Goal: Information Seeking & Learning: Learn about a topic

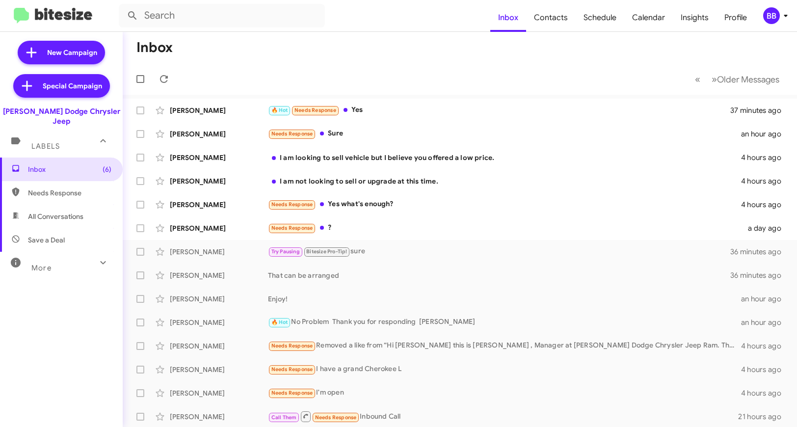
click at [785, 15] on icon at bounding box center [785, 16] width 3 height 2
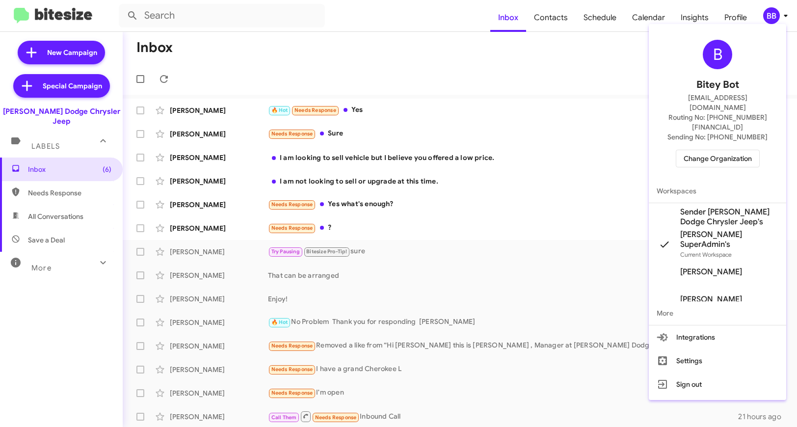
click at [711, 150] on span "Change Organization" at bounding box center [718, 158] width 68 height 17
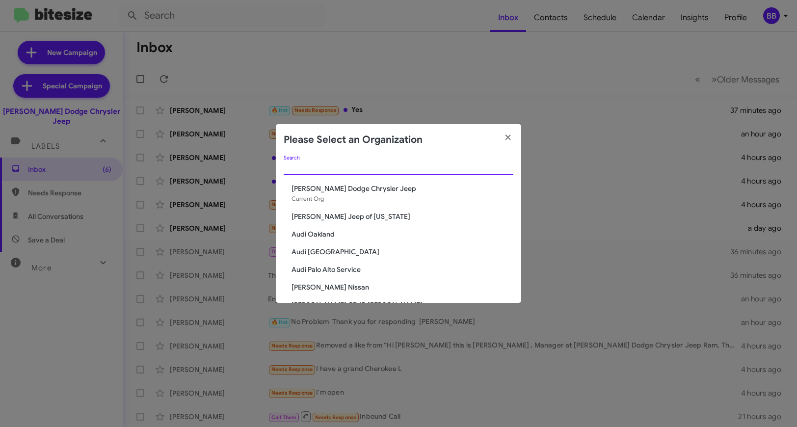
click at [355, 170] on input "Search" at bounding box center [399, 168] width 230 height 8
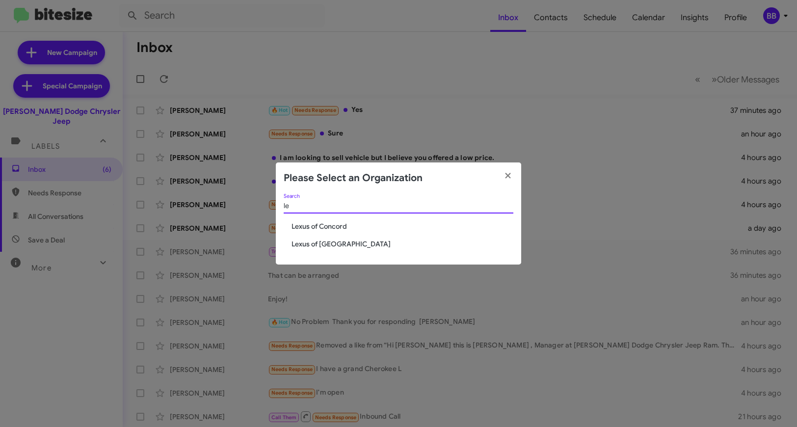
type input "l"
type input "volvo"
click at [303, 242] on span "Volvo [GEOGRAPHIC_DATA]" at bounding box center [403, 244] width 222 height 10
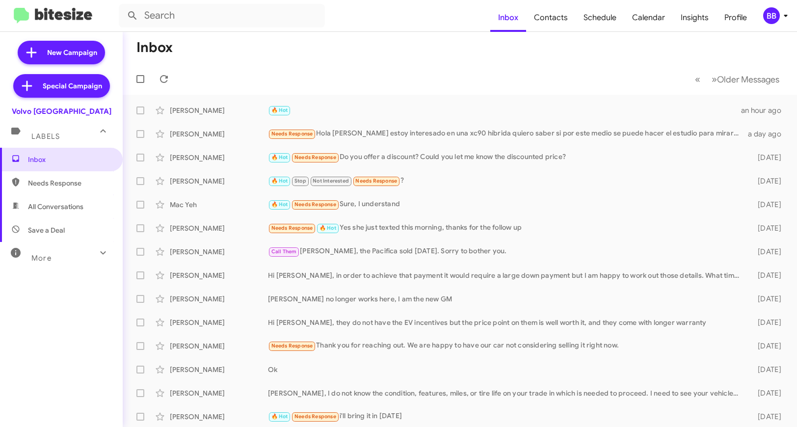
click at [66, 256] on div "More" at bounding box center [51, 254] width 87 height 18
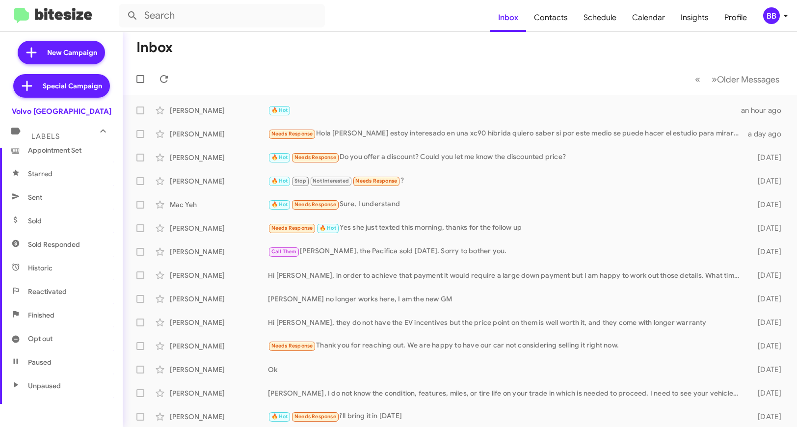
scroll to position [207, 0]
click at [64, 219] on span "Sold Responded" at bounding box center [54, 220] width 52 height 10
type input "in:sold-verified"
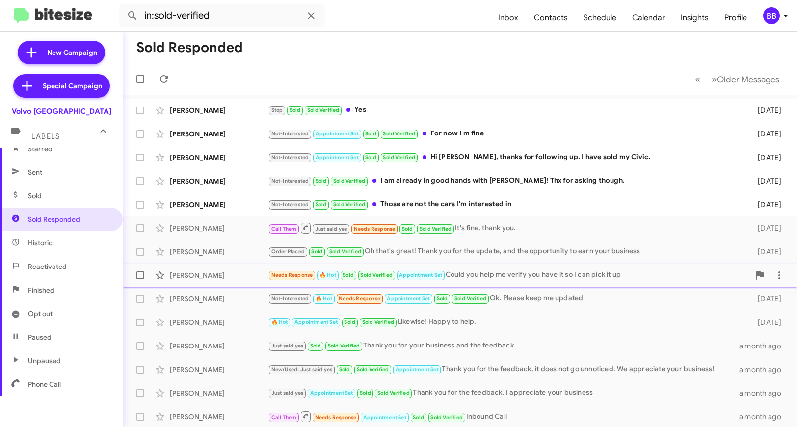
click at [456, 275] on div "Needs Response 🔥 Hot Sold Sold Verified Appointment Set Could you help me verif…" at bounding box center [509, 274] width 482 height 11
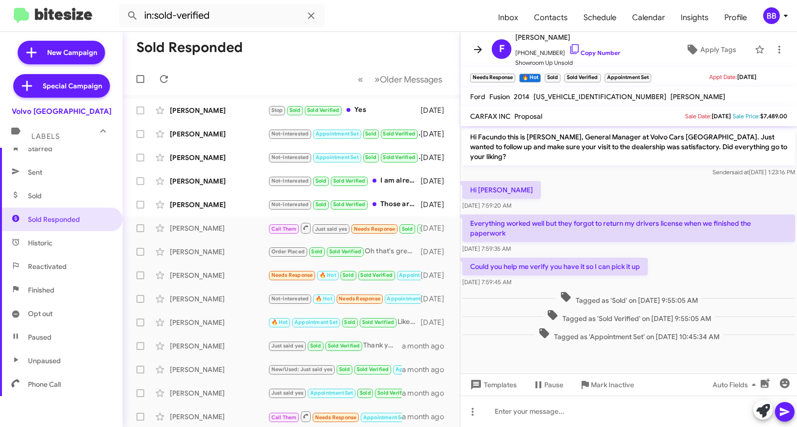
click at [473, 50] on icon at bounding box center [478, 50] width 12 height 12
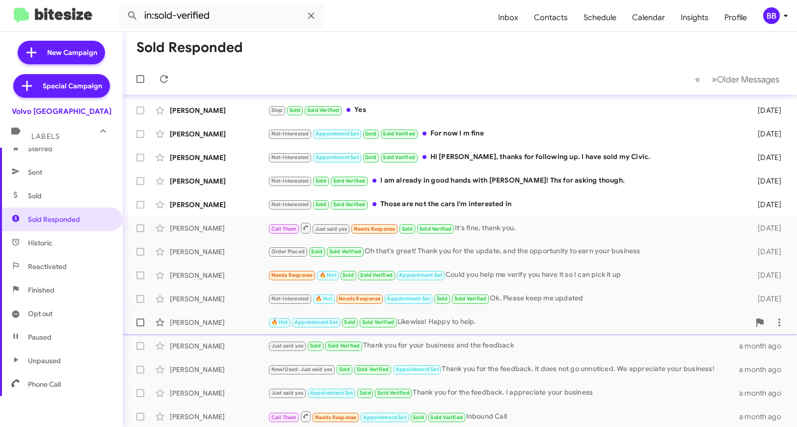
scroll to position [45, 0]
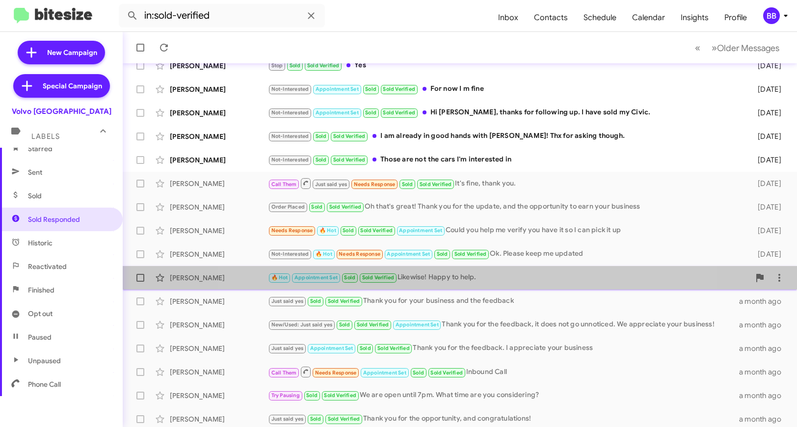
click at [445, 284] on div "Pam Sun 🔥 Hot Appointment Set Sold Sold Verified Likewise! Happy to help. 21 da…" at bounding box center [460, 278] width 659 height 20
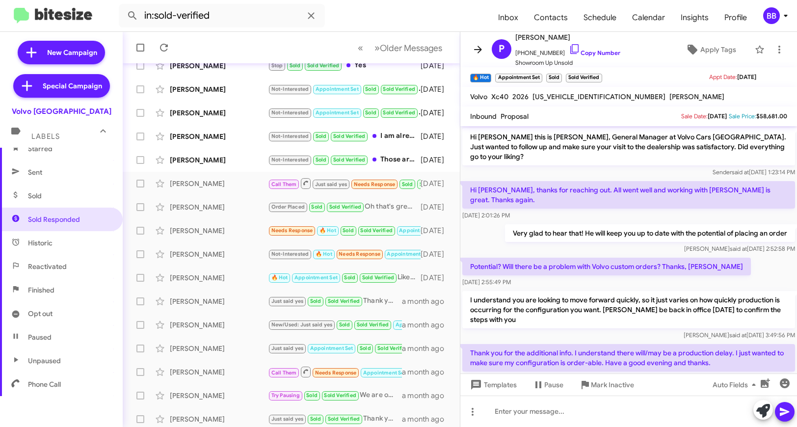
click at [475, 55] on button at bounding box center [478, 50] width 20 height 20
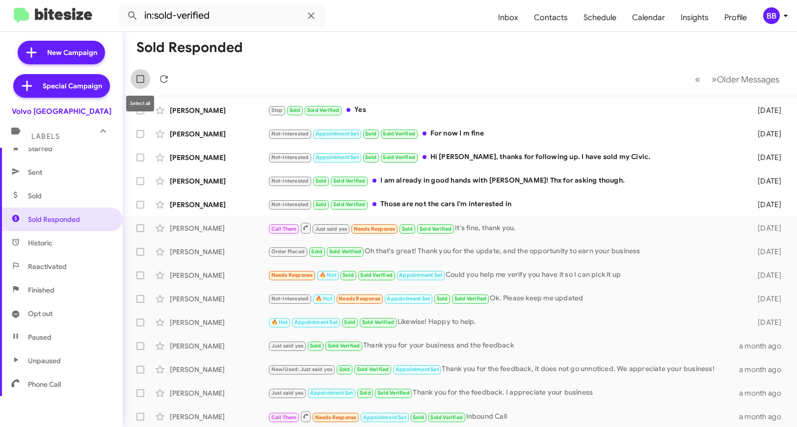
click at [140, 82] on span at bounding box center [140, 79] width 8 height 8
click at [140, 83] on input "checkbox" at bounding box center [140, 83] width 0 height 0
checkbox input "true"
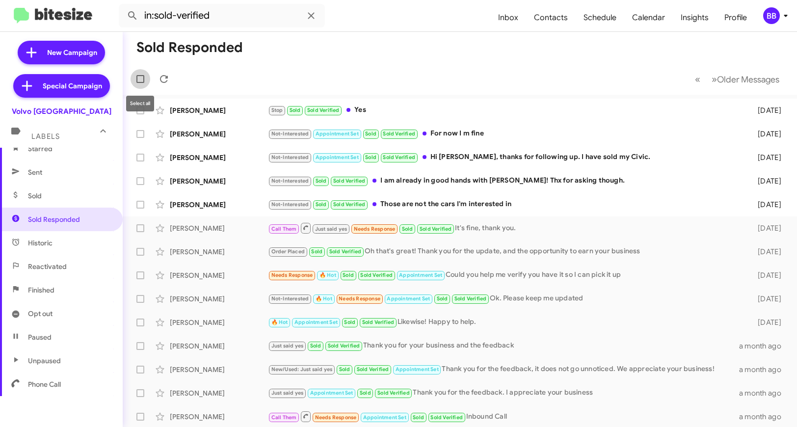
checkbox input "true"
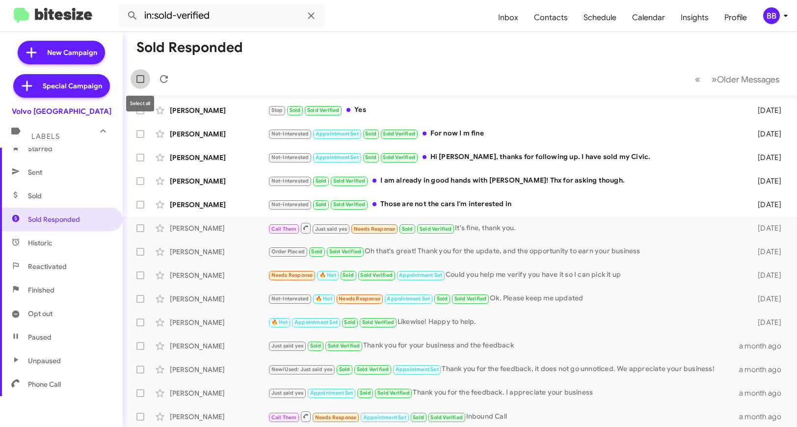
checkbox input "true"
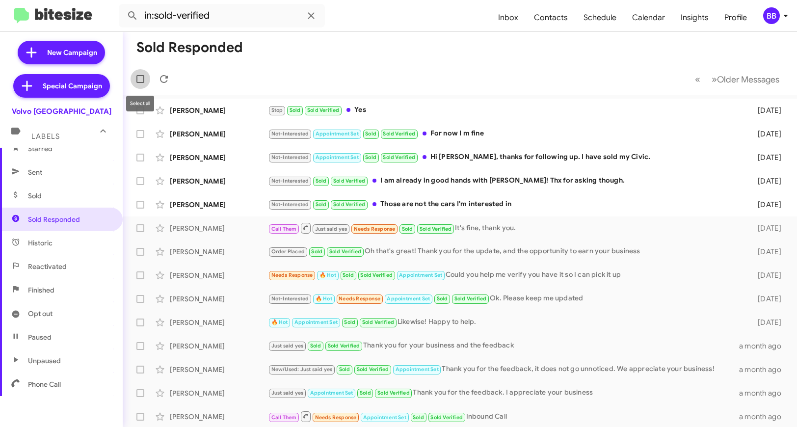
checkbox input "true"
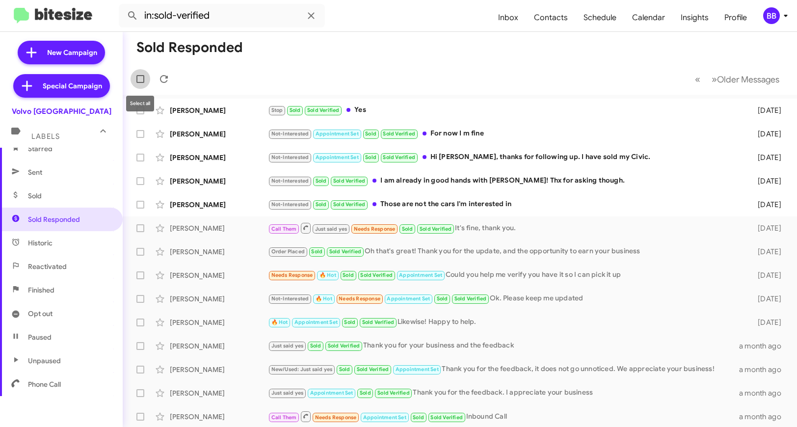
checkbox input "true"
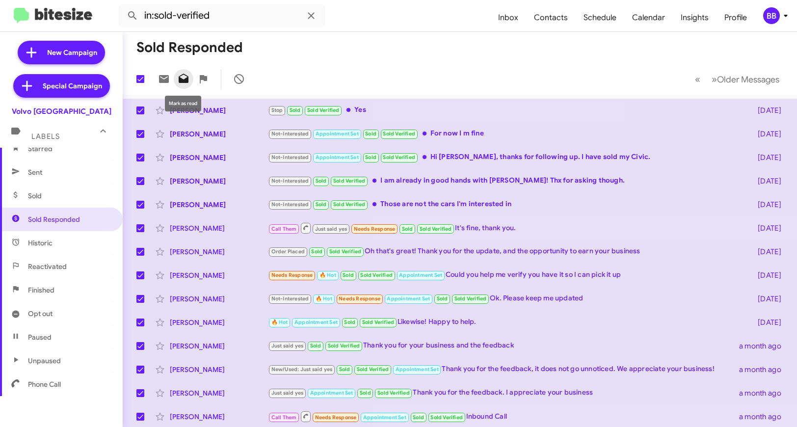
click at [179, 79] on icon at bounding box center [184, 78] width 10 height 9
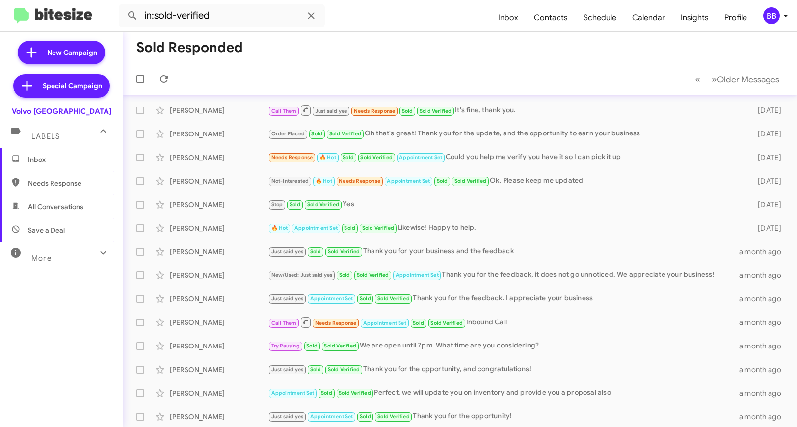
scroll to position [143, 0]
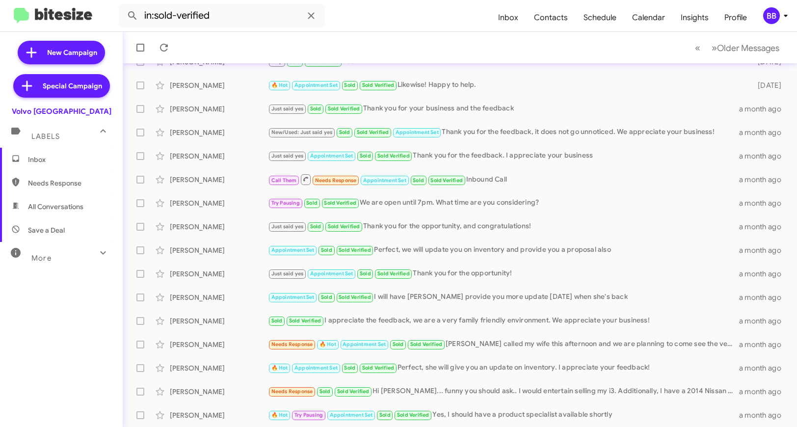
click at [82, 160] on span "Inbox" at bounding box center [69, 160] width 83 height 10
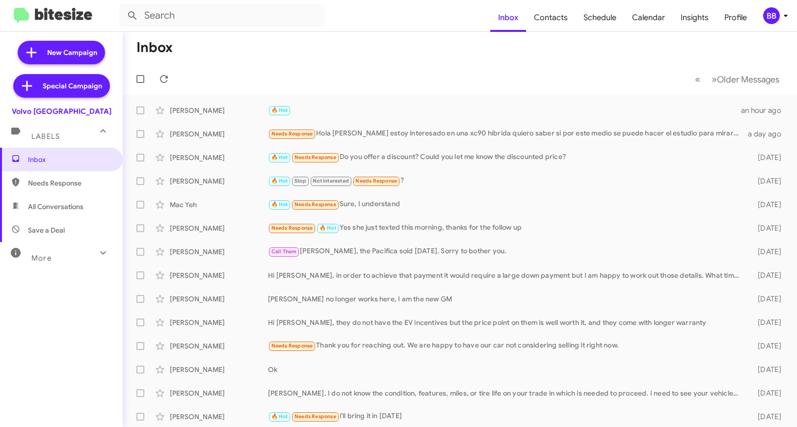
type input "in:sold-verified"
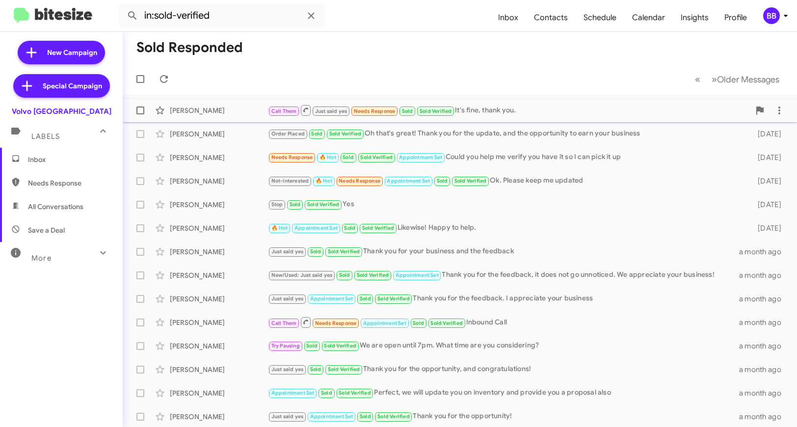
click at [245, 114] on div "Zora Modrusan" at bounding box center [219, 111] width 98 height 10
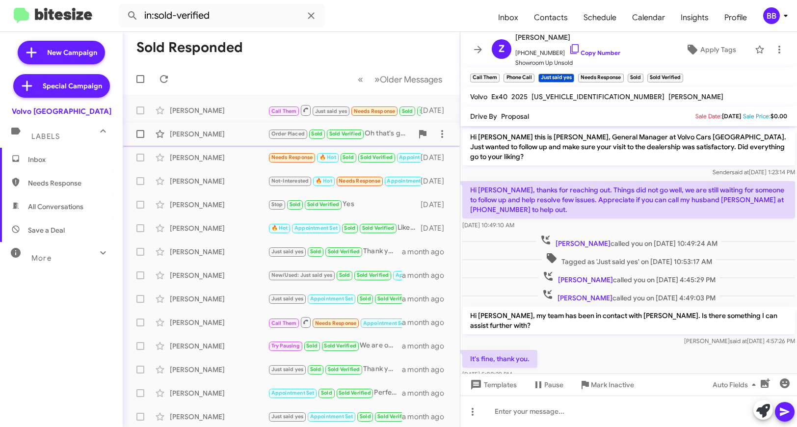
click at [196, 140] on div "Andy Chin Order Placed Sold Sold Verified Oh that's great! Thank you for the up…" at bounding box center [292, 134] width 322 height 20
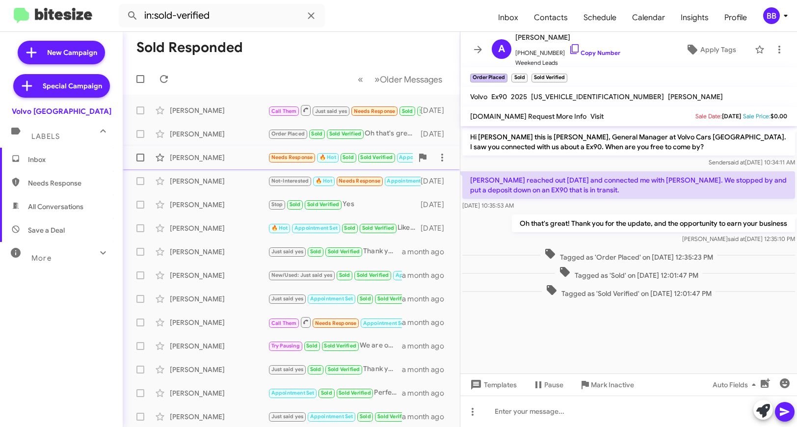
click at [240, 162] on div "Facundo Tosi" at bounding box center [219, 158] width 98 height 10
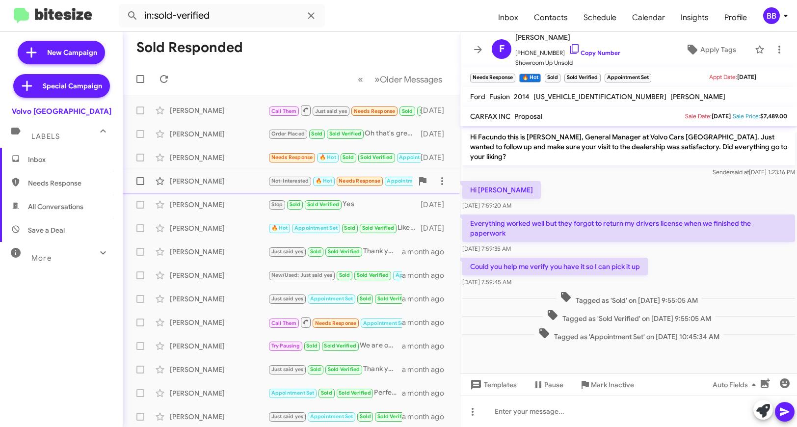
click at [245, 189] on div "Georgette Harrell Not-Interested 🔥 Hot Needs Response Appointment Set Sold Sold…" at bounding box center [292, 181] width 322 height 20
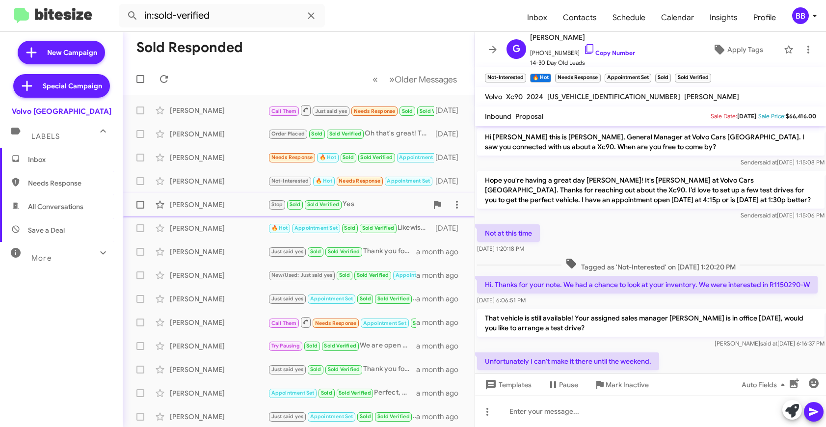
click at [222, 215] on span "Kara Tinker Stop Sold Sold Verified Yes 21 days ago" at bounding box center [299, 205] width 352 height 24
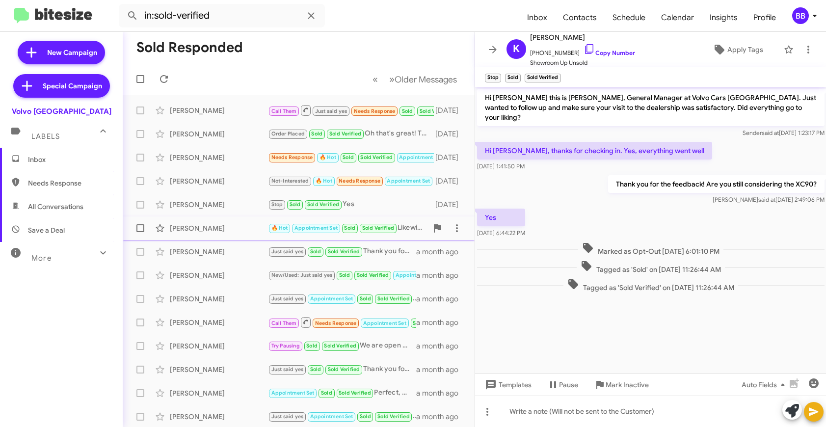
click at [223, 229] on div "Pam Sun" at bounding box center [219, 228] width 98 height 10
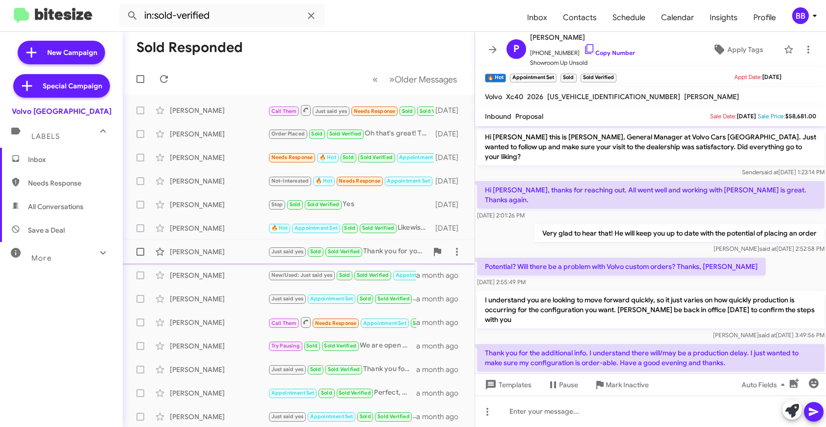
click at [237, 256] on div "Koosha Nassiri Nazif" at bounding box center [219, 252] width 98 height 10
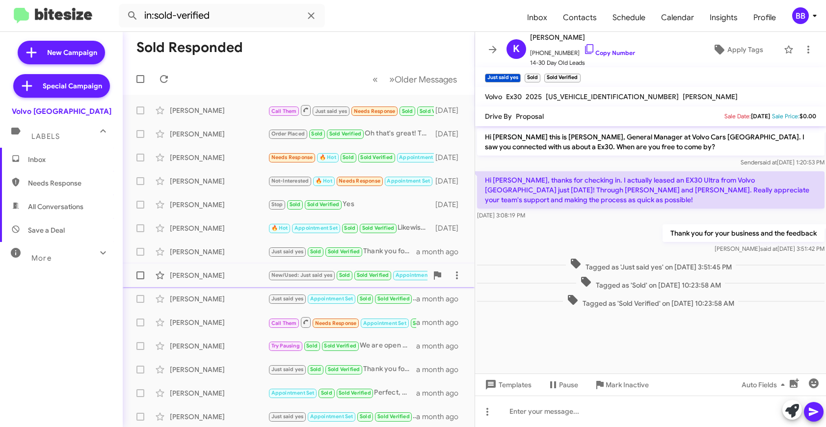
click at [234, 277] on div "Hui Jia" at bounding box center [219, 275] width 98 height 10
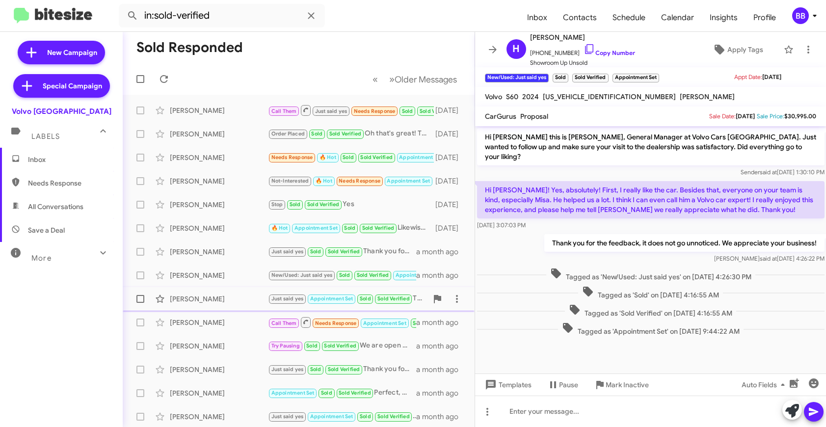
click at [231, 297] on div "Laura Garnett" at bounding box center [219, 299] width 98 height 10
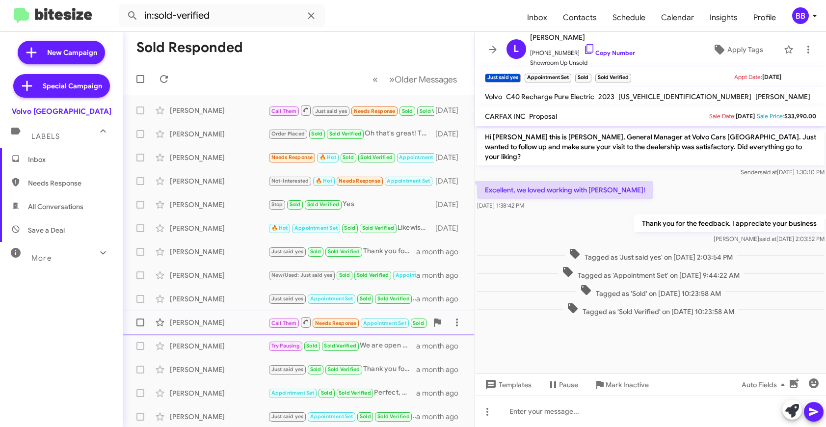
click at [227, 322] on div "Meichun Xia" at bounding box center [219, 323] width 98 height 10
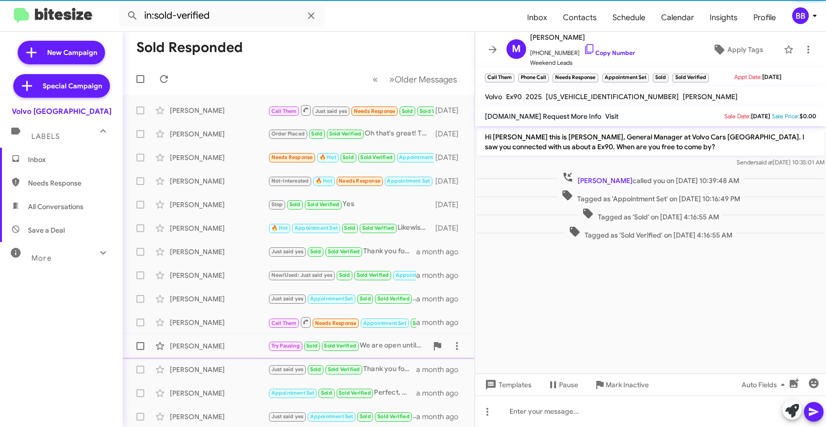
click at [222, 344] on div "Emily Ach" at bounding box center [219, 346] width 98 height 10
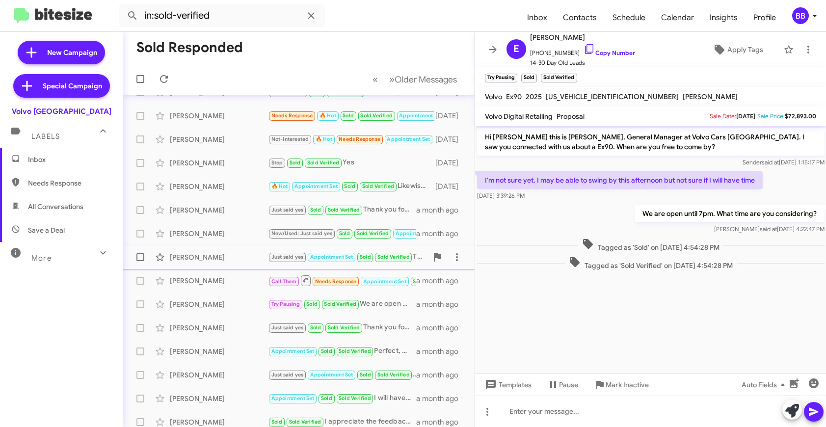
scroll to position [80, 0]
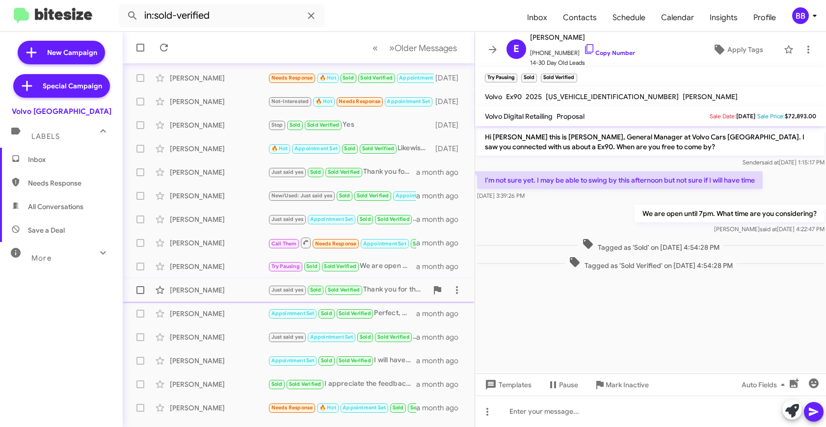
click at [222, 286] on div "Lai Pham" at bounding box center [219, 290] width 98 height 10
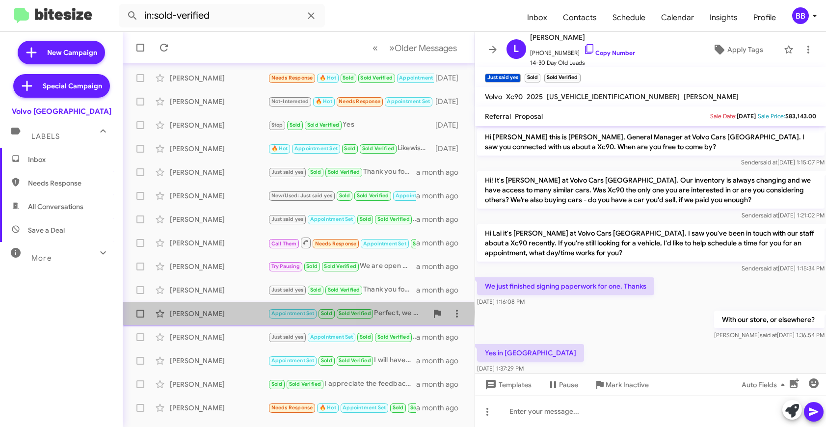
click at [228, 311] on div "Elizabeth Petit" at bounding box center [219, 314] width 98 height 10
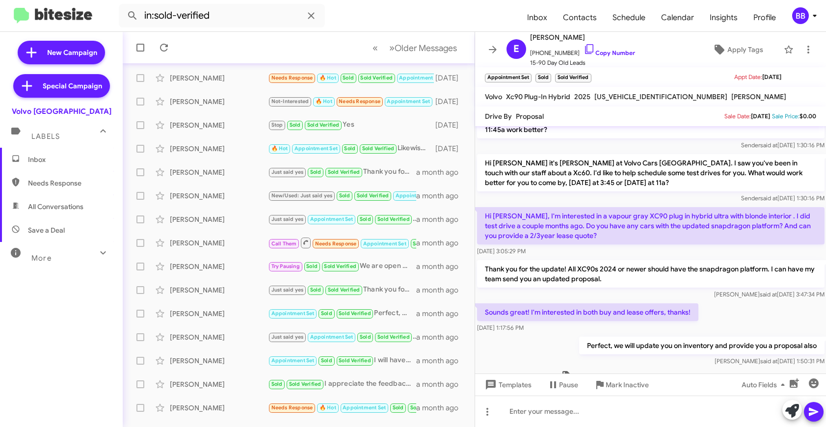
scroll to position [711, 0]
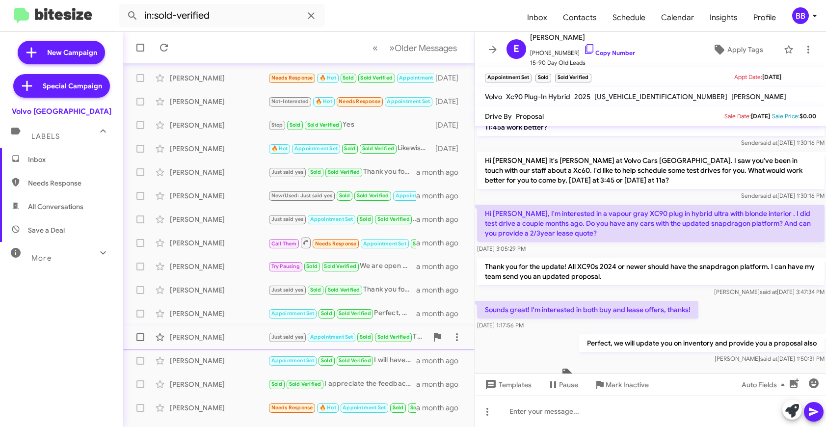
click at [224, 338] on div "Steven Dipaolo" at bounding box center [219, 337] width 98 height 10
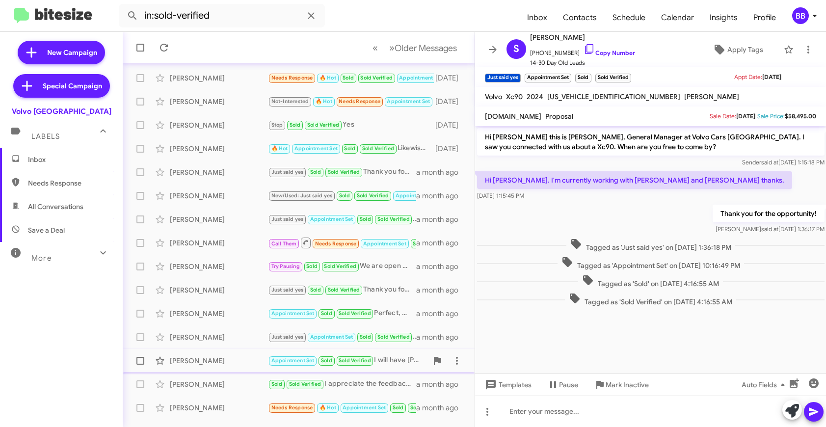
click at [232, 356] on div "Geoffrey Smith" at bounding box center [219, 361] width 98 height 10
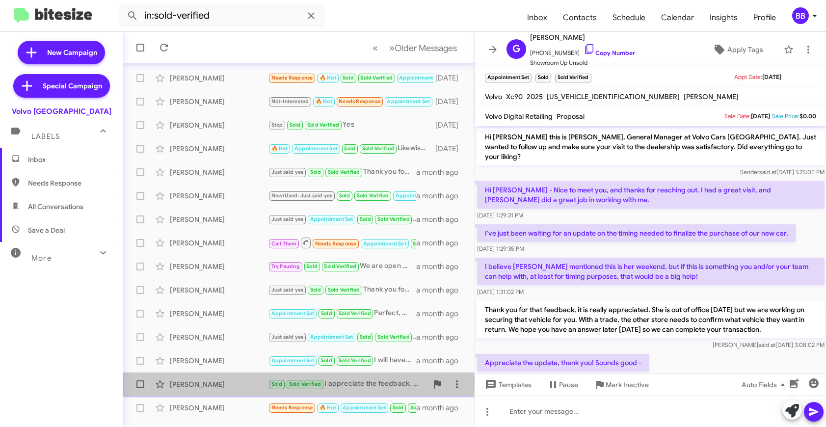
click at [244, 382] on div "Alex Leon" at bounding box center [219, 384] width 98 height 10
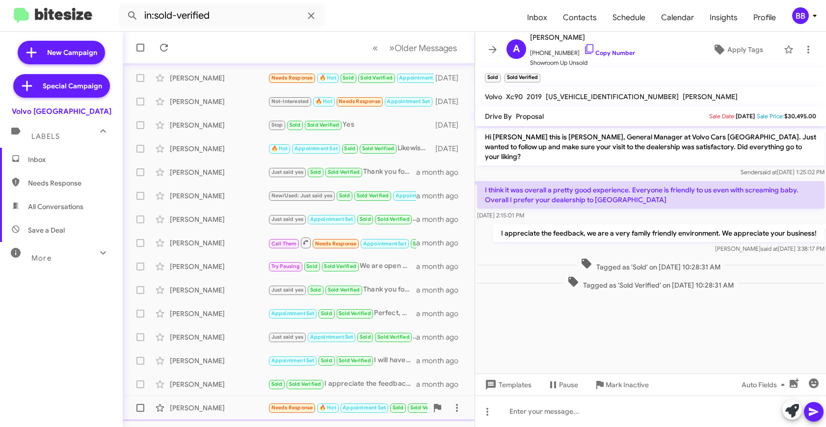
click at [211, 411] on div "Daniel Krass" at bounding box center [219, 408] width 98 height 10
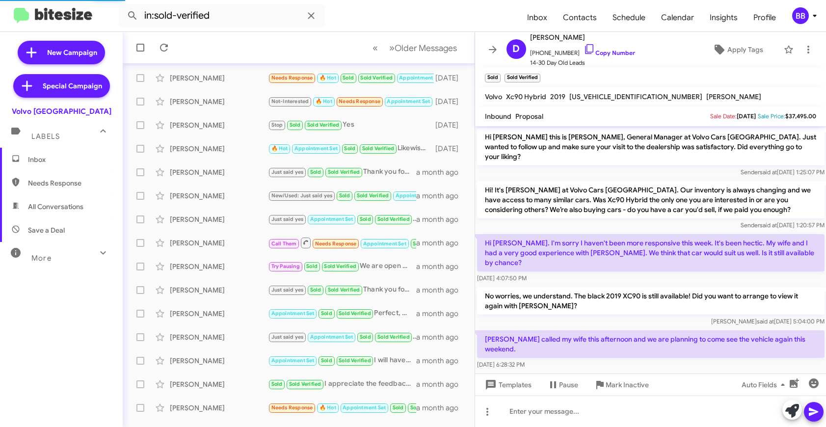
scroll to position [43, 0]
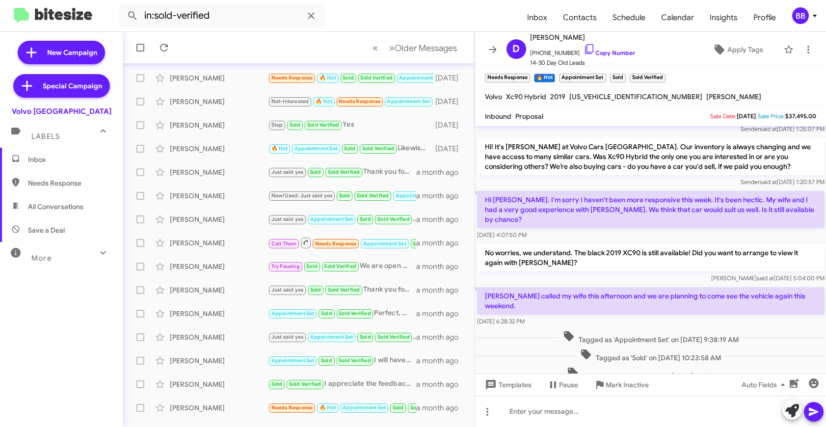
click at [797, 15] on div "BB" at bounding box center [800, 15] width 17 height 17
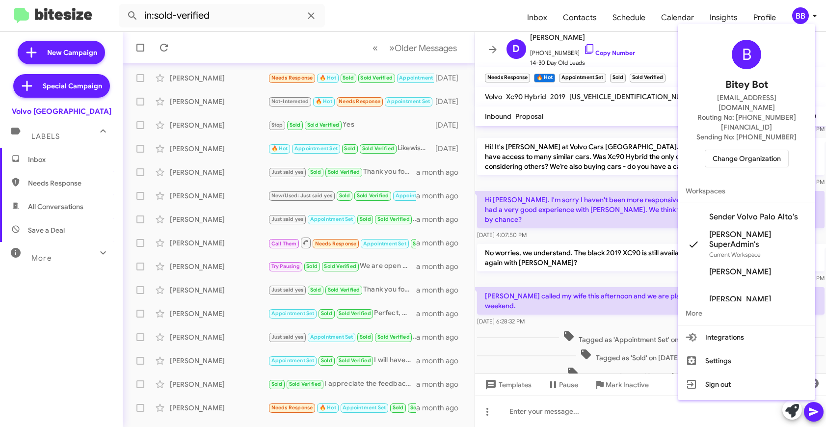
click at [748, 150] on span "Change Organization" at bounding box center [747, 158] width 68 height 17
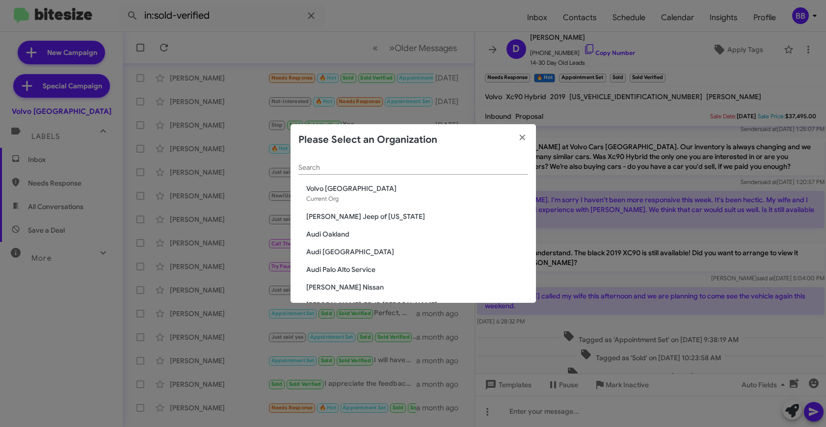
click at [302, 161] on div "Search" at bounding box center [413, 165] width 230 height 19
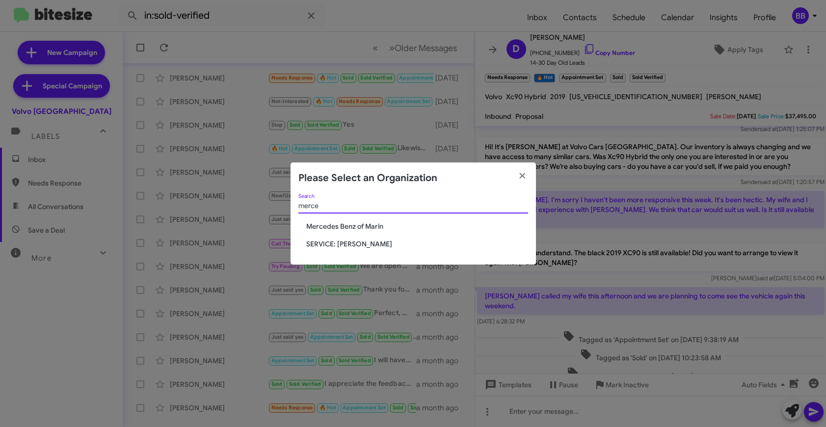
type input "merce"
click at [339, 228] on span "Mercedes Benz of Marin" at bounding box center [417, 226] width 222 height 10
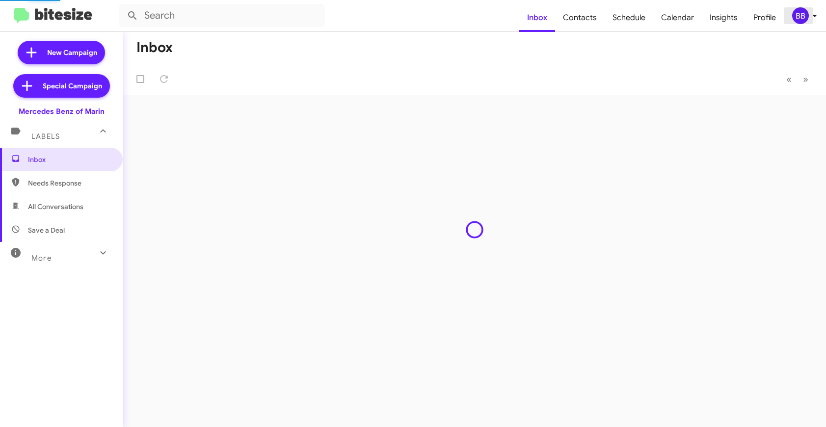
click at [801, 22] on div "BB" at bounding box center [800, 15] width 17 height 17
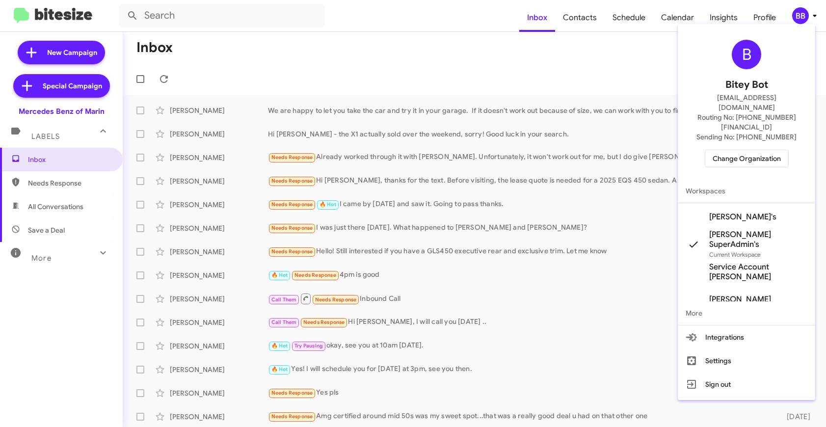
click at [736, 150] on span "Change Organization" at bounding box center [747, 158] width 68 height 17
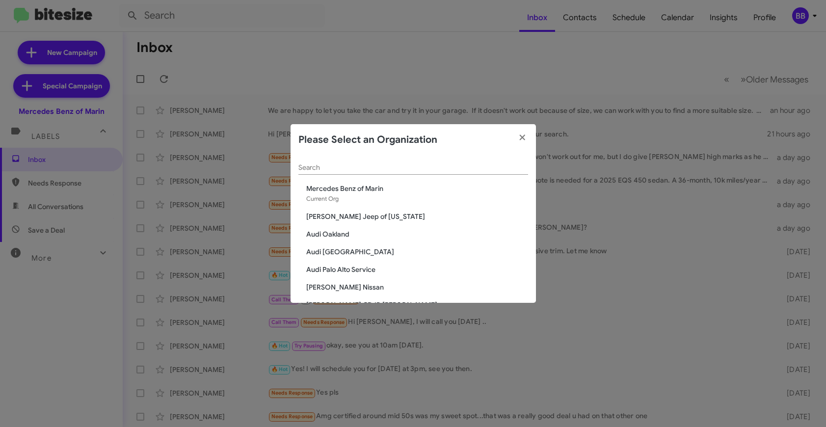
click at [470, 162] on div "Search" at bounding box center [413, 165] width 230 height 19
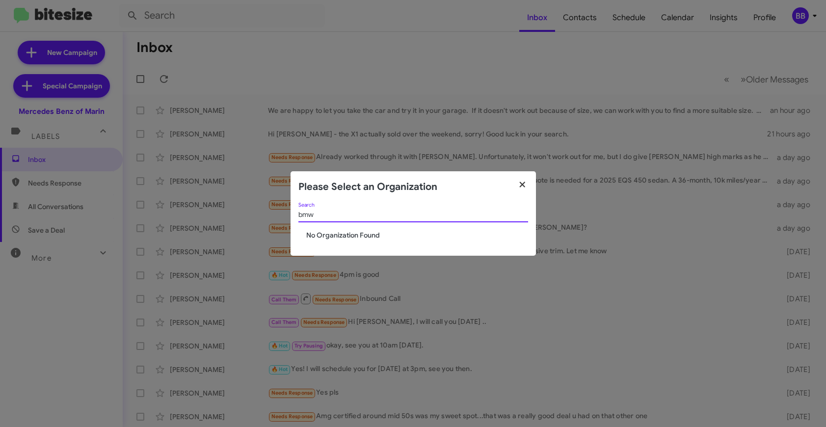
type input "bmw"
click at [519, 183] on icon "button" at bounding box center [522, 184] width 11 height 9
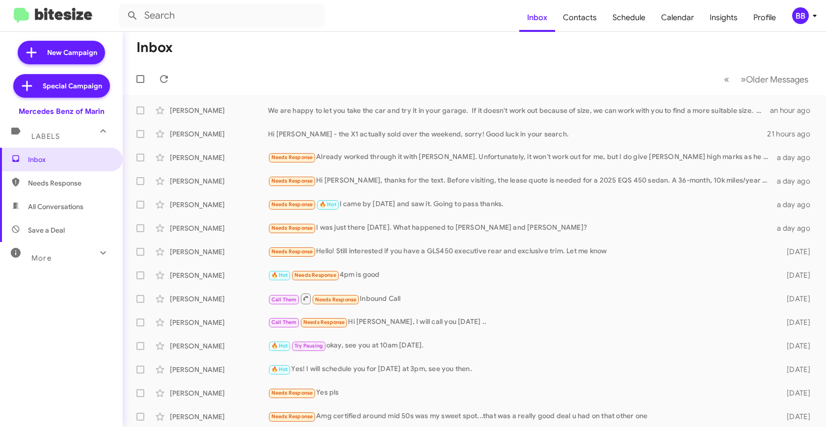
click at [805, 17] on div "BB" at bounding box center [800, 15] width 17 height 17
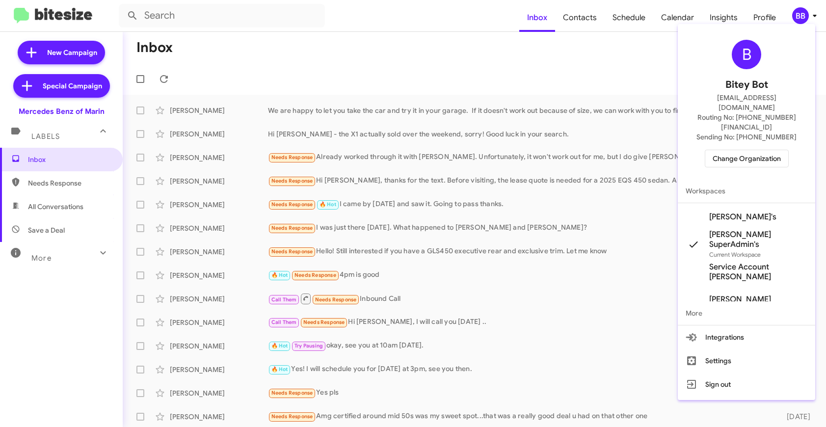
click at [738, 150] on span "Change Organization" at bounding box center [747, 158] width 68 height 17
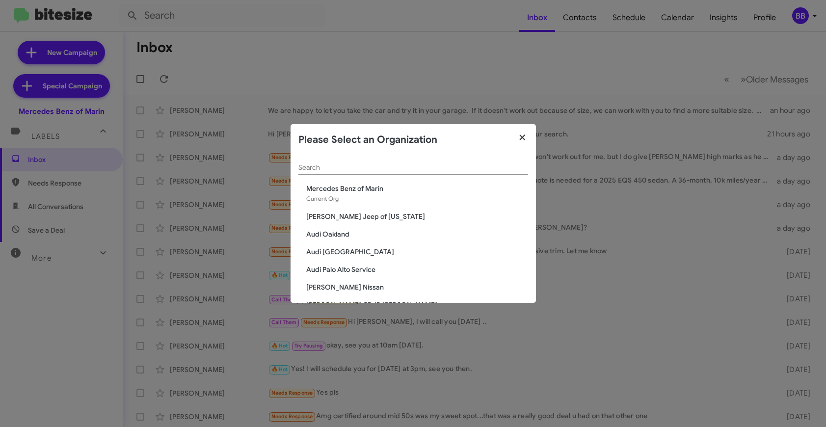
click at [520, 137] on icon "button" at bounding box center [522, 136] width 5 height 5
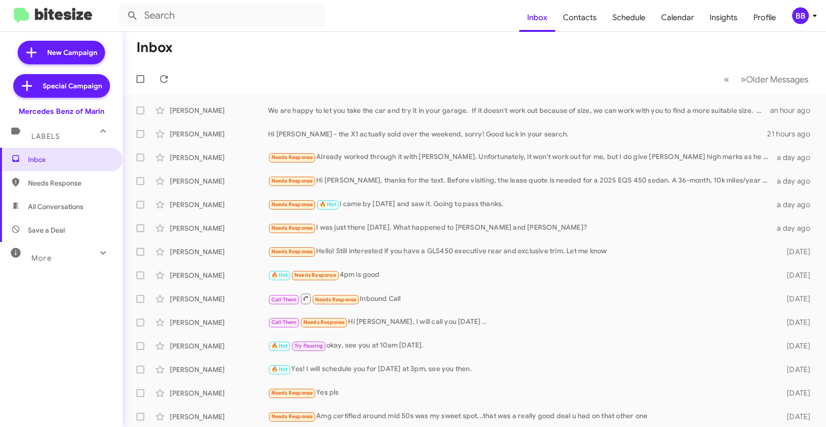
click at [54, 253] on div "More" at bounding box center [51, 254] width 87 height 18
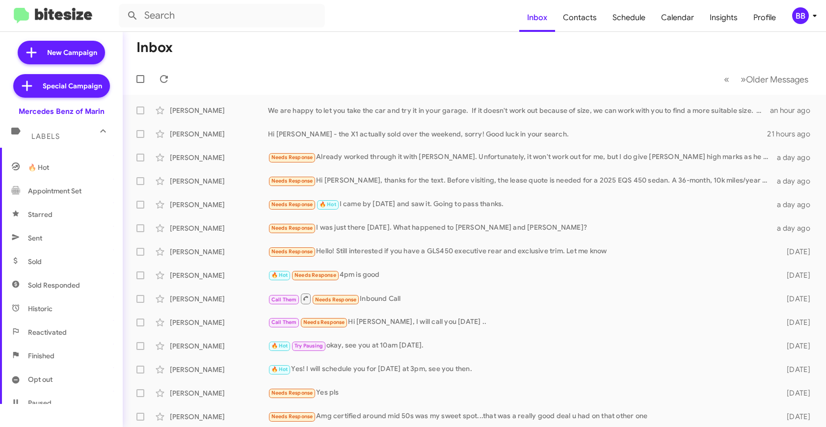
scroll to position [162, 0]
click at [68, 257] on span "Sold Responded" at bounding box center [61, 265] width 123 height 24
type input "in:sold-verified"
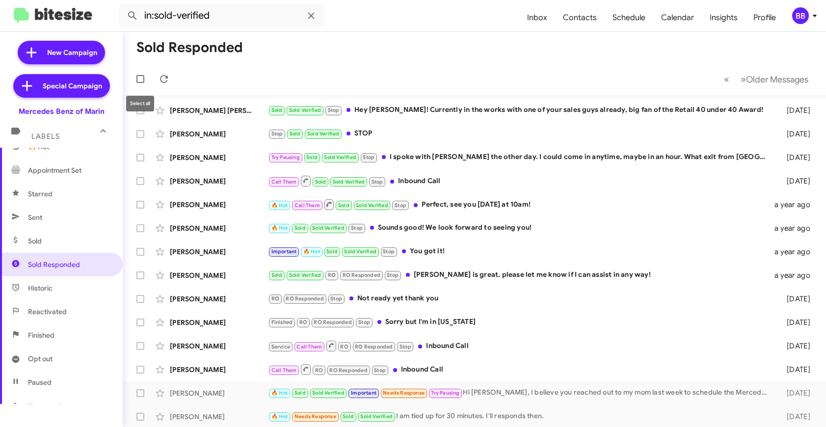
click at [140, 81] on span at bounding box center [140, 79] width 8 height 8
click at [140, 83] on input "checkbox" at bounding box center [140, 83] width 0 height 0
checkbox input "true"
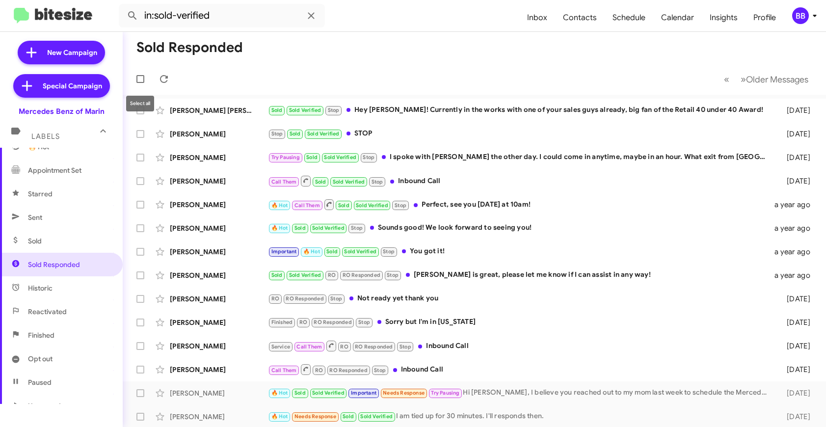
checkbox input "true"
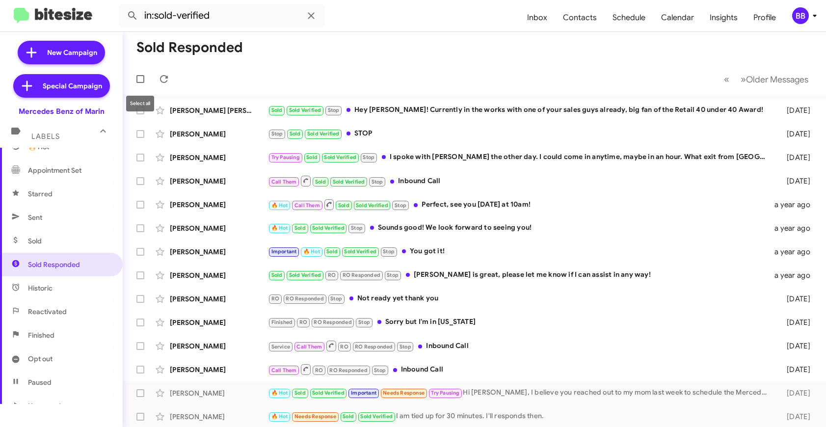
checkbox input "true"
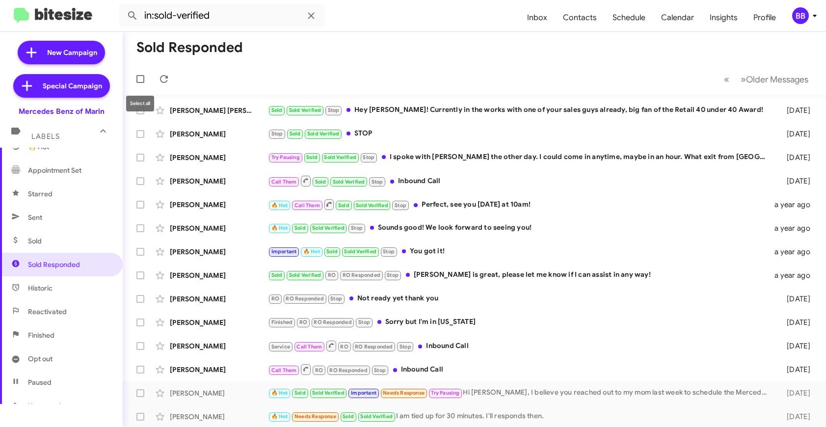
checkbox input "true"
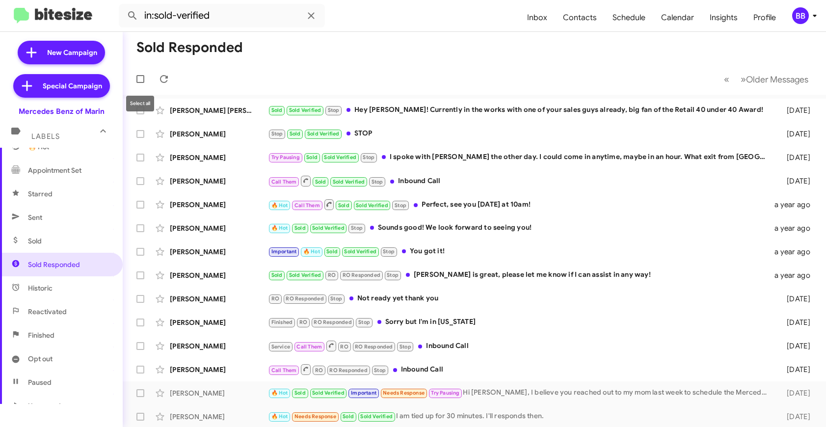
checkbox input "true"
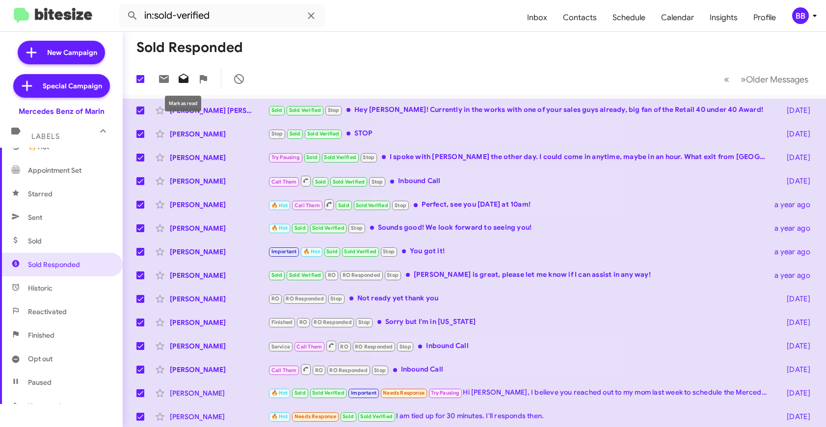
click at [180, 81] on icon at bounding box center [184, 78] width 10 height 9
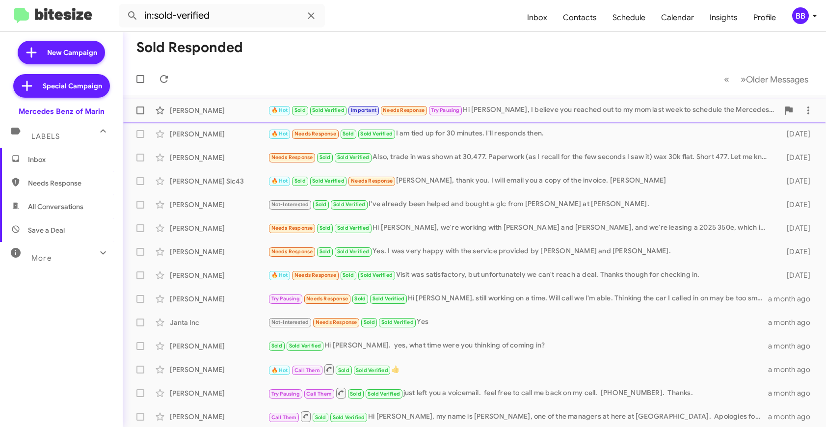
click at [234, 111] on div "Kornchaya Manchanda" at bounding box center [219, 111] width 98 height 10
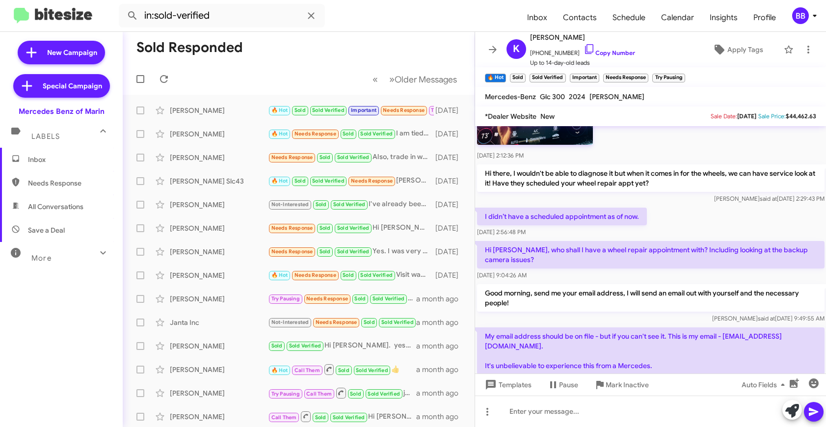
scroll to position [651, 0]
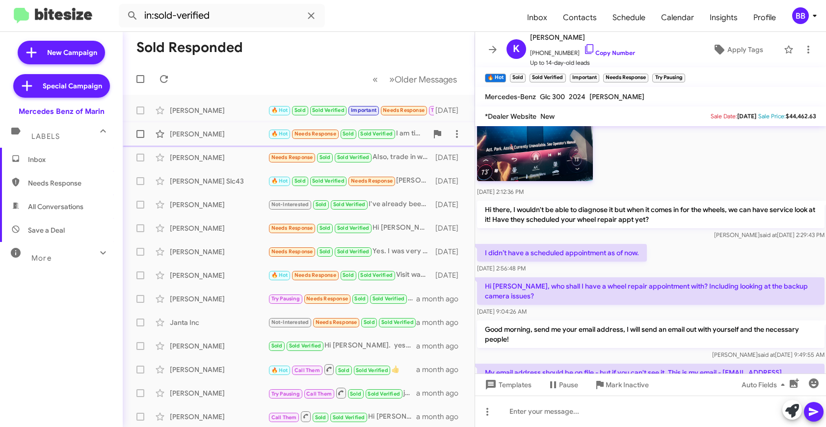
click at [227, 140] on div "Thomas Mccarty 🔥 Hot Needs Response Sold Sold Verified I am tied up for 30 minu…" at bounding box center [299, 134] width 336 height 20
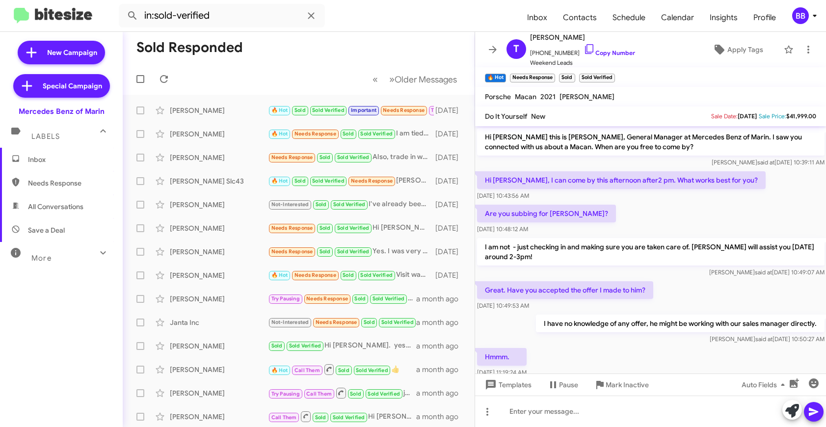
click at [607, 292] on p "Great. Have you accepted the offer I made to him?" at bounding box center [565, 290] width 176 height 18
click at [570, 250] on p "I am not - just checking in and making sure you are taken care of. Alvaro will …" at bounding box center [651, 251] width 348 height 27
click at [578, 319] on p "I have no knowledge of any offer, he might be working with our sales manager di…" at bounding box center [680, 324] width 289 height 18
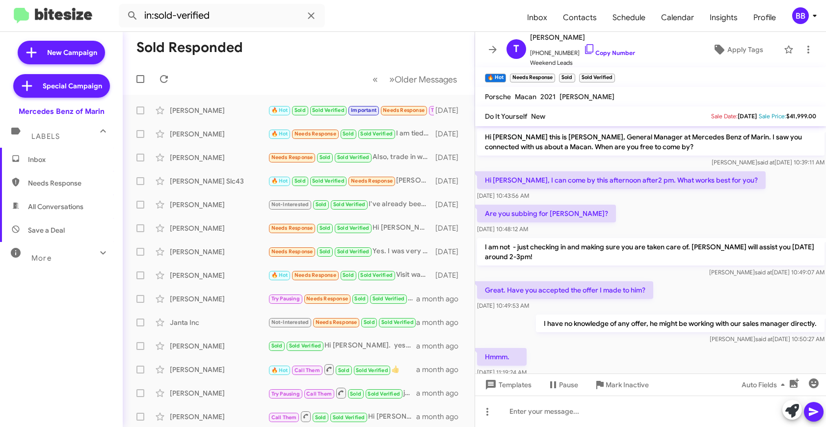
click at [578, 319] on p "I have no knowledge of any offer, he might be working with our sales manager di…" at bounding box center [680, 324] width 289 height 18
click at [580, 342] on div "Omar said at Aug 4, 2025, 10:50:27 AM" at bounding box center [680, 339] width 289 height 10
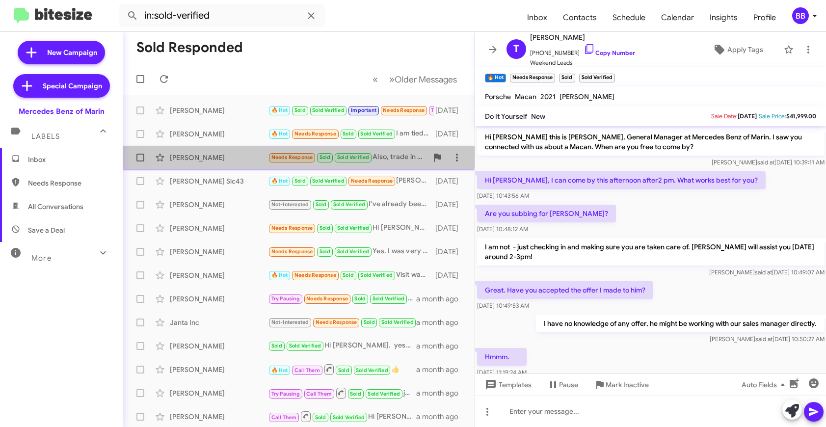
click at [250, 153] on div "Rodman Marymor" at bounding box center [219, 158] width 98 height 10
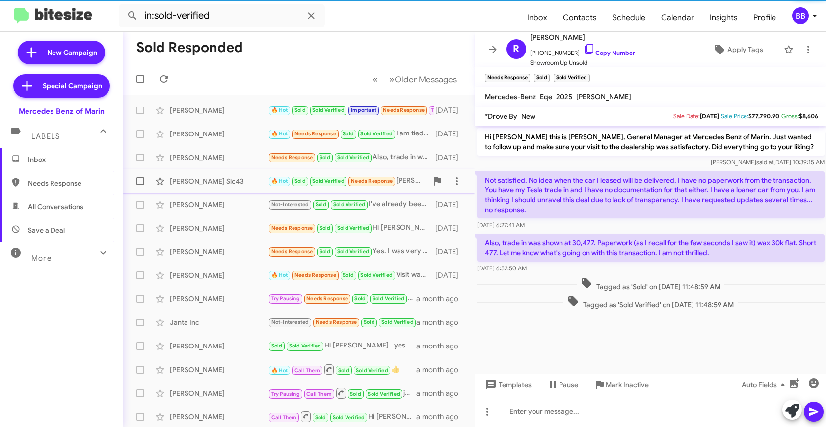
click at [254, 177] on div "Barry Slc43" at bounding box center [219, 181] width 98 height 10
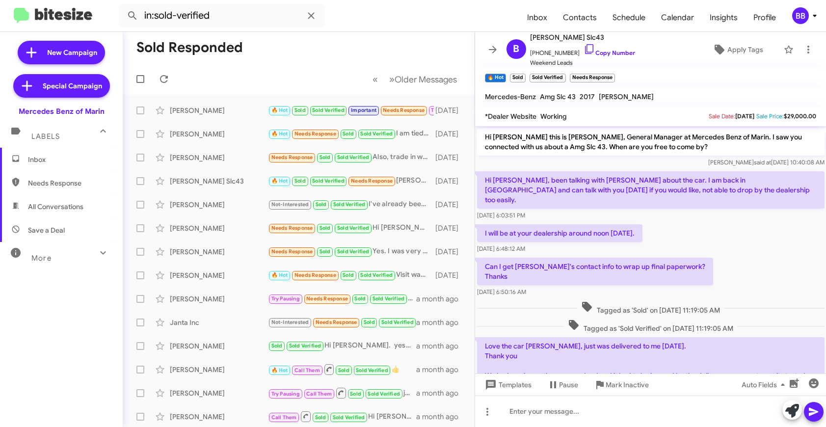
click at [532, 182] on p "Hi Omar, been talking with Max about the car. I am back in Denver and can talk …" at bounding box center [651, 189] width 348 height 37
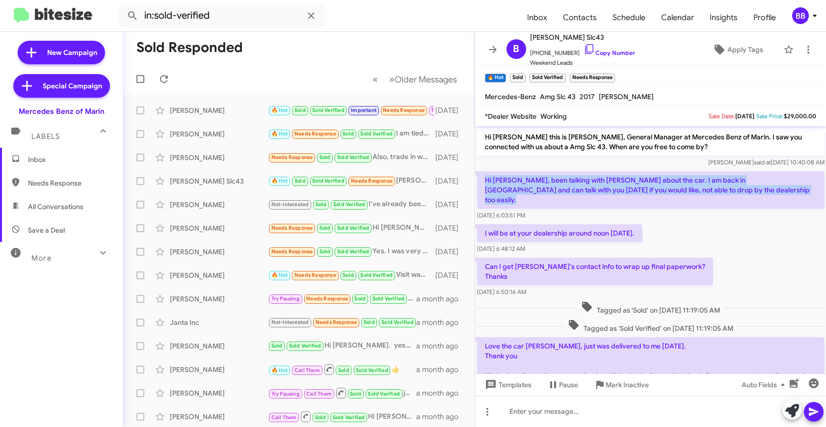
click at [536, 190] on p "Hi Omar, been talking with Max about the car. I am back in Denver and can talk …" at bounding box center [651, 189] width 348 height 37
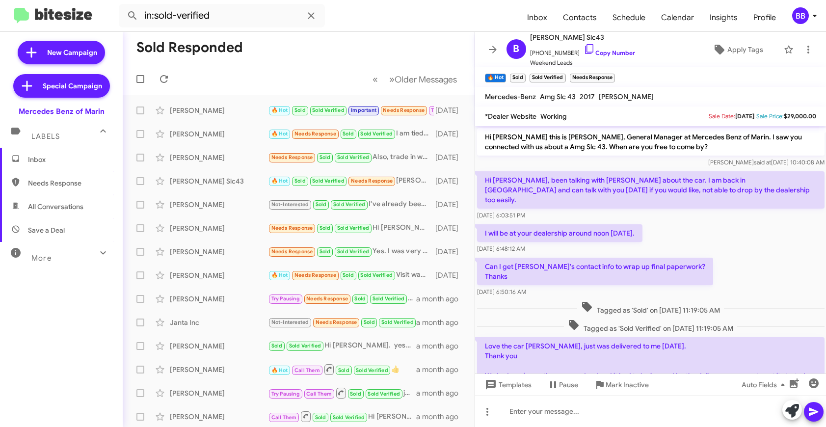
click at [536, 190] on p "Hi Omar, been talking with Max about the car. I am back in Denver and can talk …" at bounding box center [651, 189] width 348 height 37
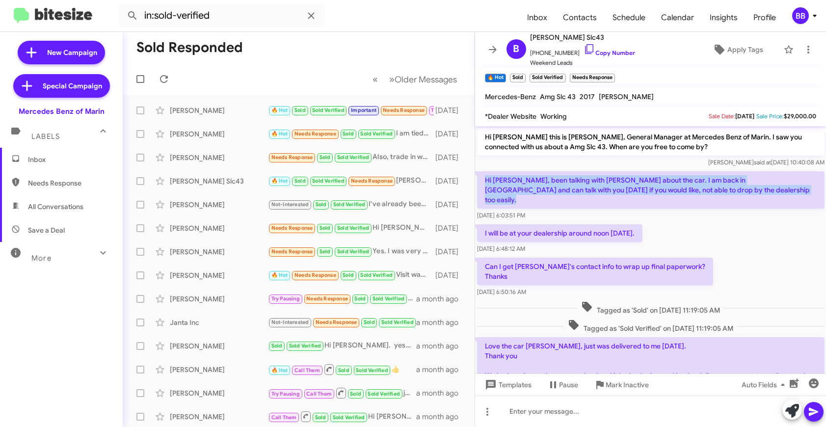
click at [527, 184] on p "Hi Omar, been talking with Max about the car. I am back in Denver and can talk …" at bounding box center [651, 189] width 348 height 37
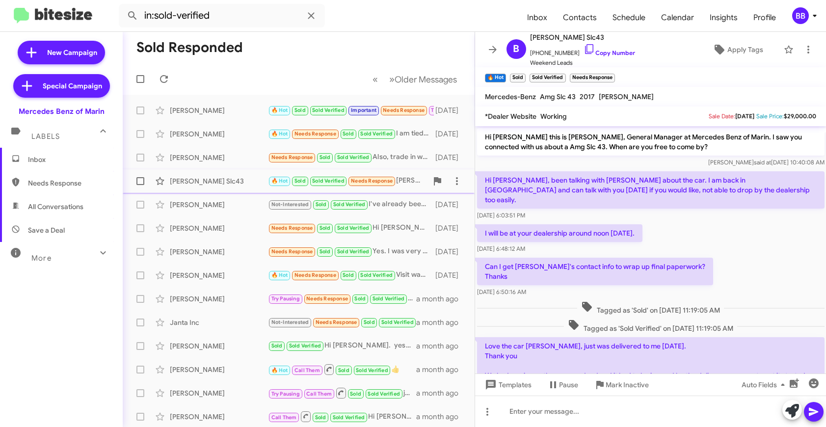
click at [237, 183] on div "Barry Slc43" at bounding box center [219, 181] width 98 height 10
click at [235, 180] on div "Barry Slc43" at bounding box center [219, 181] width 98 height 10
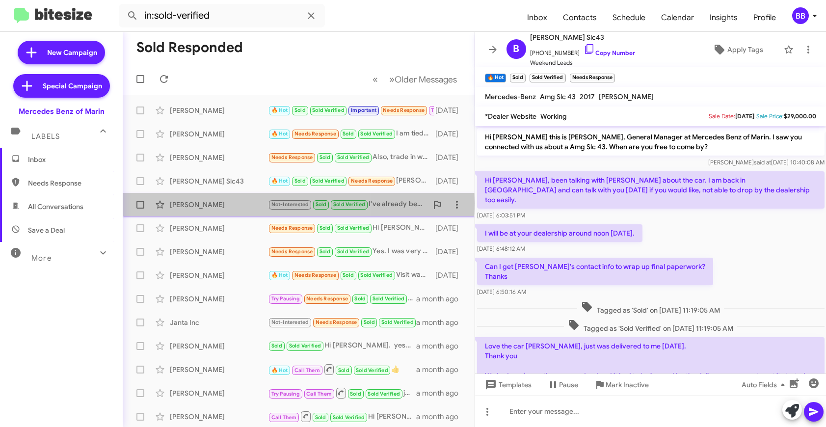
click at [236, 203] on div "Austine Warren" at bounding box center [219, 205] width 98 height 10
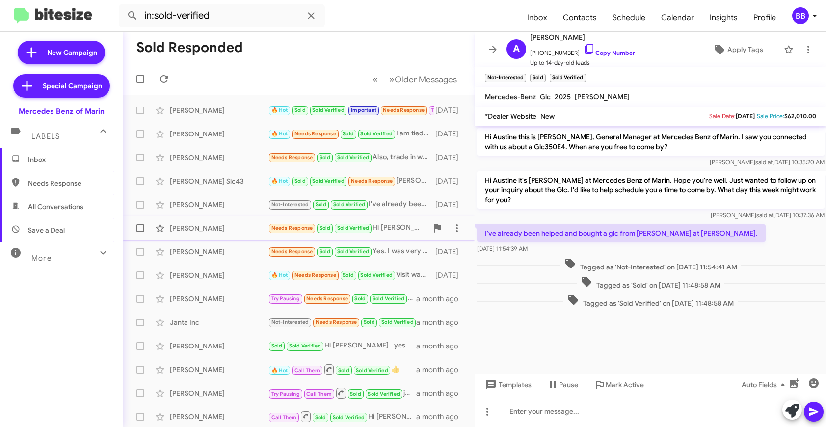
click at [236, 223] on div "Isidro Gomez Needs Response Sold Sold Verified Hi Omar, we're working with Fran…" at bounding box center [299, 228] width 336 height 20
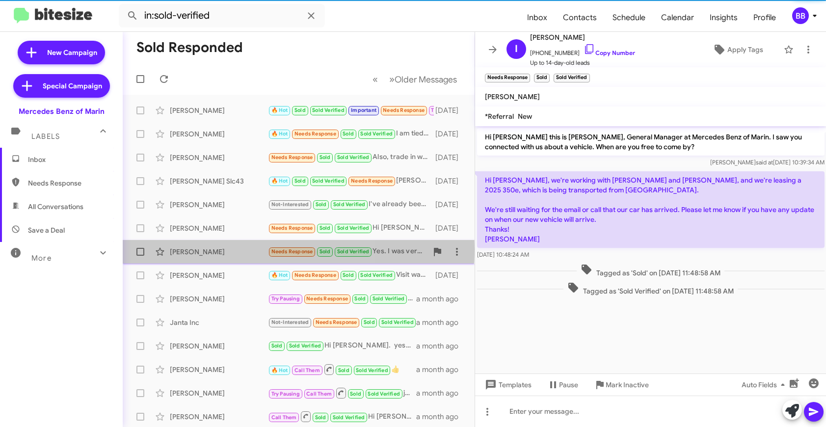
click at [238, 249] on div "Alexander Sutton" at bounding box center [219, 252] width 98 height 10
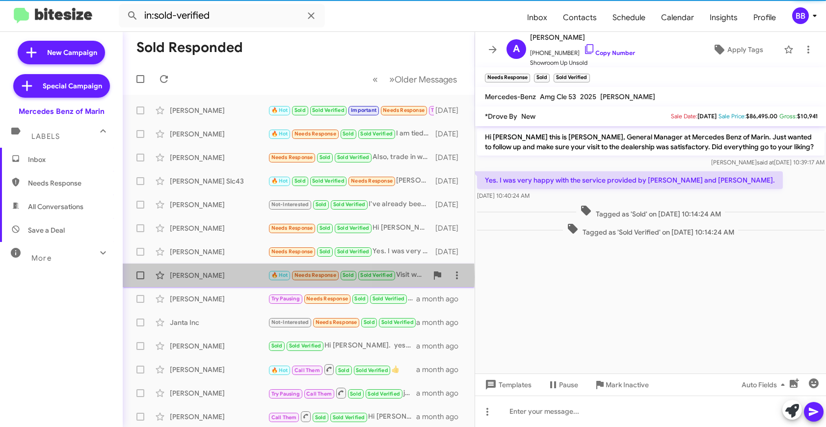
click at [236, 277] on div "Erano Mapa" at bounding box center [219, 275] width 98 height 10
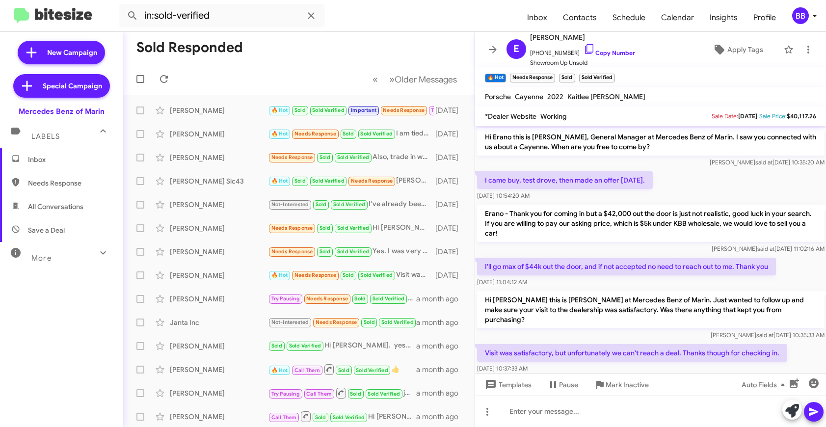
click at [561, 223] on p "Erano - Thank you for coming in but a $42,000 out the door is just not realisti…" at bounding box center [651, 223] width 348 height 37
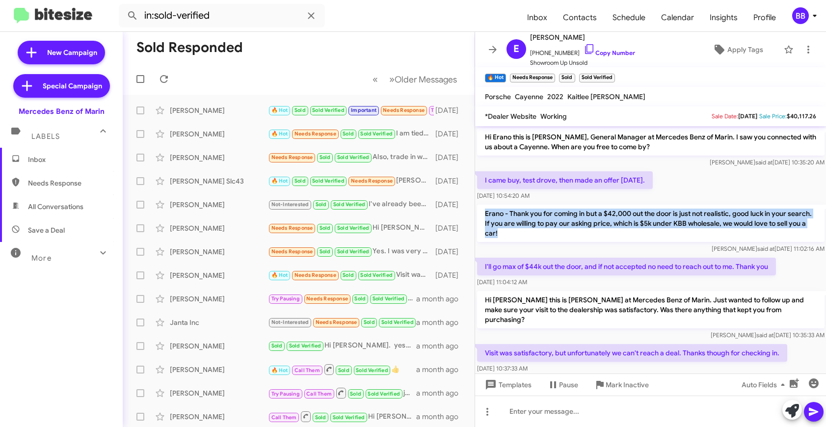
click at [561, 223] on p "Erano - Thank you for coming in but a $42,000 out the door is just not realisti…" at bounding box center [651, 223] width 348 height 37
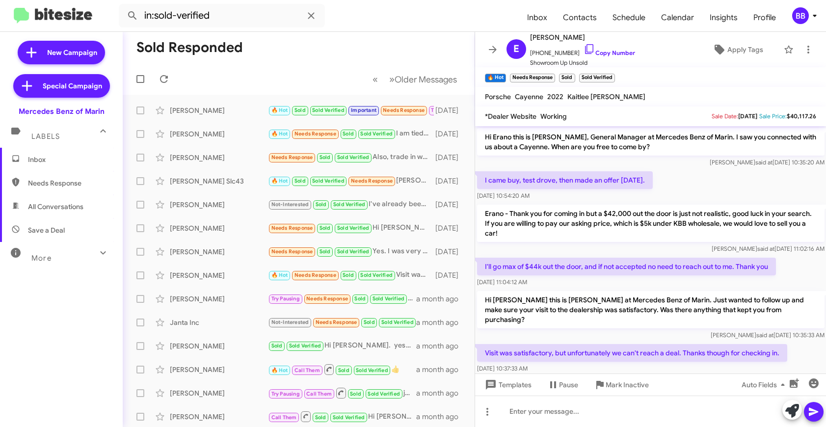
click at [561, 223] on p "Erano - Thank you for coming in but a $42,000 out the door is just not realisti…" at bounding box center [651, 223] width 348 height 37
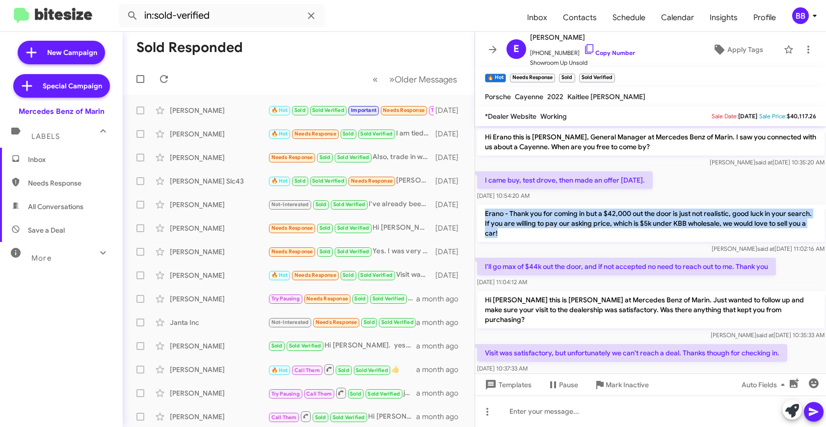
click at [591, 220] on p "Erano - Thank you for coming in but a $42,000 out the door is just not realisti…" at bounding box center [651, 223] width 348 height 37
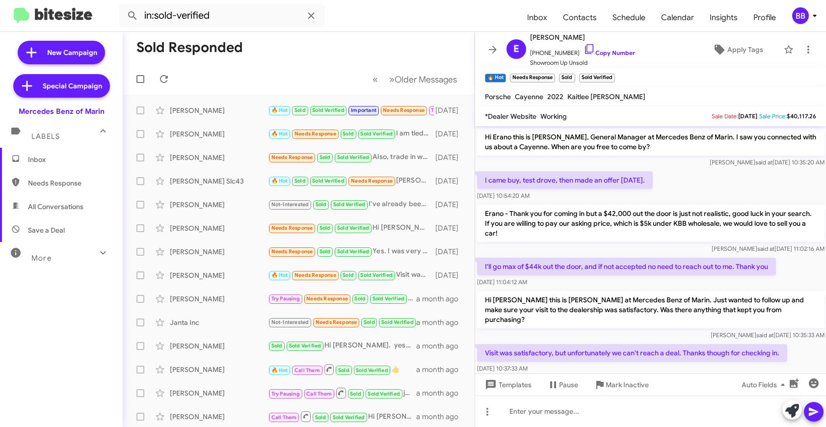
click at [591, 220] on p "Erano - Thank you for coming in but a $42,000 out the door is just not realisti…" at bounding box center [651, 223] width 348 height 37
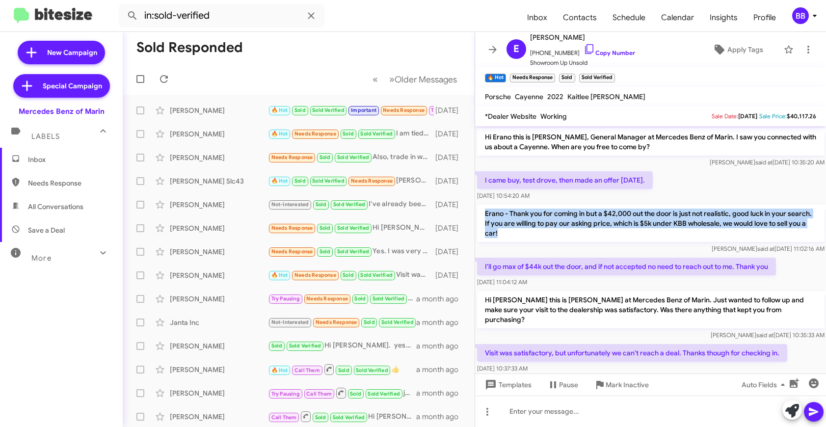
click at [614, 219] on p "Erano - Thank you for coming in but a $42,000 out the door is just not realisti…" at bounding box center [651, 223] width 348 height 37
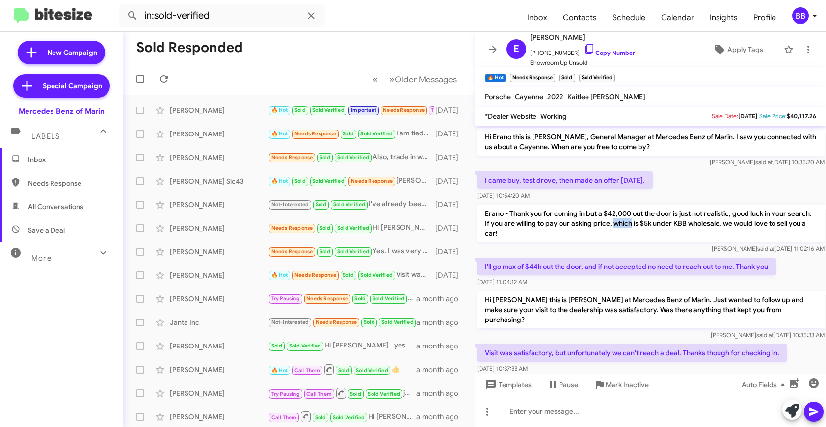
click at [614, 219] on p "Erano - Thank you for coming in but a $42,000 out the door is just not realisti…" at bounding box center [651, 223] width 348 height 37
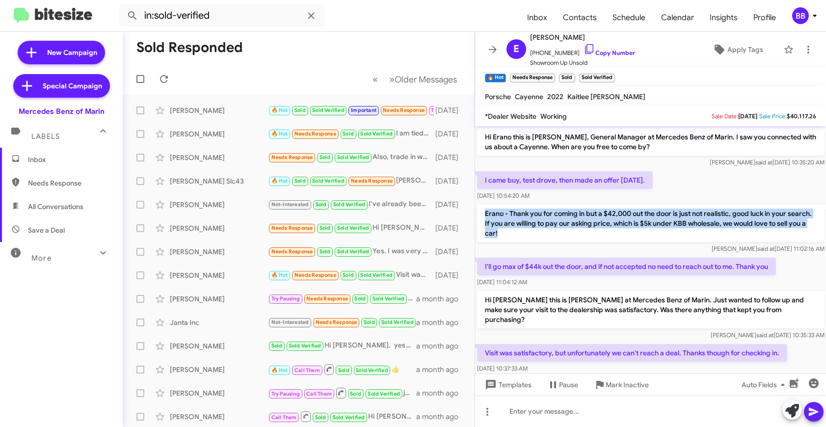
click at [629, 219] on p "Erano - Thank you for coming in but a $42,000 out the door is just not realisti…" at bounding box center [651, 223] width 348 height 37
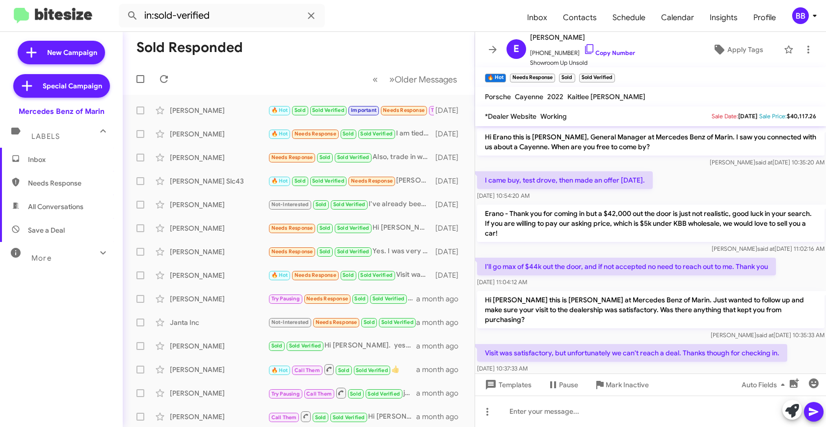
click at [568, 268] on p "I'll go max of $44k out the door, and if not accepted no need to reach out to m…" at bounding box center [626, 267] width 299 height 18
click at [601, 267] on p "I'll go max of $44k out the door, and if not accepted no need to reach out to m…" at bounding box center [626, 267] width 299 height 18
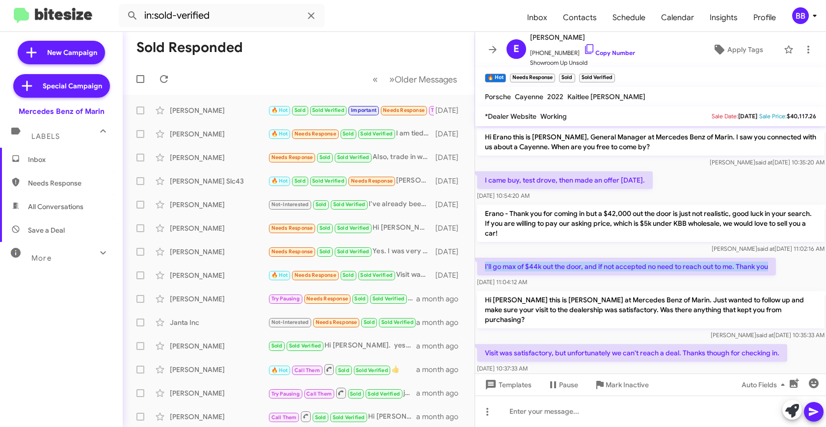
click at [601, 267] on p "I'll go max of $44k out the door, and if not accepted no need to reach out to m…" at bounding box center [626, 267] width 299 height 18
click at [627, 267] on p "I'll go max of $44k out the door, and if not accepted no need to reach out to m…" at bounding box center [626, 267] width 299 height 18
click at [608, 312] on p "Hi Erano this is Omar Ibrahimi at Mercedes Benz of Marin. Just wanted to follow…" at bounding box center [651, 309] width 348 height 37
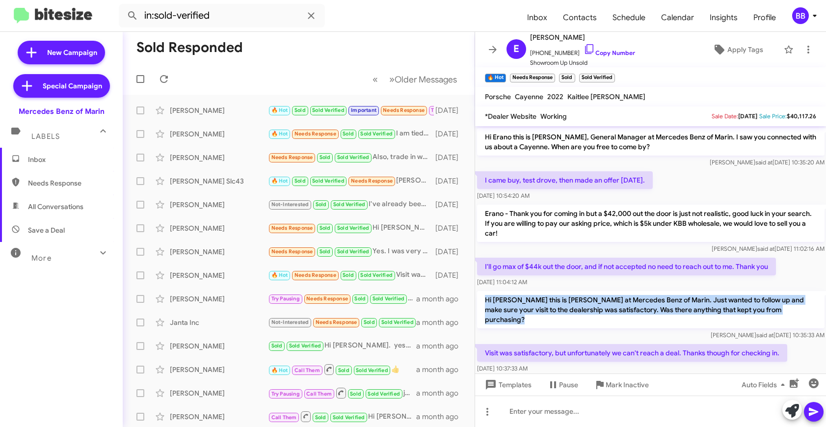
click at [599, 305] on p "Hi Erano this is Omar Ibrahimi at Mercedes Benz of Marin. Just wanted to follow…" at bounding box center [651, 309] width 348 height 37
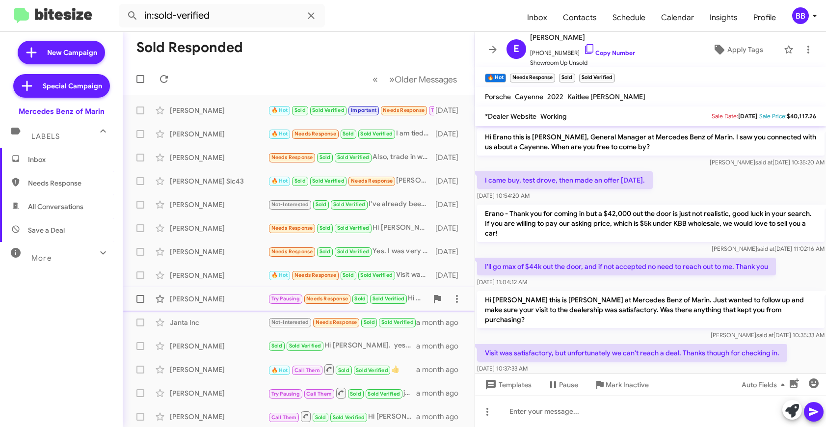
click at [240, 296] on div "Mona Duckworth" at bounding box center [219, 299] width 98 height 10
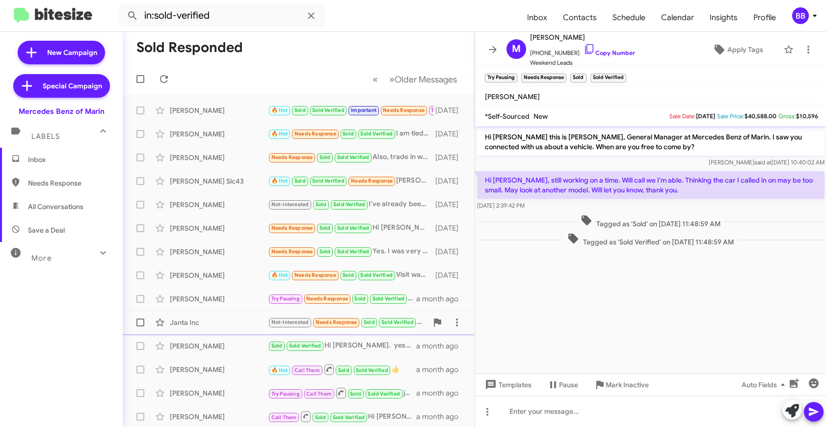
click at [244, 321] on div "Janta Inc" at bounding box center [219, 323] width 98 height 10
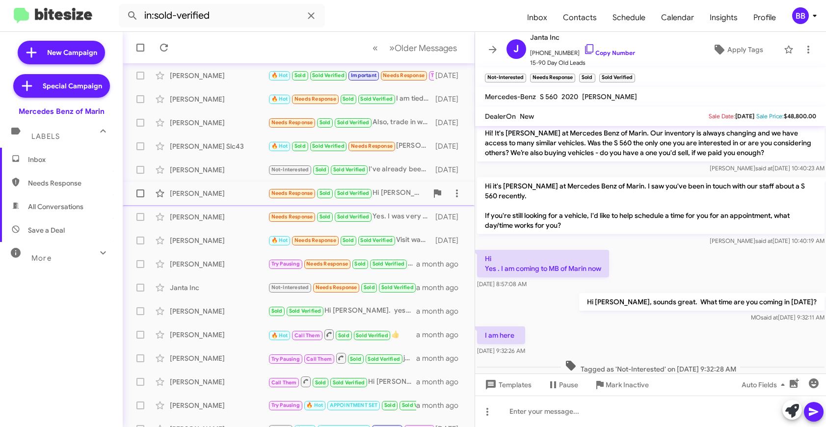
scroll to position [433, 0]
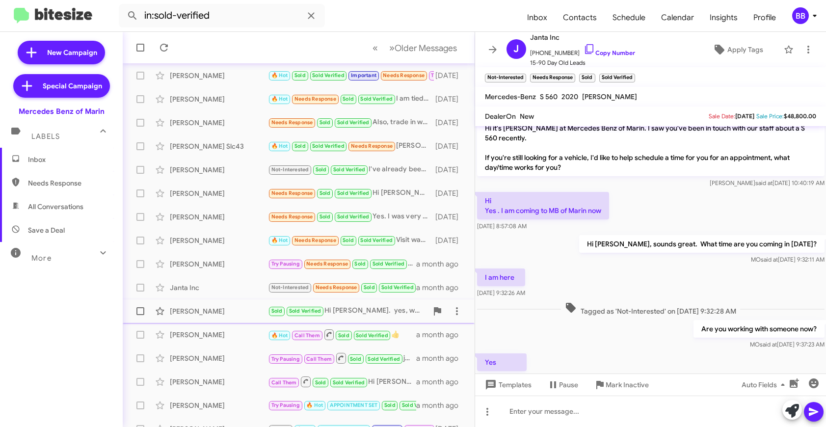
click at [239, 310] on div "Jacqeline Hui" at bounding box center [219, 311] width 98 height 10
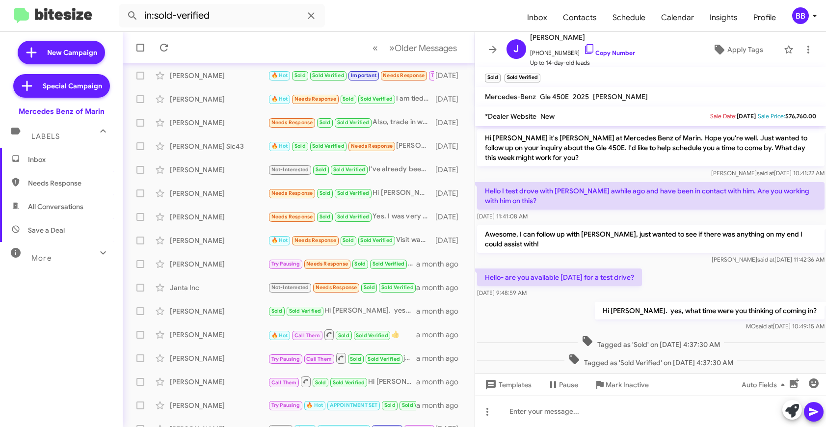
scroll to position [104, 0]
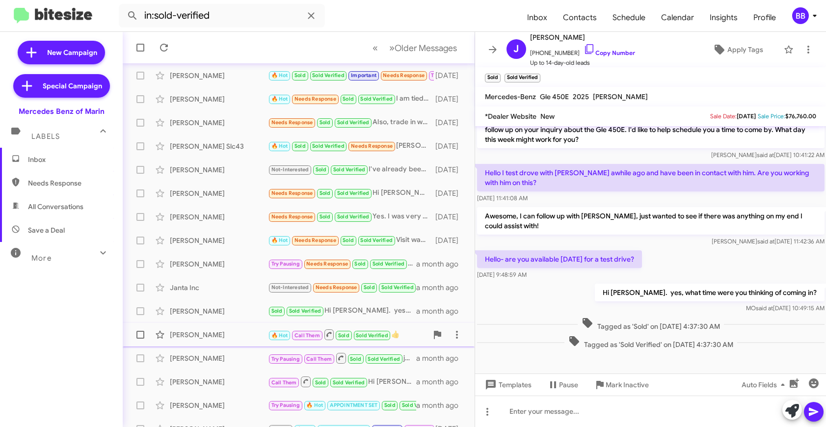
click at [232, 329] on div "Padero De Andrade Vazquez 🔥 Hot Call Them Sold Sold Verified 👍 a month ago" at bounding box center [299, 335] width 336 height 20
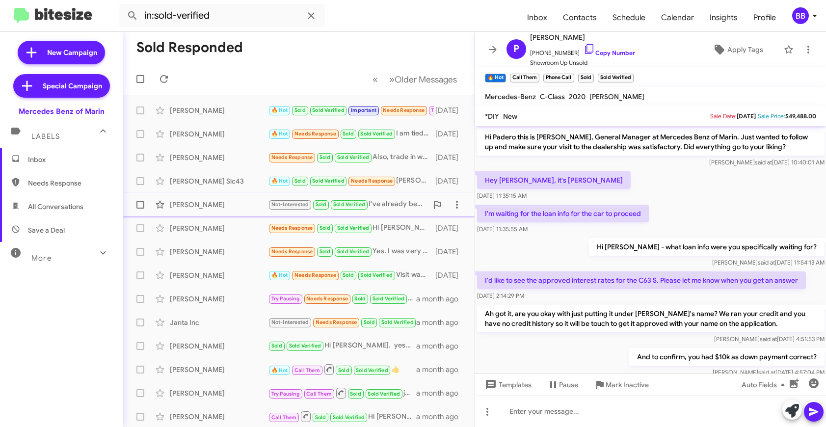
click at [219, 206] on div "Austine Warren" at bounding box center [219, 205] width 98 height 10
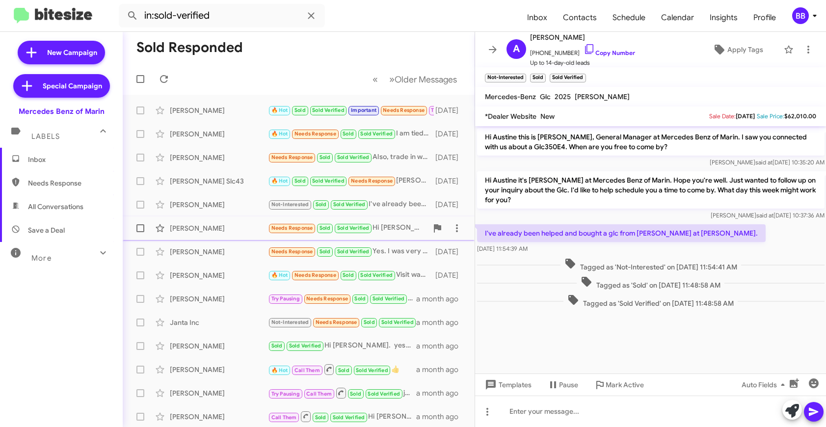
click at [214, 228] on div "Isidro Gomez" at bounding box center [219, 228] width 98 height 10
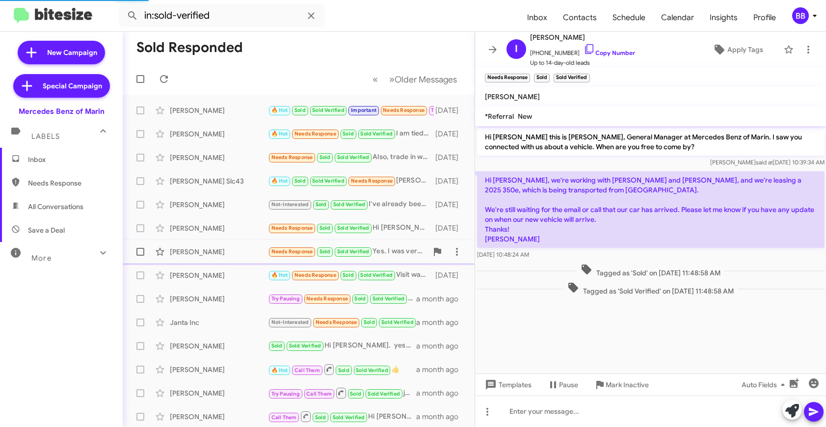
click at [214, 250] on div "Alexander Sutton" at bounding box center [219, 252] width 98 height 10
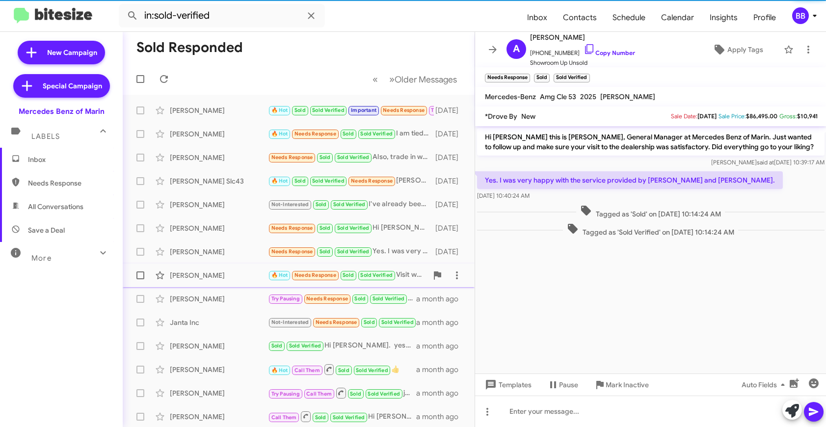
click at [231, 272] on div "Erano Mapa" at bounding box center [219, 275] width 98 height 10
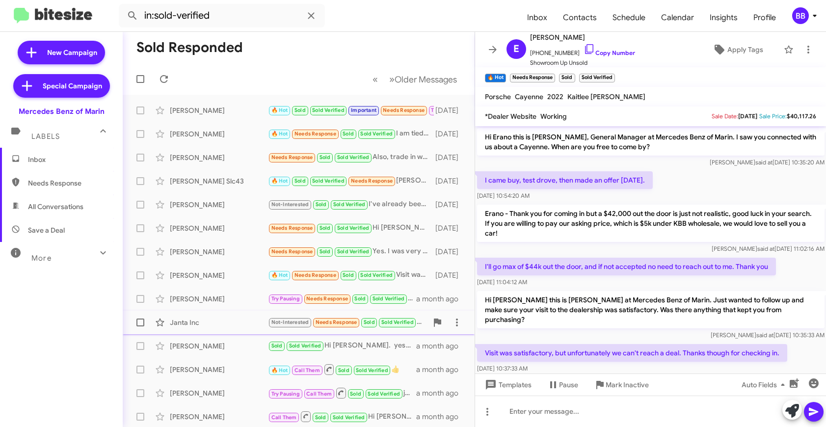
click at [237, 325] on div "Janta Inc" at bounding box center [219, 323] width 98 height 10
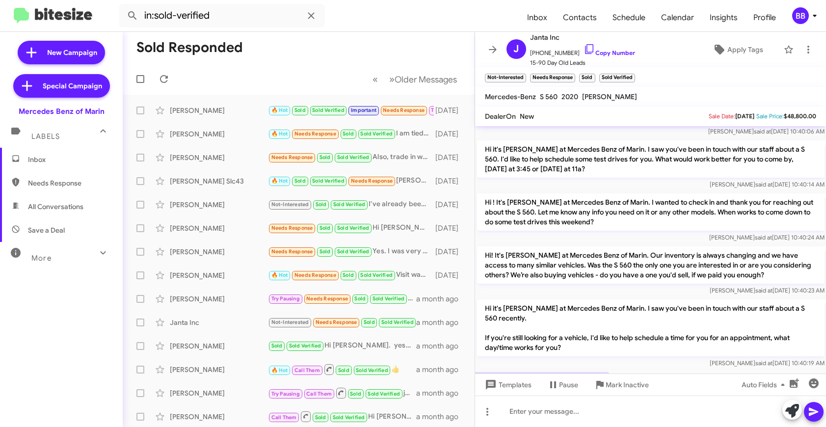
scroll to position [290, 0]
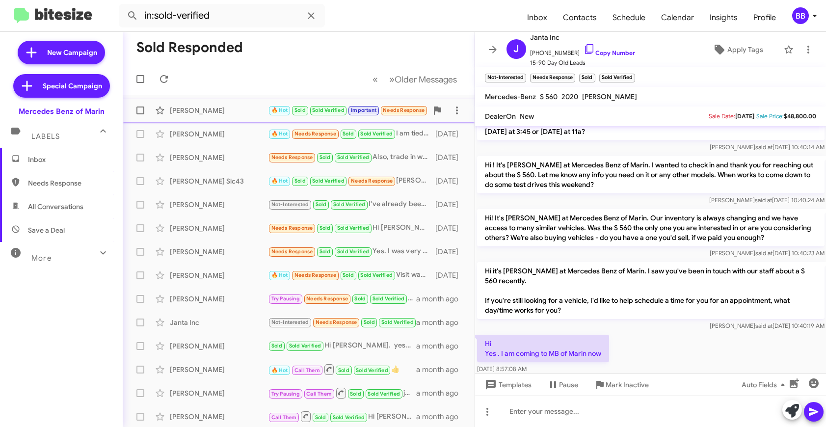
click at [225, 117] on div "Kornchaya Manchanda 🔥 Hot Sold Sold Verified Important Needs Response Try Pausi…" at bounding box center [299, 111] width 336 height 20
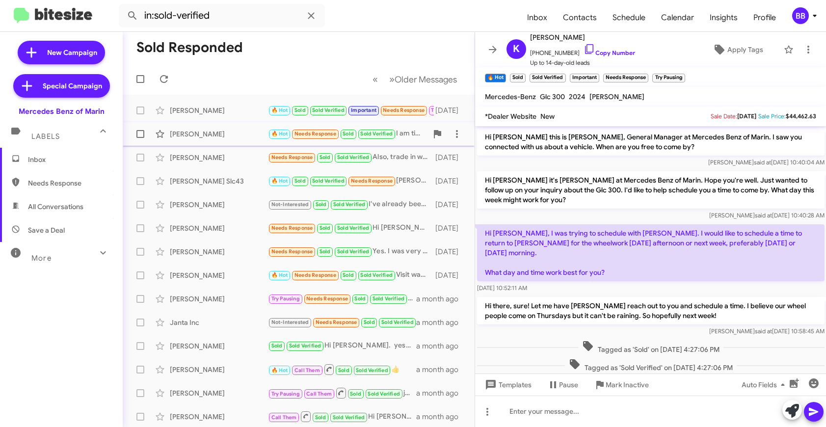
click at [222, 141] on div "Thomas Mccarty 🔥 Hot Needs Response Sold Sold Verified I am tied up for 30 minu…" at bounding box center [299, 134] width 336 height 20
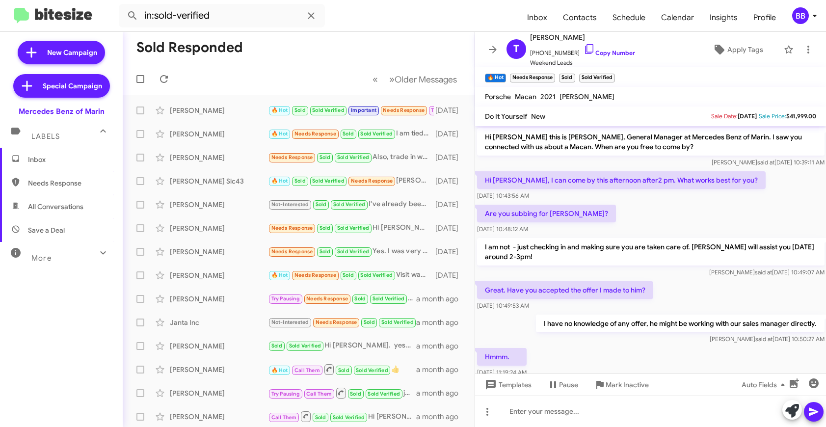
click at [803, 16] on div "BB" at bounding box center [800, 15] width 17 height 17
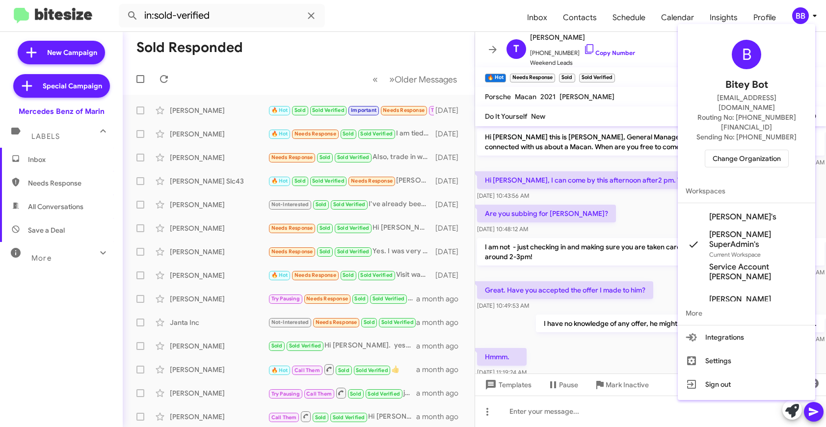
click at [722, 150] on span "Change Organization" at bounding box center [747, 158] width 68 height 17
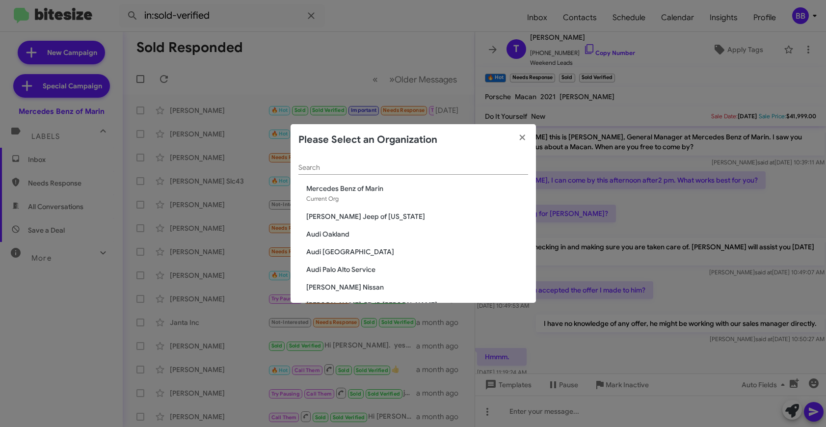
click at [398, 163] on div "Search" at bounding box center [413, 165] width 230 height 19
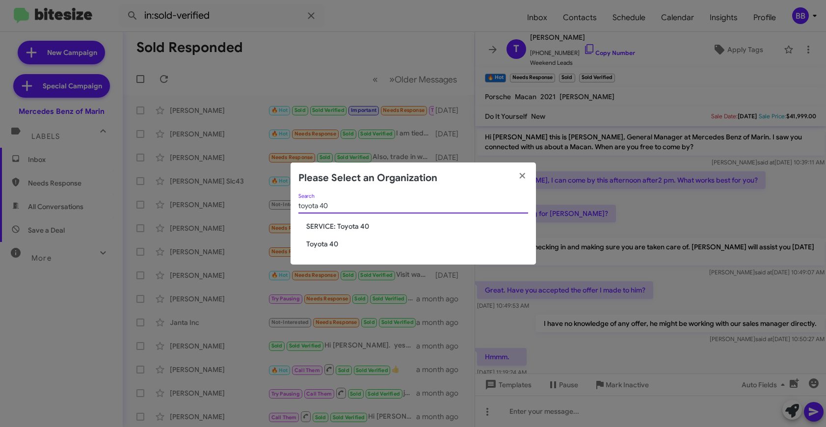
type input "toyota 40"
click at [325, 242] on span "Toyota 40" at bounding box center [417, 244] width 222 height 10
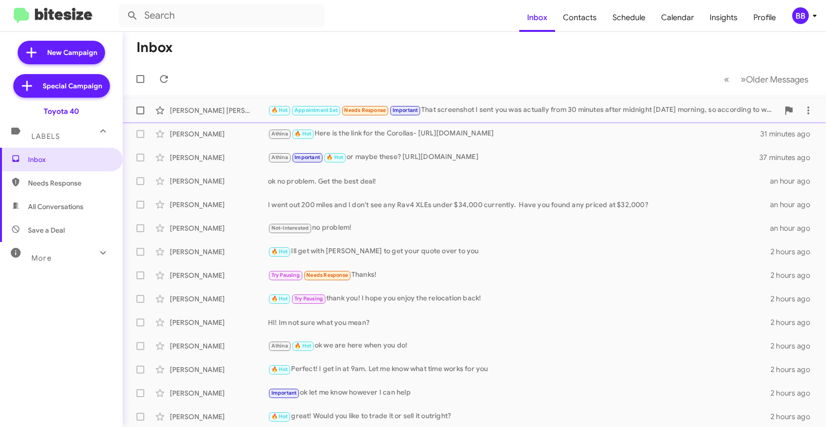
click at [249, 108] on div "[PERSON_NAME] [PERSON_NAME]" at bounding box center [219, 111] width 98 height 10
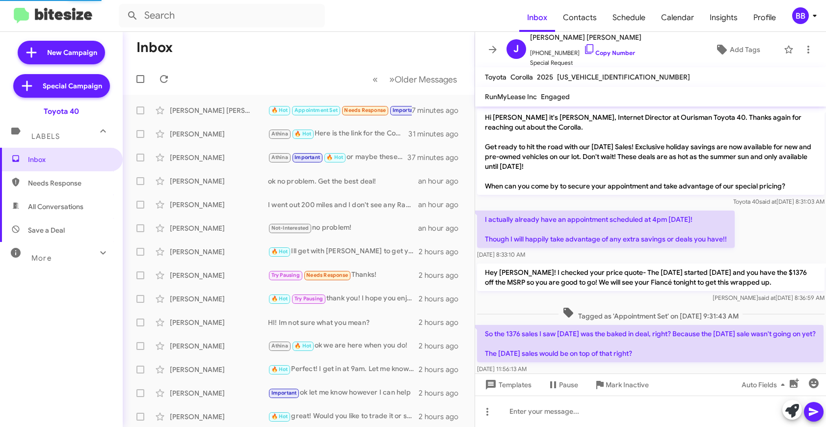
click at [86, 242] on mat-expansion-panel-header "More" at bounding box center [61, 254] width 123 height 24
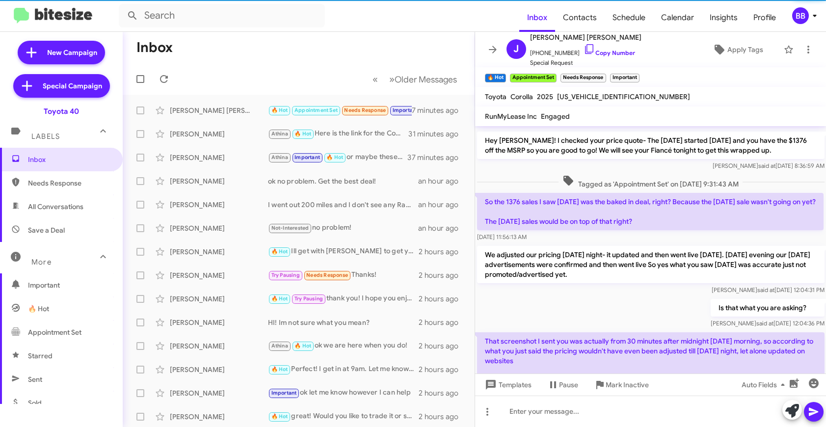
scroll to position [207, 0]
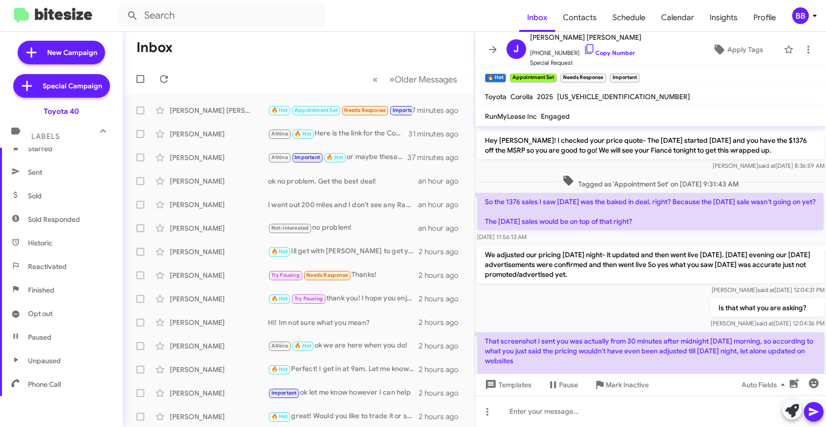
click at [79, 227] on span "Sold Responded" at bounding box center [61, 220] width 123 height 24
type input "in:sold-verified"
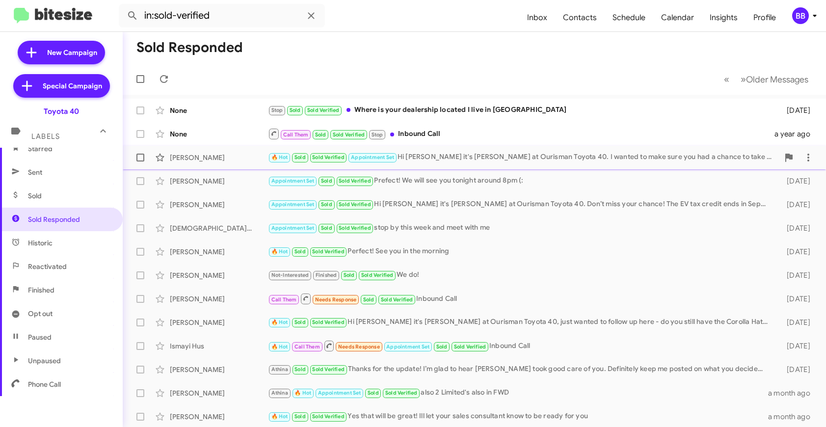
click at [231, 160] on div "[PERSON_NAME]" at bounding box center [219, 158] width 98 height 10
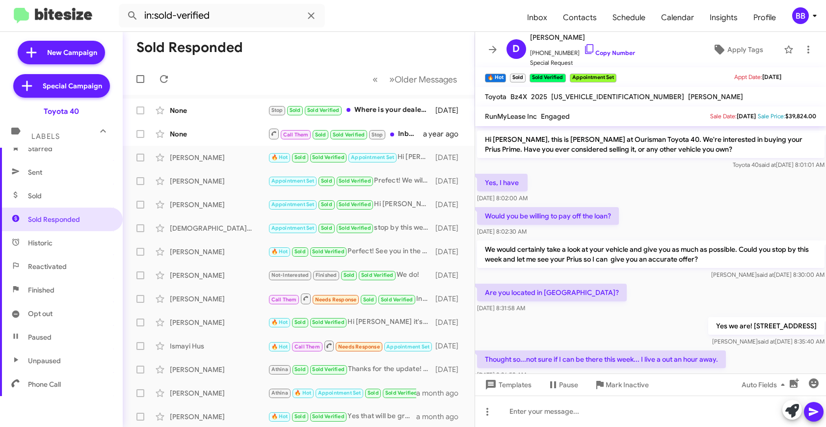
scroll to position [158, 0]
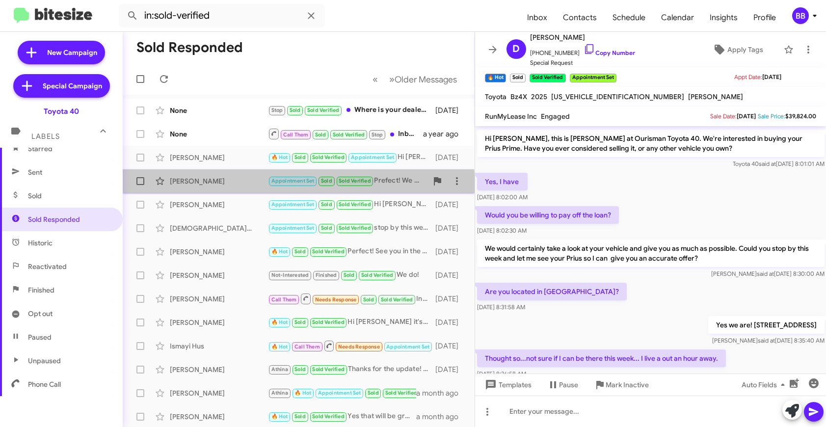
click at [237, 189] on div "[PERSON_NAME] Appointment Set Sold Sold Verified Prefect! We will see you tonig…" at bounding box center [299, 181] width 336 height 20
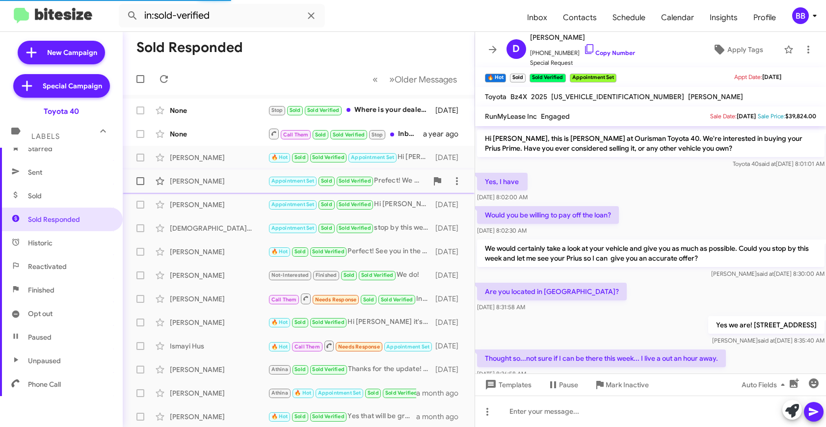
scroll to position [37, 0]
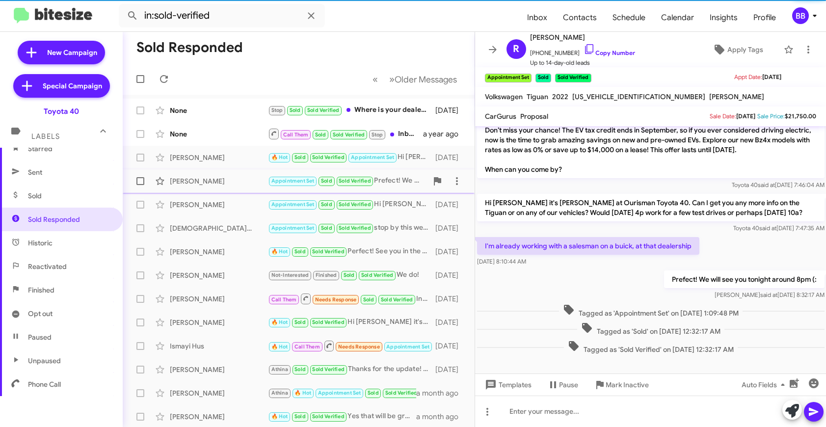
click at [233, 186] on div "[PERSON_NAME] Appointment Set Sold Sold Verified Prefect! We will see you tonig…" at bounding box center [299, 181] width 336 height 20
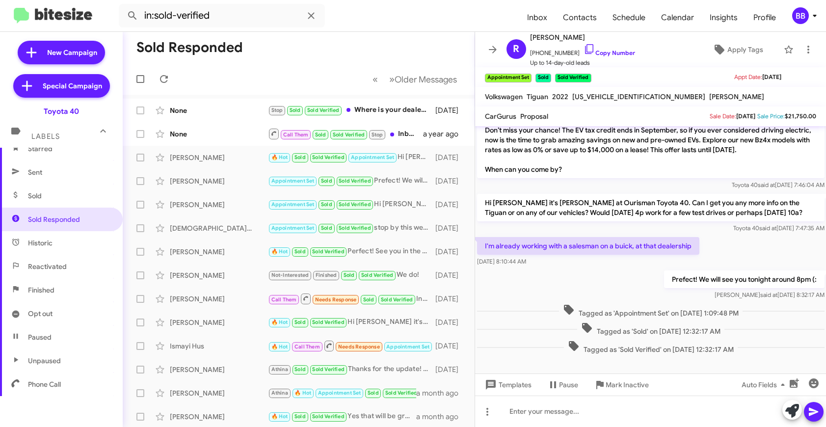
scroll to position [0, 0]
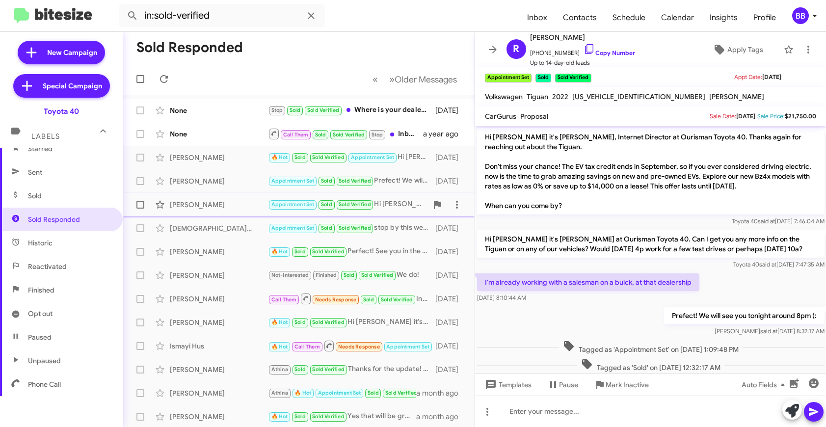
click at [200, 202] on div "[PERSON_NAME]" at bounding box center [219, 205] width 98 height 10
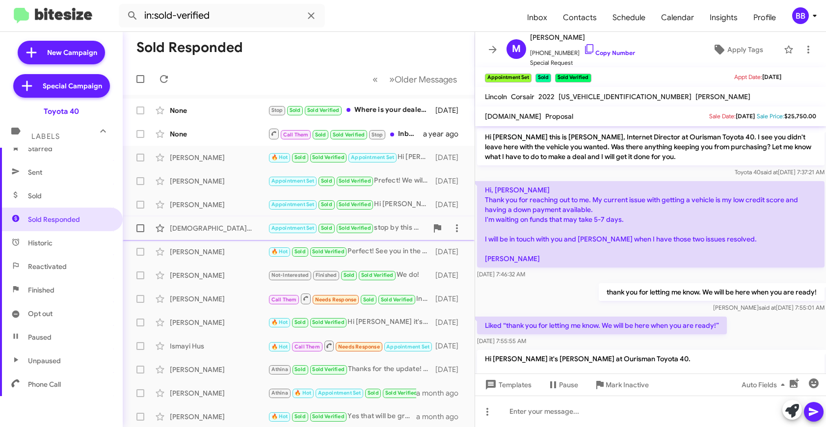
click at [230, 229] on div "[DEMOGRAPHIC_DATA][PERSON_NAME]" at bounding box center [219, 228] width 98 height 10
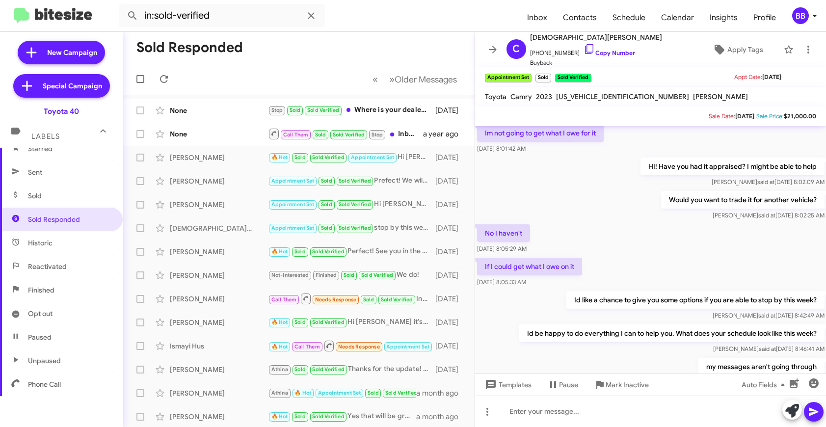
scroll to position [193, 0]
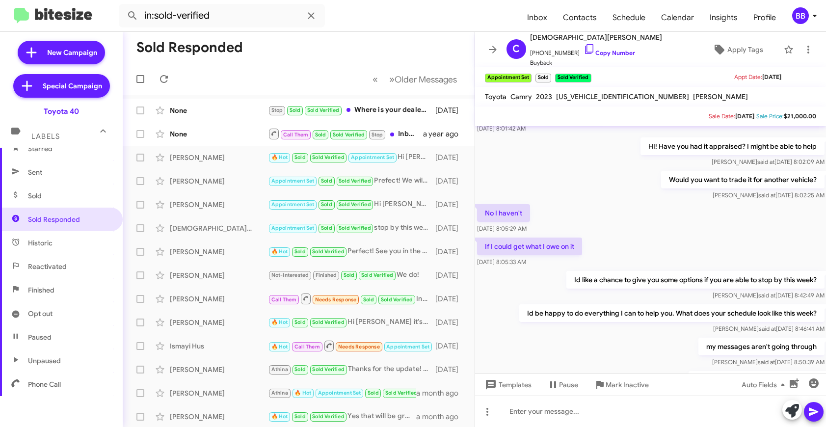
click at [596, 218] on div "No I haven't [DATE] 8:05:29 AM" at bounding box center [650, 218] width 351 height 33
click at [226, 257] on div "[PERSON_NAME] 🔥 Hot Sold Sold Verified Perfect! See you in the morning [DATE]" at bounding box center [299, 252] width 336 height 20
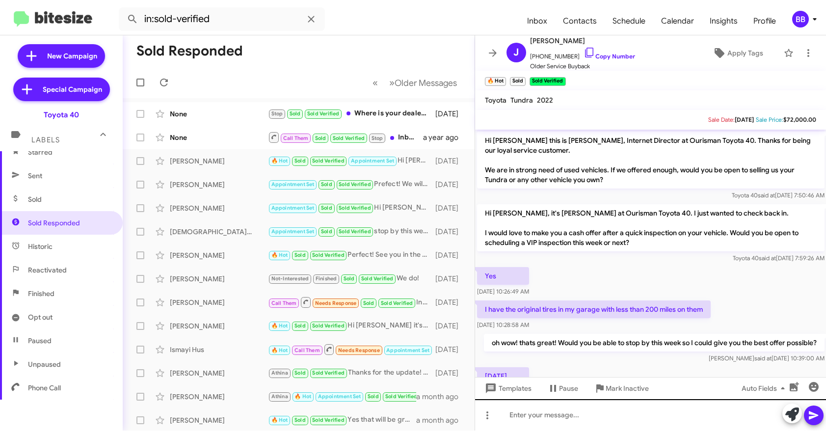
scroll to position [203, 0]
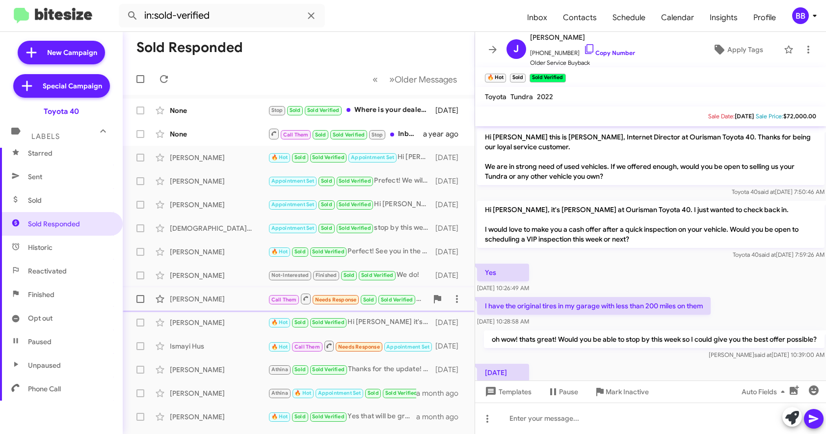
click at [238, 293] on div "[PERSON_NAME] Call Them Needs Response Sold Sold Verified Inbound Call [DATE]" at bounding box center [299, 299] width 336 height 20
click at [241, 333] on span "[PERSON_NAME] 🔥 Hot Sold Sold Verified Hi [PERSON_NAME] it's [PERSON_NAME] at O…" at bounding box center [299, 323] width 352 height 24
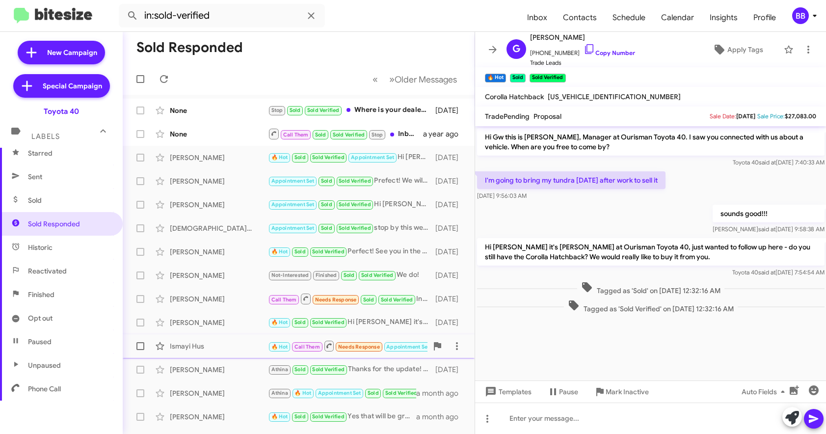
click at [227, 349] on div "Ismayi Hus" at bounding box center [219, 346] width 98 height 10
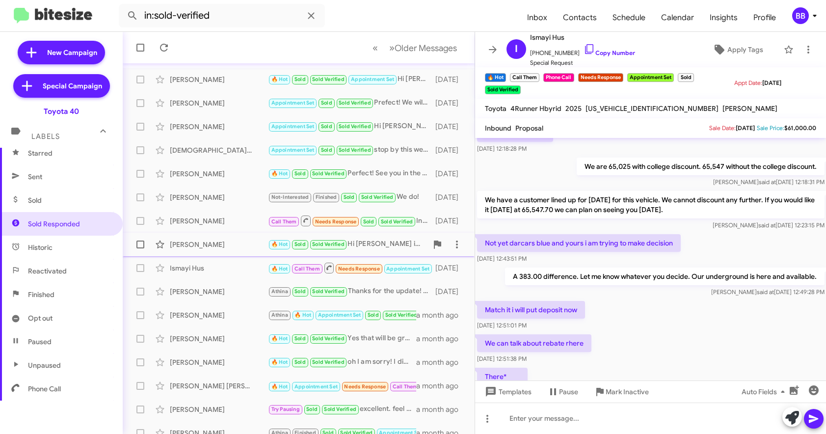
scroll to position [83, 0]
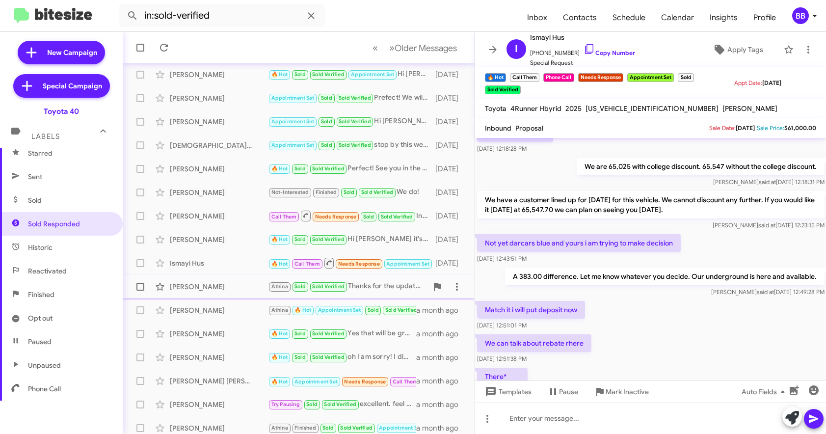
click at [245, 283] on div "[PERSON_NAME]" at bounding box center [219, 287] width 98 height 10
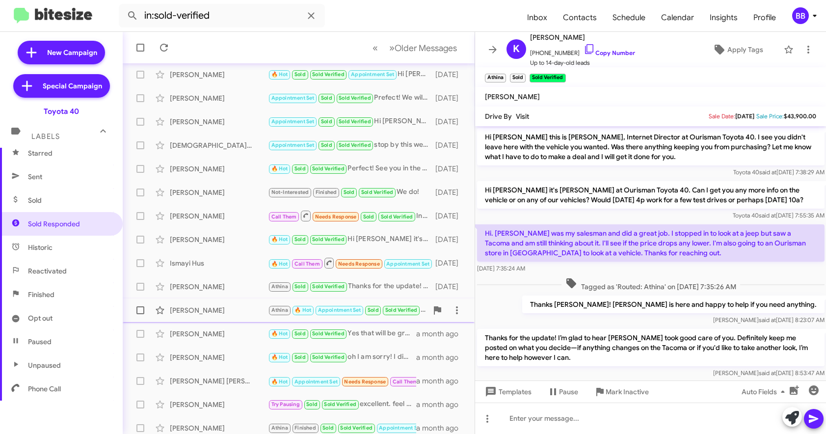
click at [232, 307] on div "[PERSON_NAME]" at bounding box center [219, 310] width 98 height 10
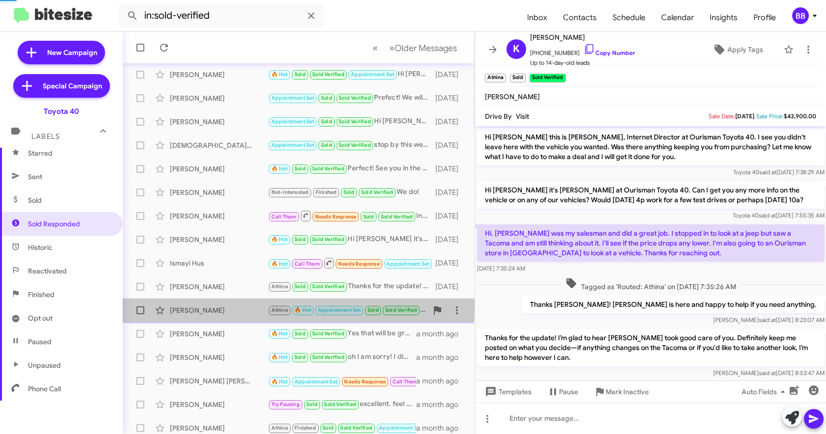
scroll to position [159, 0]
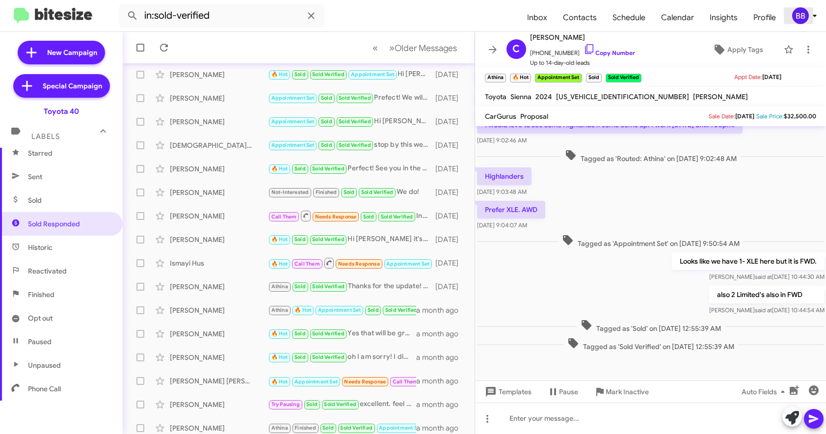
click at [804, 18] on div "BB" at bounding box center [800, 15] width 17 height 17
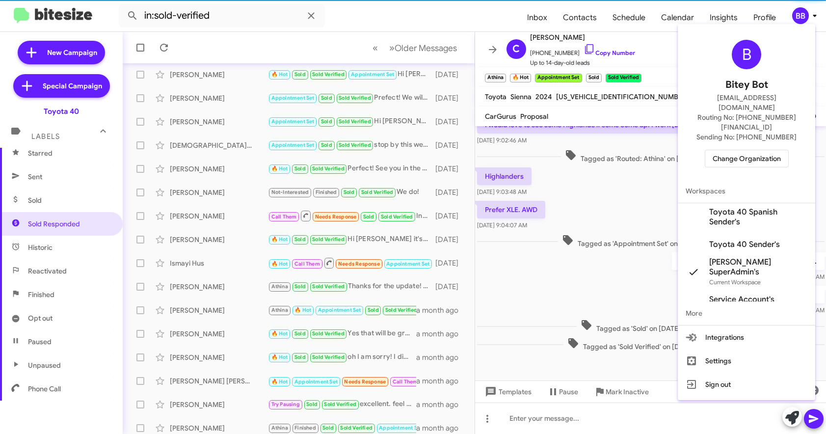
click at [737, 150] on span "Change Organization" at bounding box center [747, 158] width 68 height 17
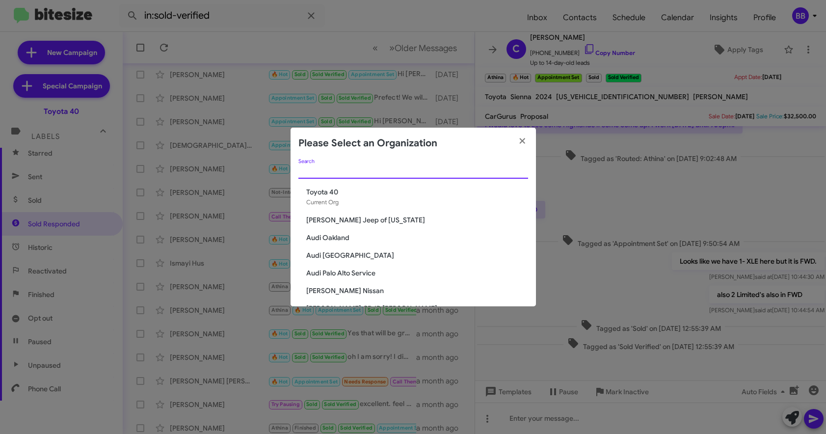
click at [356, 174] on input "Search" at bounding box center [413, 171] width 230 height 8
click at [735, 19] on modal-container "Please Select an Organization Search Toyota 40 Current Org [PERSON_NAME] Jeep o…" at bounding box center [413, 217] width 826 height 434
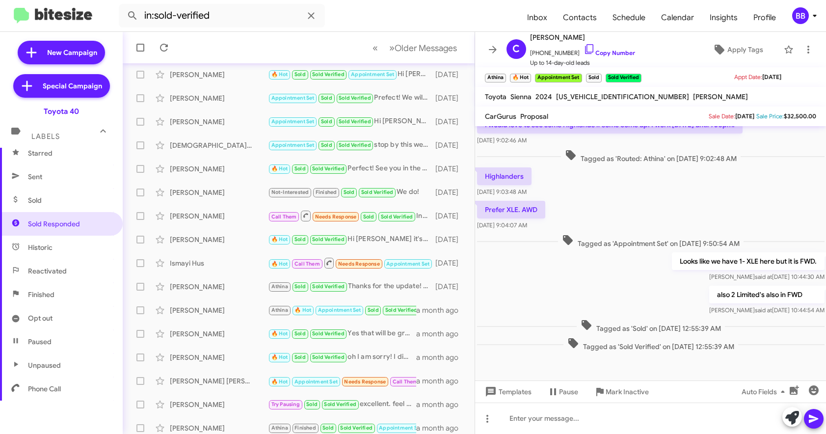
click at [716, 20] on modal-container "Please Select an Organization Search Toyota 40 Current Org [PERSON_NAME] Jeep o…" at bounding box center [413, 217] width 826 height 434
click at [725, 19] on span "Insights" at bounding box center [724, 17] width 44 height 28
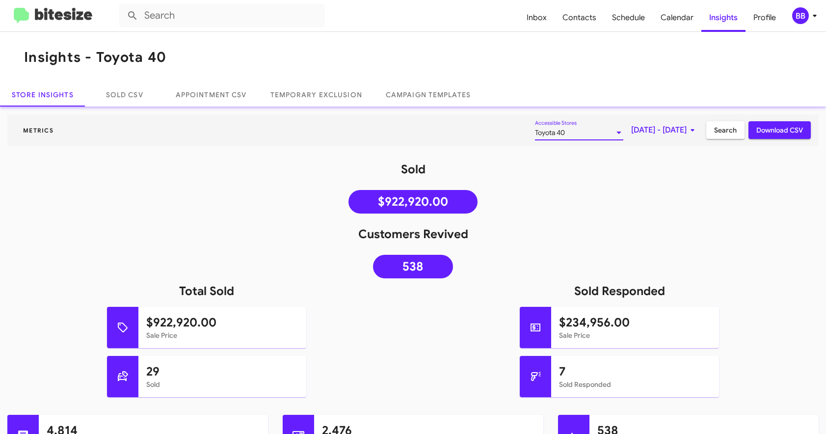
click at [557, 134] on div "Toyota 40" at bounding box center [575, 133] width 80 height 8
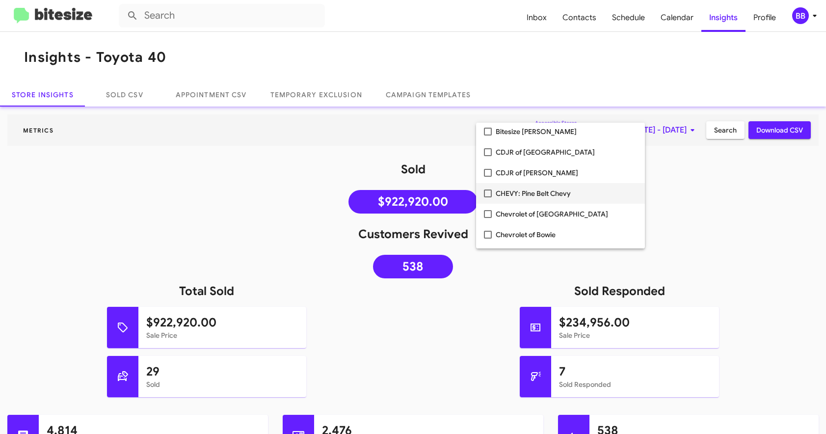
click at [521, 195] on span "CHEVY: Pine Belt Chevy" at bounding box center [566, 193] width 141 height 21
click at [521, 172] on span "CDJR of [PERSON_NAME]" at bounding box center [566, 172] width 141 height 21
click at [522, 154] on span "CDJR of [GEOGRAPHIC_DATA]" at bounding box center [566, 152] width 141 height 21
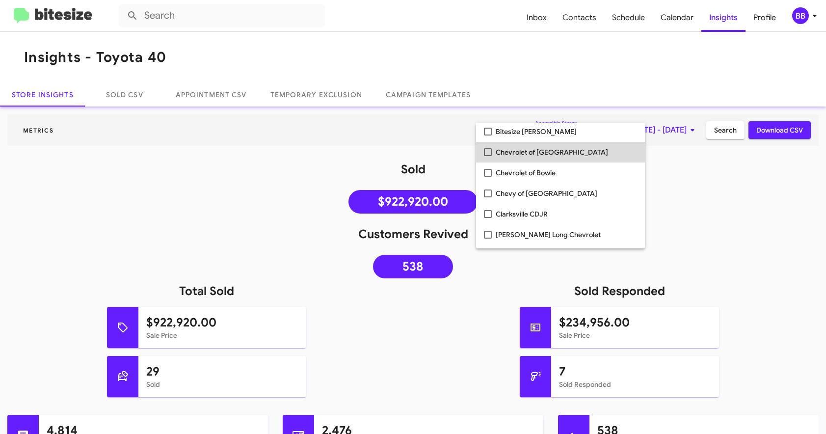
click at [517, 157] on span "Chevrolet of [GEOGRAPHIC_DATA]" at bounding box center [566, 152] width 141 height 21
click at [517, 157] on span "Chevrolet of Bowie" at bounding box center [566, 152] width 141 height 21
click at [517, 157] on span "Chevy of [GEOGRAPHIC_DATA]" at bounding box center [566, 152] width 141 height 21
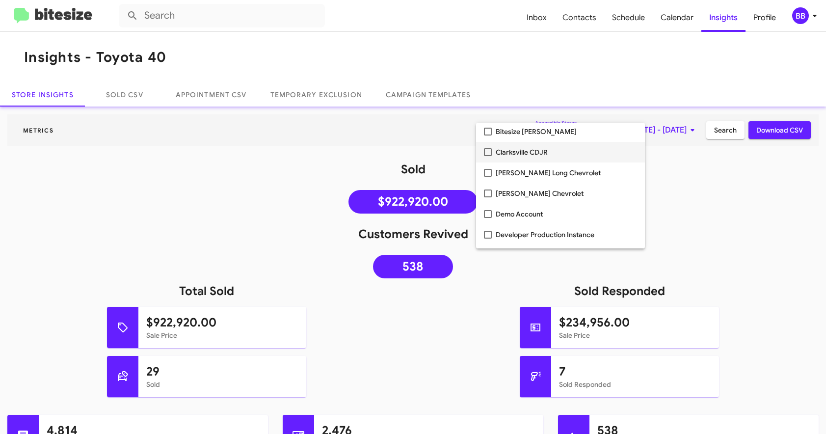
click at [516, 156] on span "Clarksville CDJR" at bounding box center [566, 152] width 141 height 21
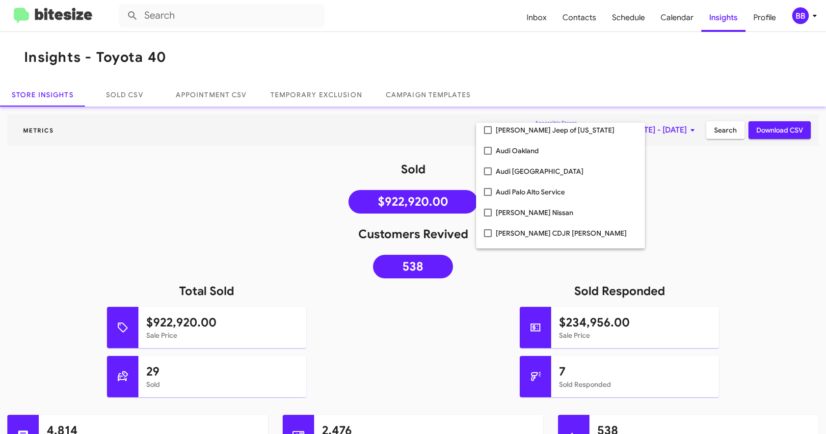
scroll to position [174, 0]
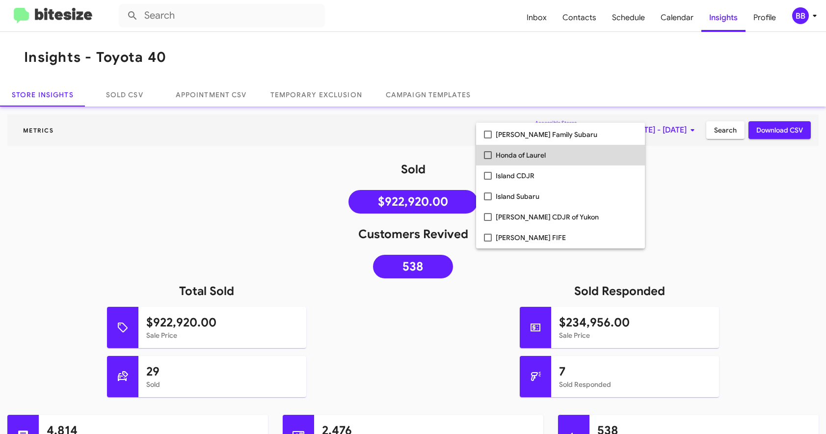
click at [518, 155] on span "Honda of Laurel" at bounding box center [566, 155] width 141 height 21
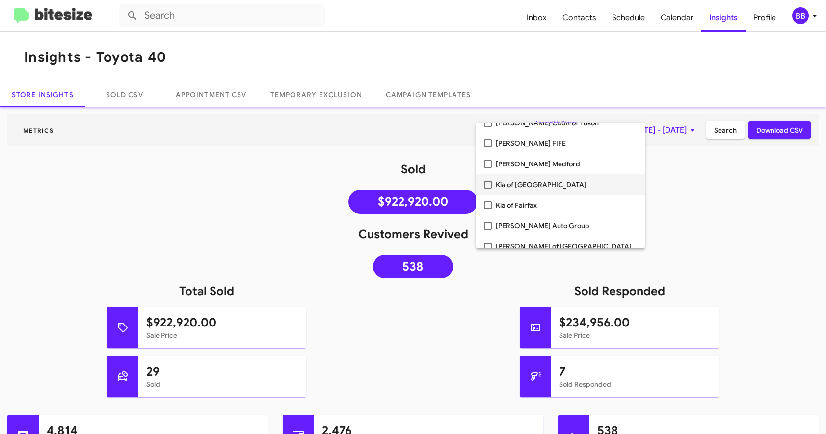
click at [514, 184] on span "Kia of [GEOGRAPHIC_DATA]" at bounding box center [566, 184] width 141 height 21
click at [514, 184] on span "Kia of Fairfax" at bounding box center [566, 184] width 141 height 21
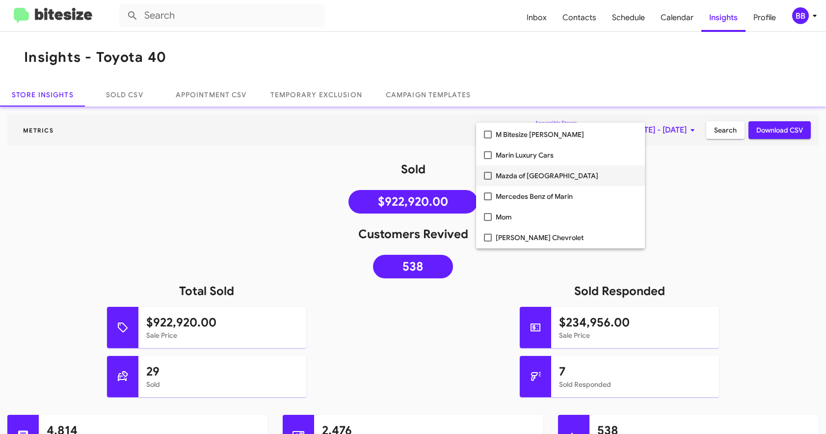
scroll to position [915, 0]
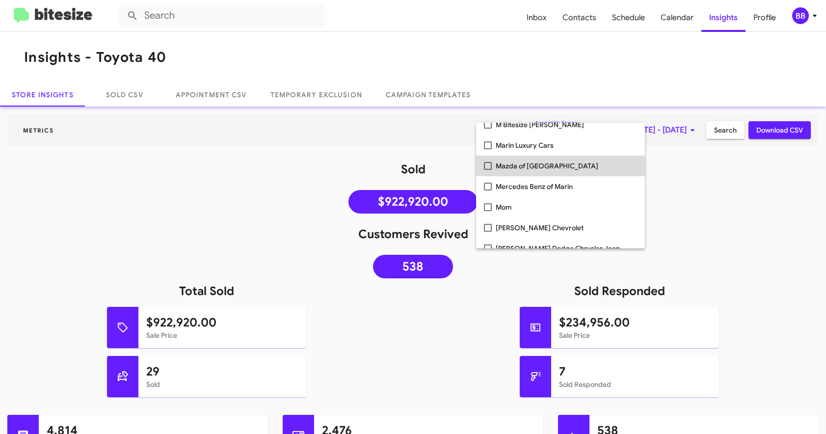
click at [522, 170] on span "Mazda of [GEOGRAPHIC_DATA]" at bounding box center [566, 166] width 141 height 21
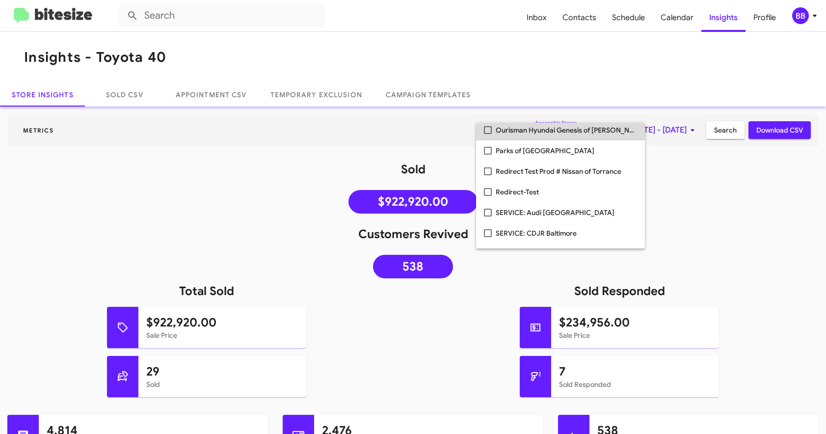
click at [528, 125] on span "Ourisman Hyundai Genesis of [PERSON_NAME]" at bounding box center [566, 130] width 141 height 21
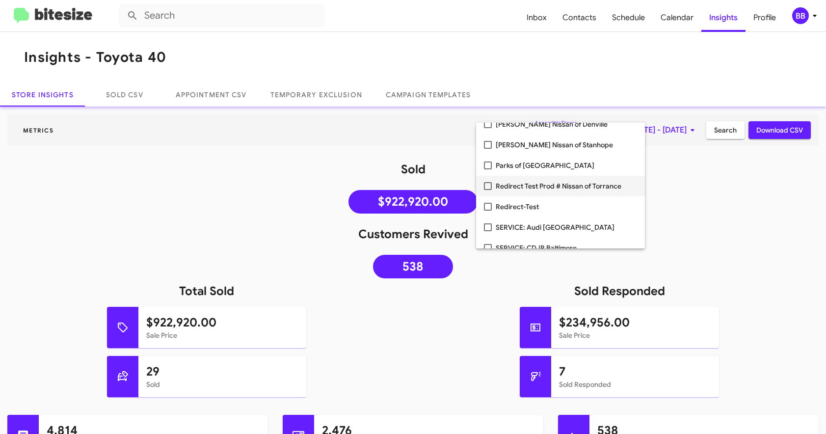
scroll to position [1098, 0]
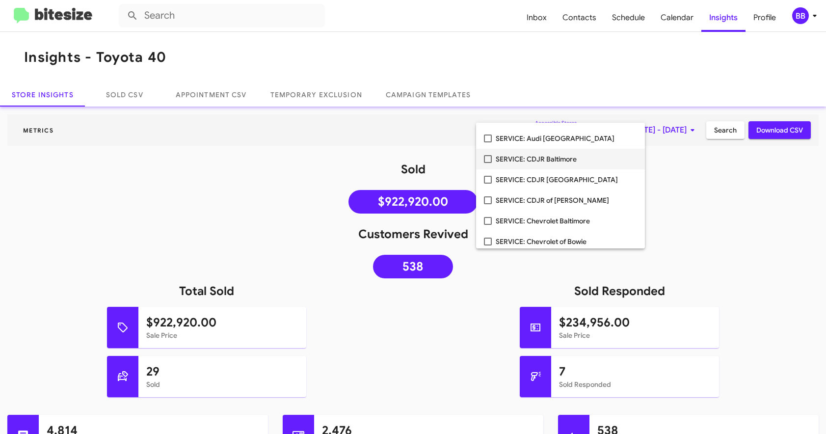
click at [520, 153] on span "SERVICE: CDJR Baltimore" at bounding box center [566, 159] width 141 height 21
click at [520, 159] on span "SERVICE: CDJR [GEOGRAPHIC_DATA]" at bounding box center [566, 159] width 141 height 21
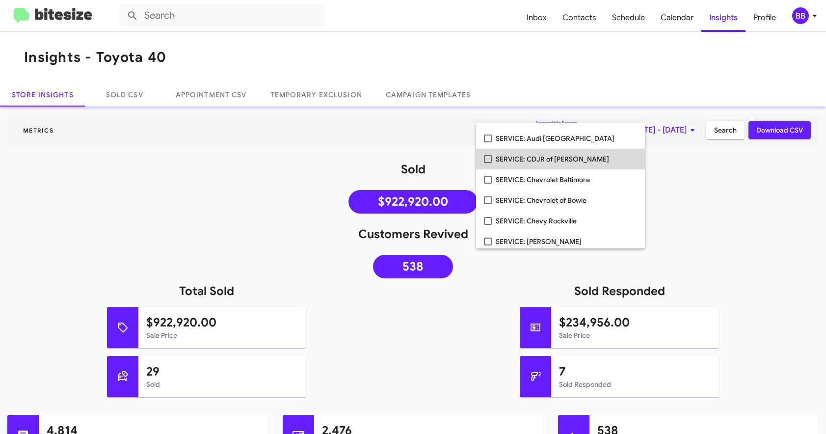
click at [520, 159] on span "SERVICE: CDJR of [PERSON_NAME]" at bounding box center [566, 159] width 141 height 21
click at [520, 159] on span "SERVICE: Chevrolet Baltimore" at bounding box center [566, 159] width 141 height 21
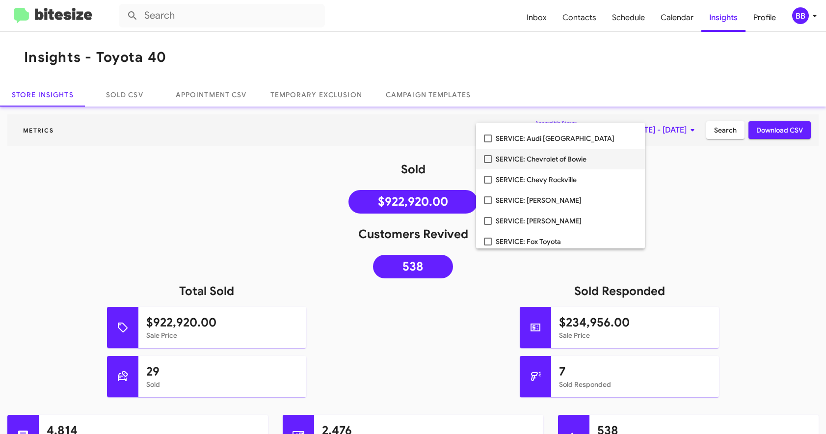
click at [520, 159] on span "SERVICE: Chevrolet of Bowie" at bounding box center [566, 159] width 141 height 21
click at [520, 159] on span "SERVICE: Chevy Rockville" at bounding box center [566, 159] width 141 height 21
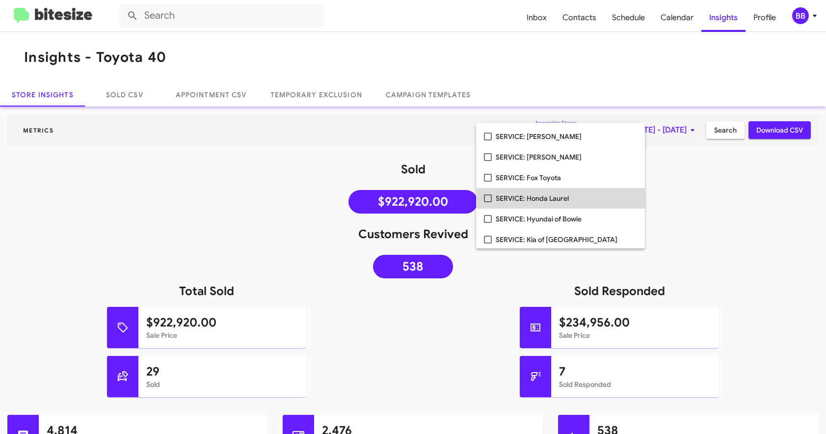
click at [513, 196] on span "SERVICE: Honda Laurel" at bounding box center [566, 198] width 141 height 21
click at [513, 196] on span "SERVICE: Hyundai of Bowie" at bounding box center [566, 198] width 141 height 21
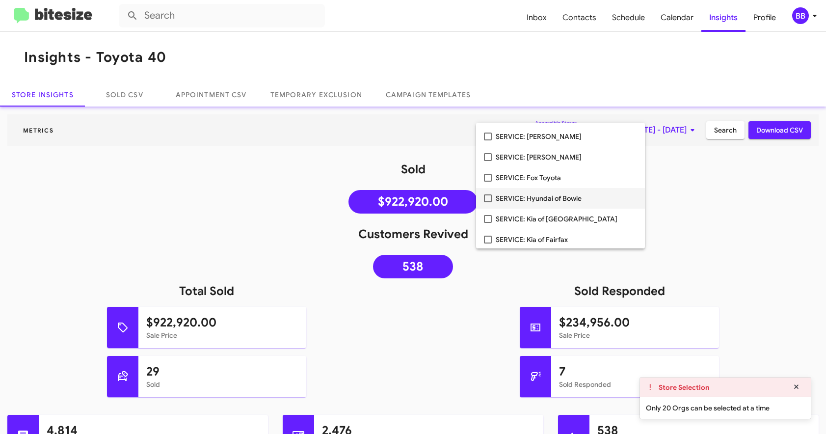
click at [488, 199] on mat-pseudo-checkbox at bounding box center [488, 198] width 8 height 8
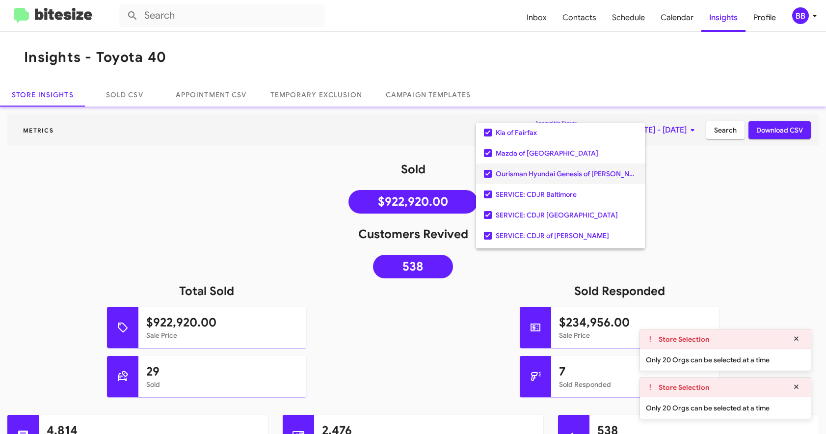
scroll to position [196, 0]
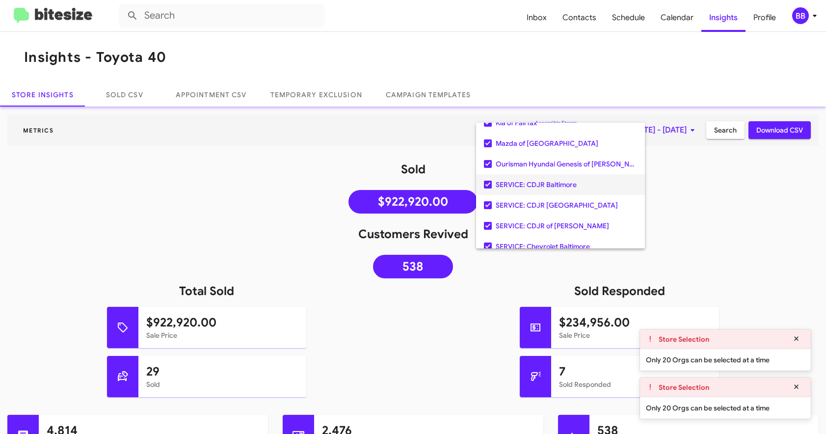
click at [524, 187] on span "SERVICE: CDJR Baltimore" at bounding box center [566, 184] width 141 height 21
click at [524, 187] on span "SERVICE: CDJR [GEOGRAPHIC_DATA]" at bounding box center [566, 184] width 141 height 21
click at [524, 187] on span "SERVICE: CDJR of [PERSON_NAME]" at bounding box center [566, 184] width 141 height 21
click at [524, 187] on span "SERVICE: Chevrolet Baltimore" at bounding box center [566, 184] width 141 height 21
click at [524, 187] on span "SERVICE: Chevrolet of Bowie" at bounding box center [566, 184] width 141 height 21
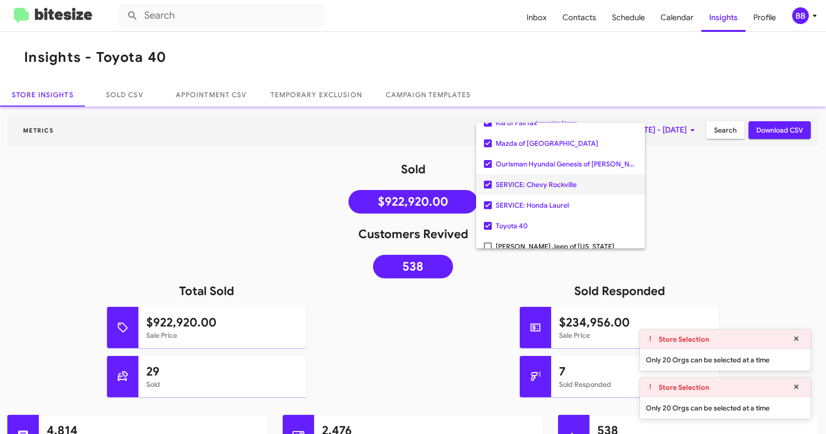
click at [524, 187] on span "SERVICE: Chevy Rockville" at bounding box center [566, 184] width 141 height 21
click at [524, 187] on span "SERVICE: Honda Laurel" at bounding box center [566, 184] width 141 height 21
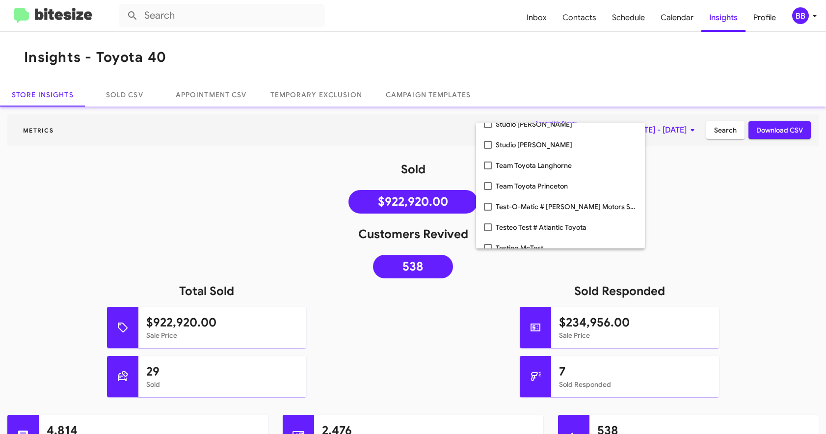
scroll to position [1977, 0]
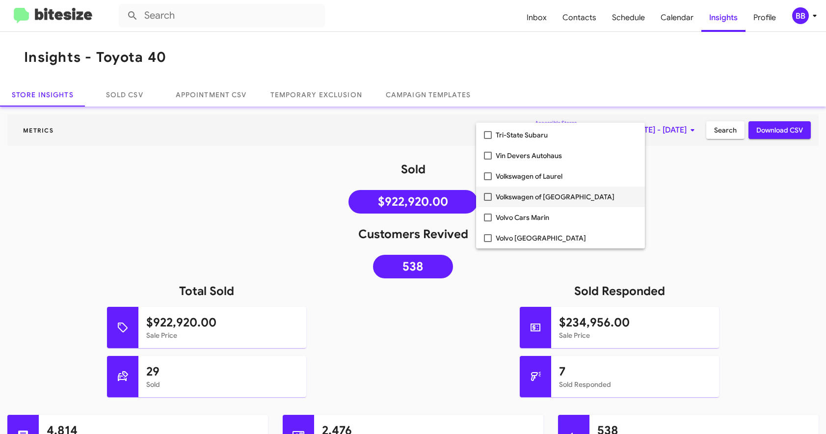
click at [542, 194] on span "Volkswagen of [GEOGRAPHIC_DATA]" at bounding box center [566, 197] width 141 height 21
click at [540, 194] on span "Volkswagen of Laurel" at bounding box center [566, 197] width 141 height 21
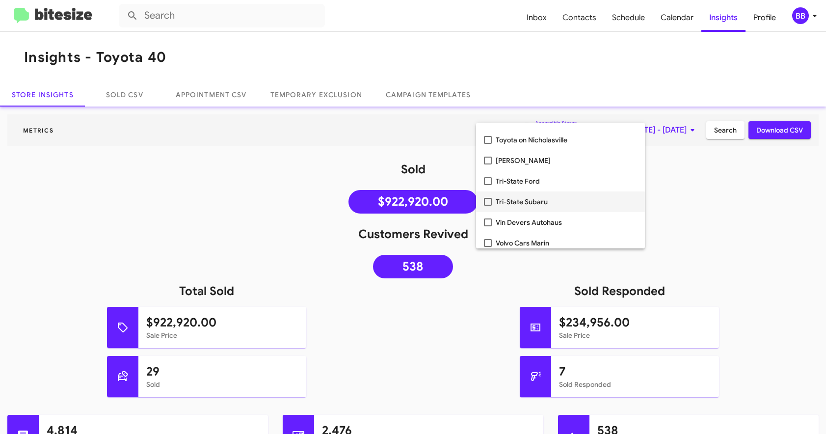
click at [533, 201] on span "Tri-State Subaru" at bounding box center [566, 201] width 141 height 21
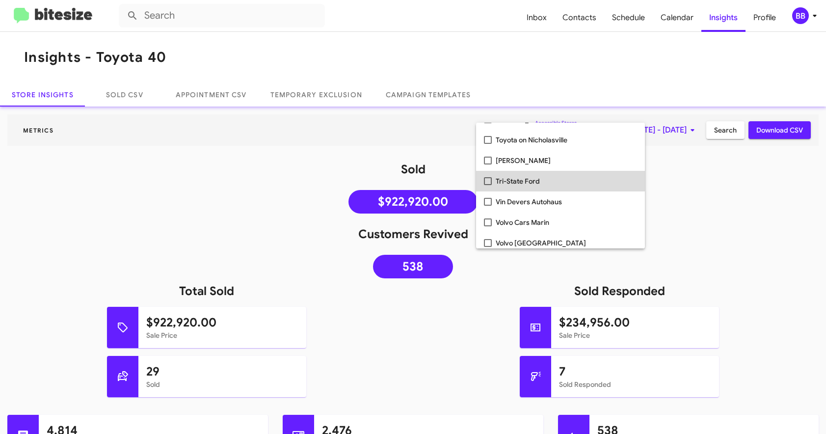
click at [534, 181] on span "Tri-State Ford" at bounding box center [566, 181] width 141 height 21
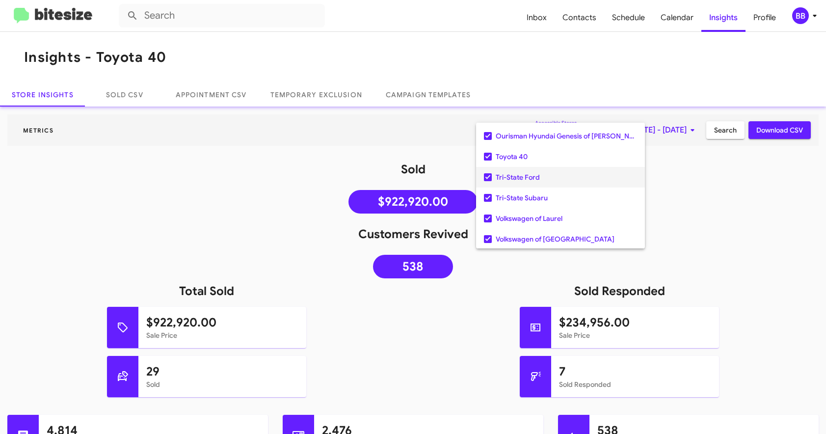
scroll to position [212, 0]
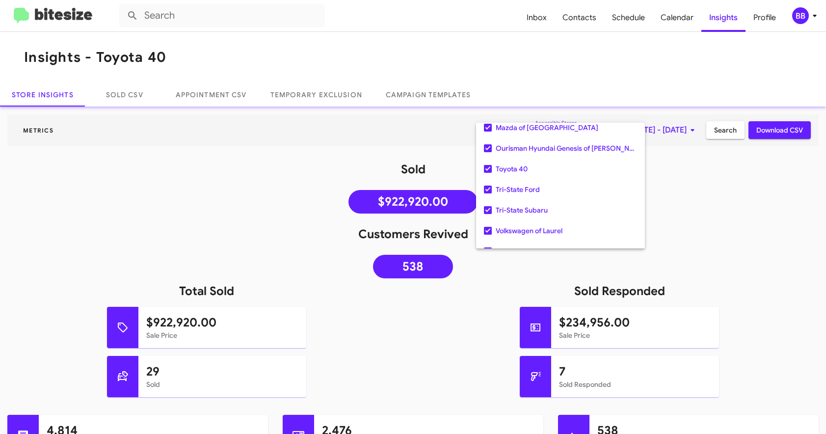
click at [684, 190] on div at bounding box center [413, 217] width 826 height 434
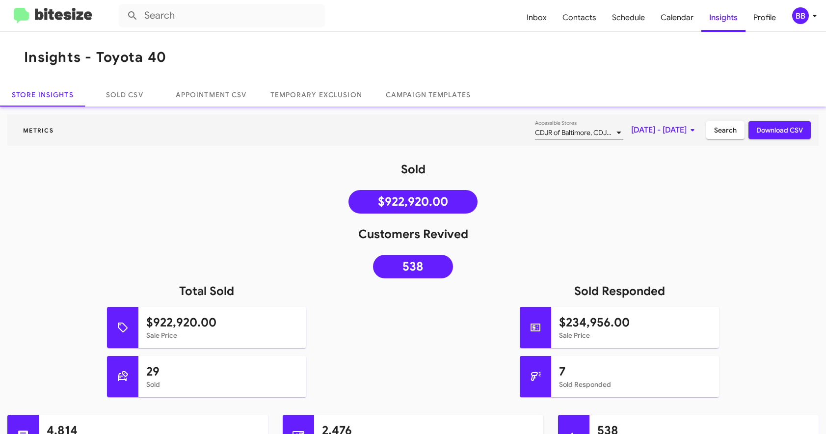
click at [645, 127] on span "[DATE] - [DATE]" at bounding box center [664, 130] width 67 height 18
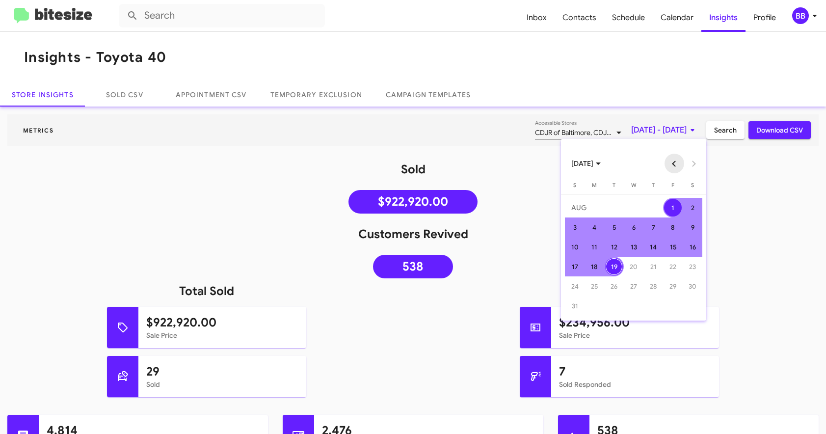
click at [670, 163] on button "Previous month" at bounding box center [675, 164] width 20 height 20
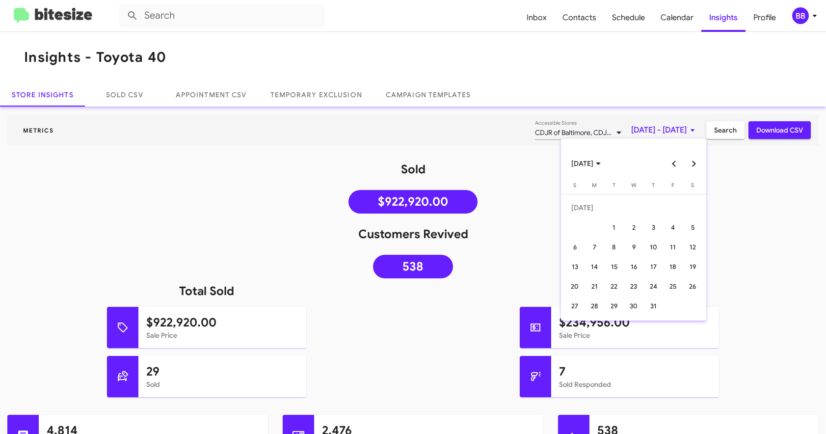
click at [670, 163] on button "Previous month" at bounding box center [675, 164] width 20 height 20
click at [657, 206] on div "1" at bounding box center [653, 208] width 18 height 18
click at [696, 157] on button "Next month" at bounding box center [694, 164] width 20 height 20
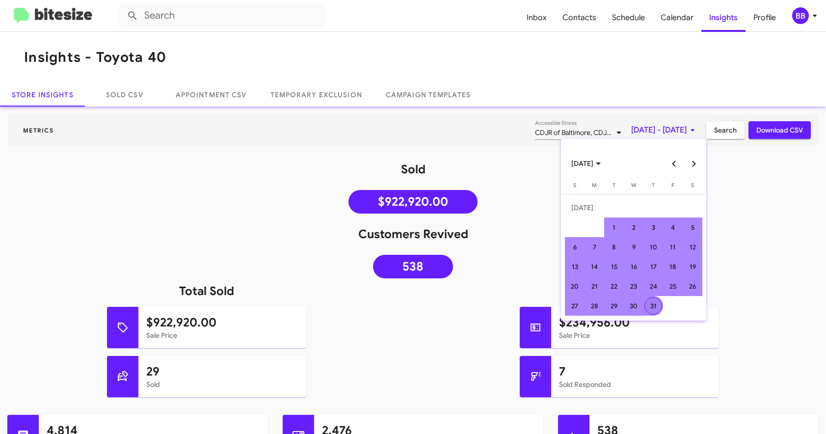
click at [651, 302] on div "31" at bounding box center [653, 306] width 18 height 18
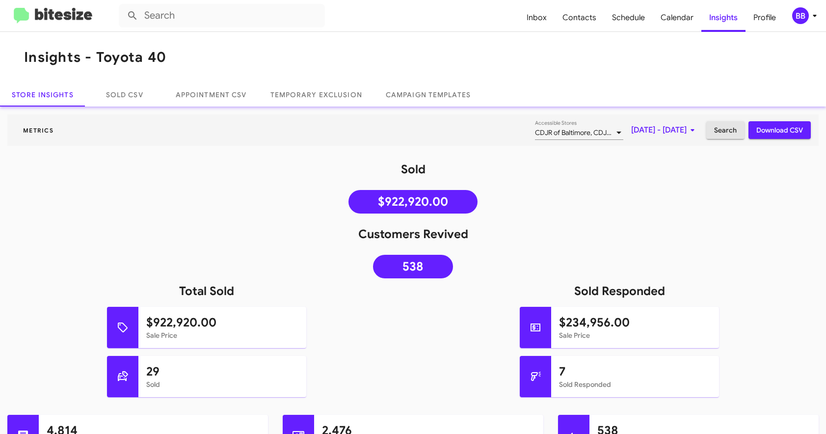
click at [722, 125] on span "Search" at bounding box center [725, 130] width 23 height 18
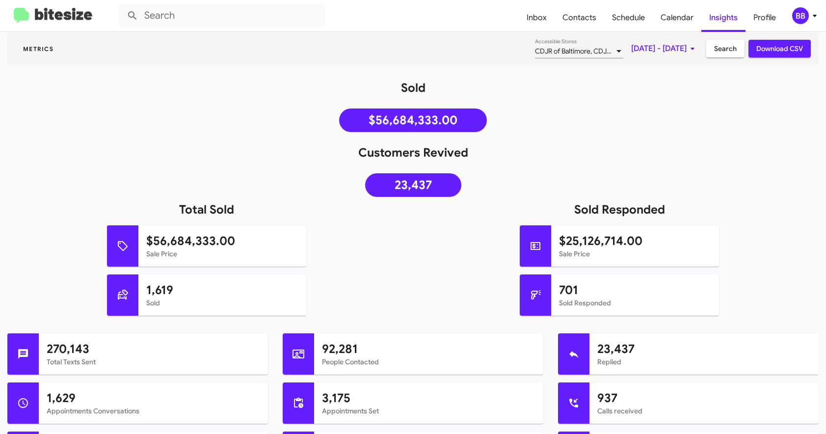
scroll to position [85, 0]
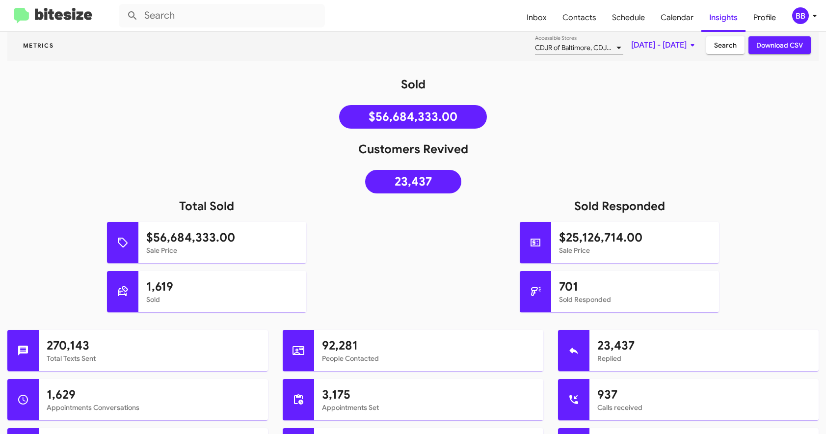
click at [615, 45] on div at bounding box center [619, 48] width 9 height 8
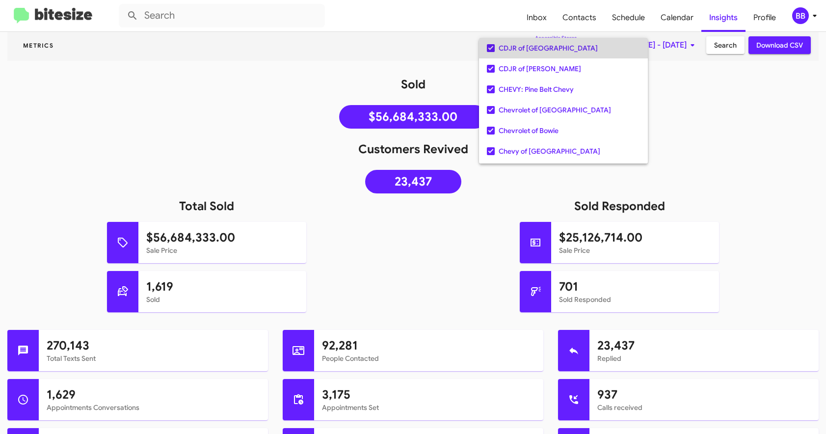
click at [547, 51] on span "CDJR of [GEOGRAPHIC_DATA]" at bounding box center [569, 48] width 141 height 21
click at [547, 58] on span "CDJR of [PERSON_NAME]" at bounding box center [569, 68] width 141 height 21
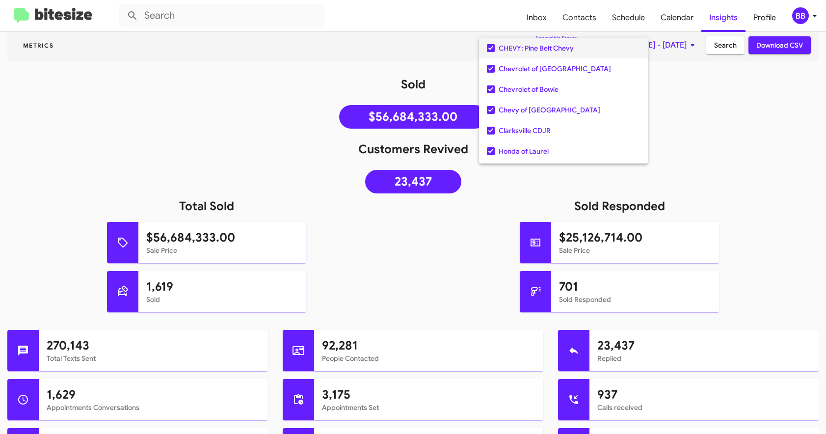
click at [547, 51] on span "CHEVY: Pine Belt Chevy" at bounding box center [569, 48] width 141 height 21
click at [547, 58] on span "Chevrolet of [GEOGRAPHIC_DATA]" at bounding box center [569, 68] width 141 height 21
click at [547, 51] on span "Chevrolet of Bowie" at bounding box center [569, 48] width 141 height 21
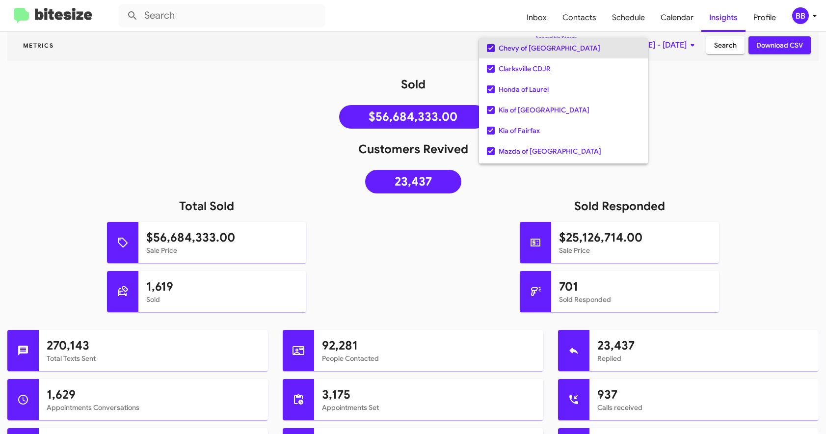
click at [547, 51] on span "Chevy of [GEOGRAPHIC_DATA]" at bounding box center [569, 48] width 141 height 21
click at [547, 58] on span "Clarksville CDJR" at bounding box center [569, 68] width 141 height 21
click at [547, 51] on span "Honda of Laurel" at bounding box center [569, 48] width 141 height 21
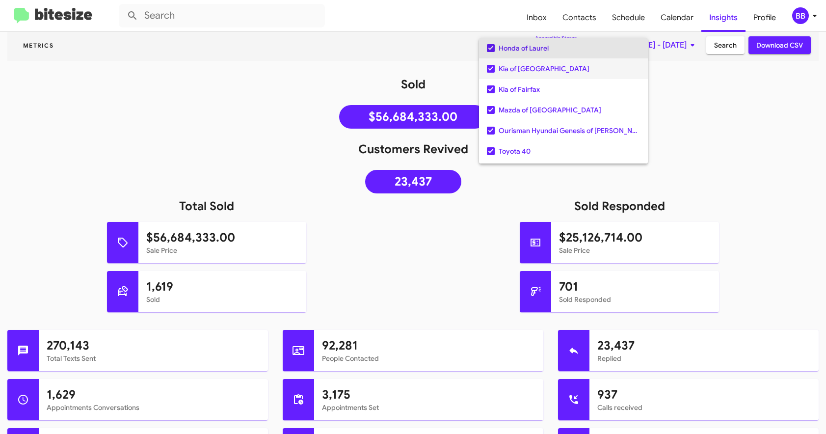
click at [547, 58] on span "Kia of [GEOGRAPHIC_DATA]" at bounding box center [569, 68] width 141 height 21
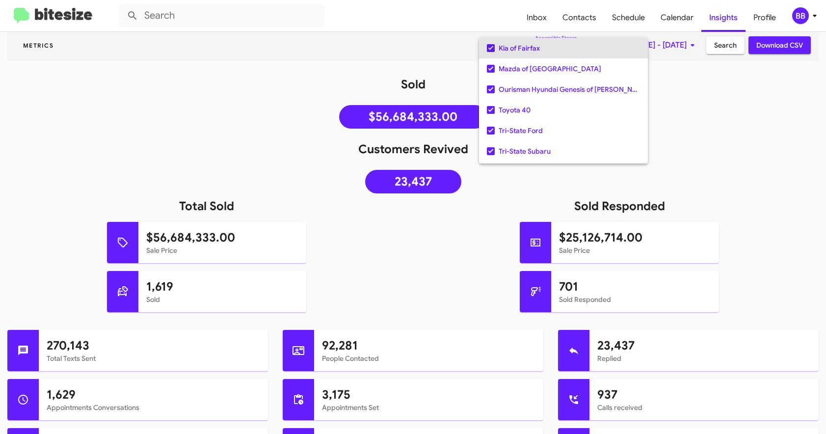
click at [547, 51] on span "Kia of Fairfax" at bounding box center [569, 48] width 141 height 21
click at [547, 58] on span "Mazda of [GEOGRAPHIC_DATA]" at bounding box center [569, 68] width 141 height 21
click at [547, 51] on span "Ourisman Hyundai Genesis of [PERSON_NAME]" at bounding box center [569, 48] width 141 height 21
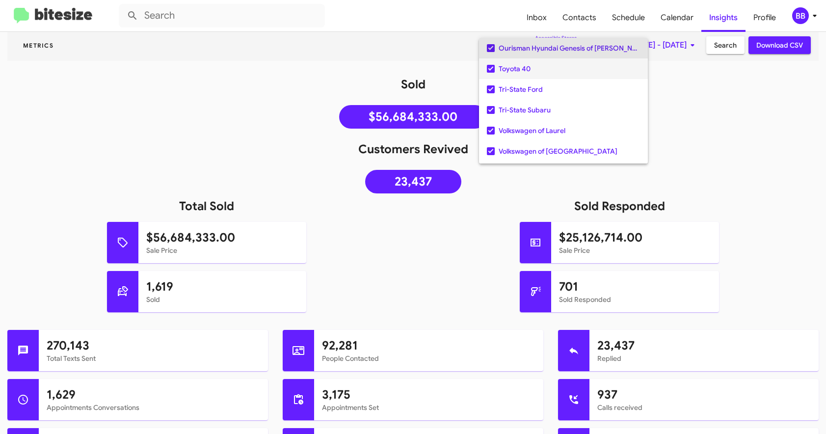
click at [547, 58] on span "Toyota 40" at bounding box center [569, 68] width 141 height 21
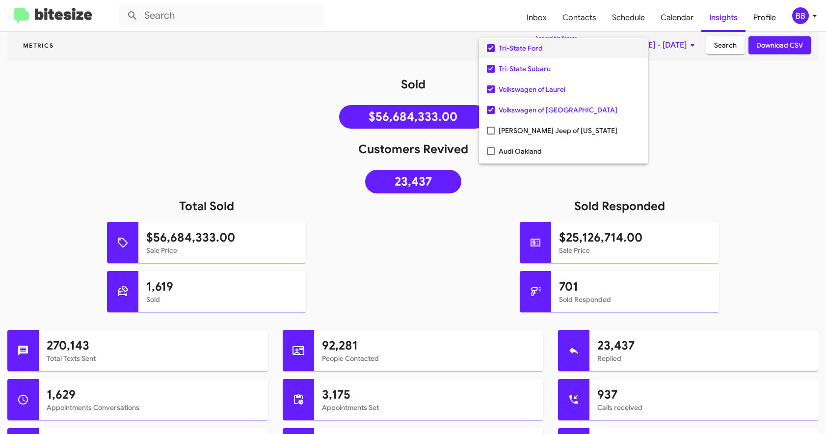
click at [547, 51] on span "Tri-State Ford" at bounding box center [569, 48] width 141 height 21
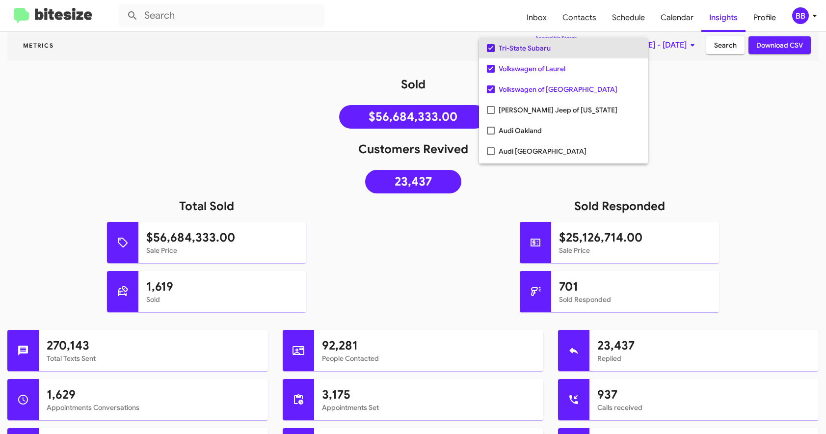
click at [547, 51] on span "Tri-State Subaru" at bounding box center [569, 48] width 141 height 21
click at [547, 58] on span "Volkswagen of Laurel" at bounding box center [569, 68] width 141 height 21
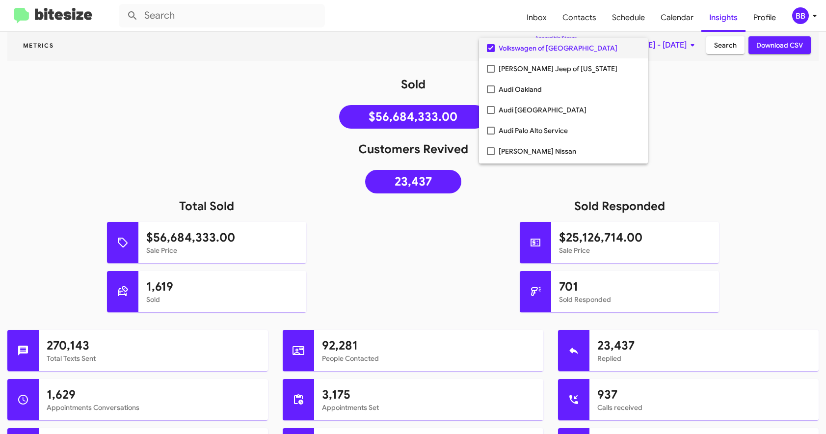
click at [547, 51] on span "Volkswagen of [GEOGRAPHIC_DATA]" at bounding box center [569, 48] width 141 height 21
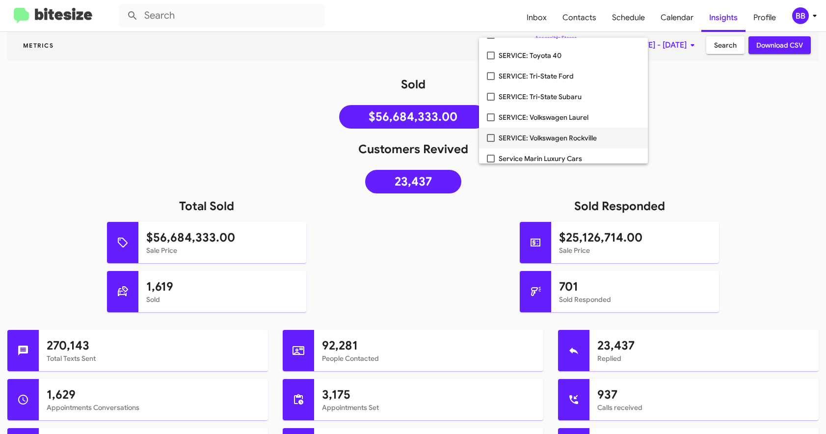
click at [531, 142] on span "SERVICE: Volkswagen Rockville" at bounding box center [569, 138] width 141 height 21
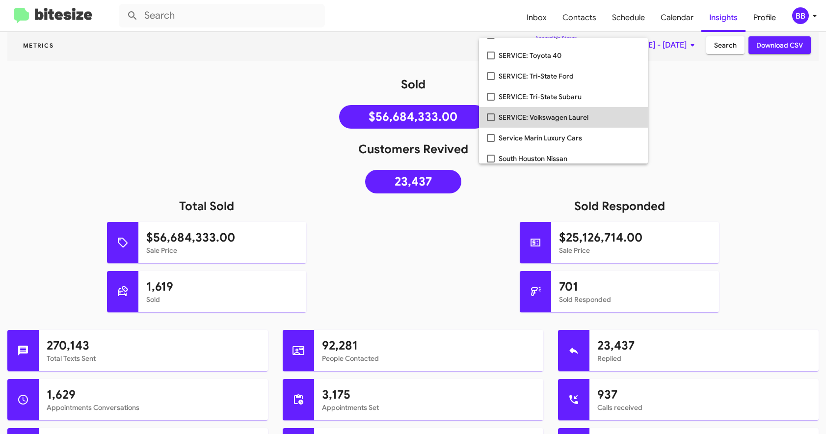
click at [533, 119] on span "SERVICE: Volkswagen Laurel" at bounding box center [569, 117] width 141 height 21
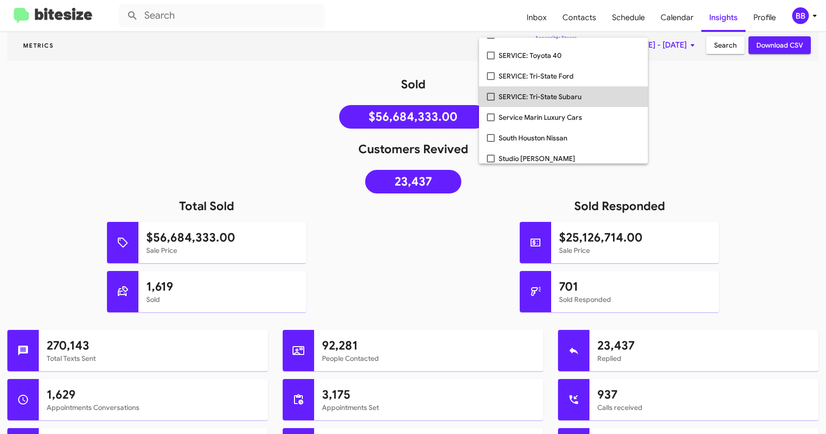
click at [533, 95] on span "SERVICE: Tri-State Subaru" at bounding box center [569, 96] width 141 height 21
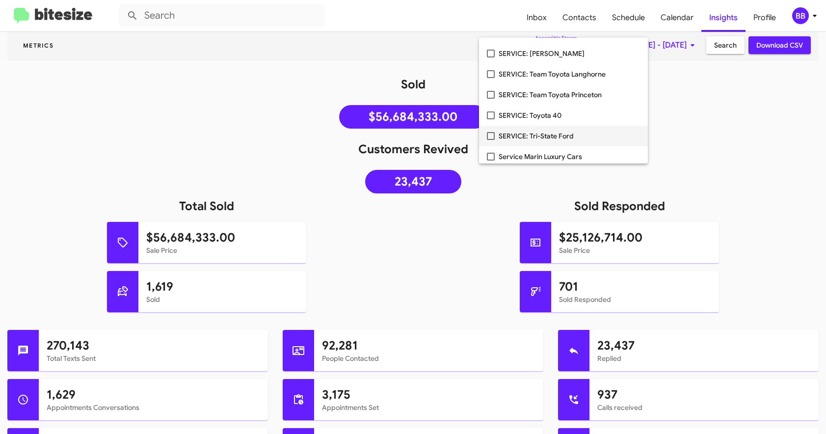
click at [530, 134] on span "SERVICE: Tri-State Ford" at bounding box center [569, 136] width 141 height 21
click at [531, 112] on span "SERVICE: Toyota 40" at bounding box center [569, 115] width 141 height 21
click at [533, 88] on span "SERVICE: Mazda Rockville" at bounding box center [569, 96] width 141 height 21
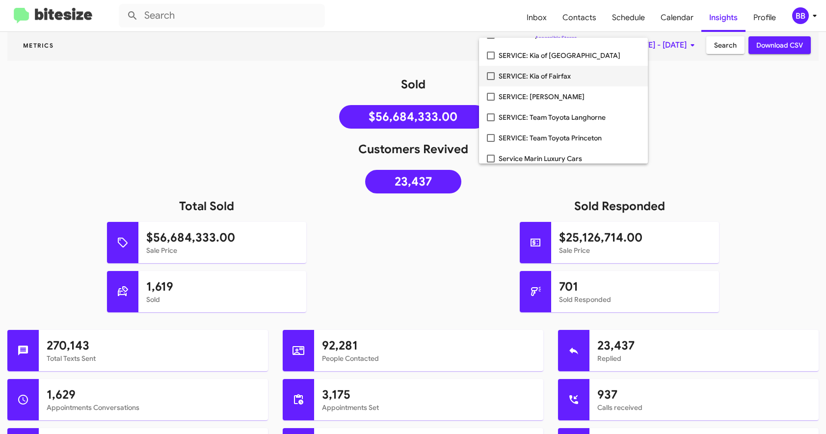
click at [533, 79] on span "SERVICE: Kia of Fairfax" at bounding box center [569, 76] width 141 height 21
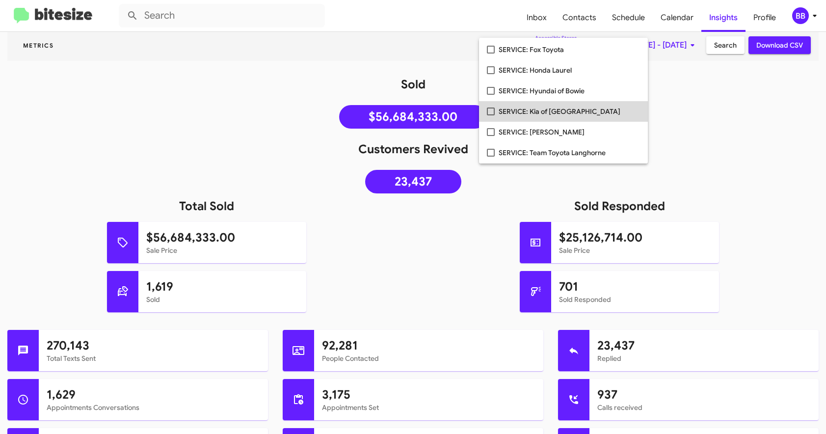
click at [526, 109] on span "SERVICE: Kia of [GEOGRAPHIC_DATA]" at bounding box center [569, 111] width 141 height 21
click at [527, 91] on span "SERVICE: Hyundai of Bowie" at bounding box center [569, 91] width 141 height 21
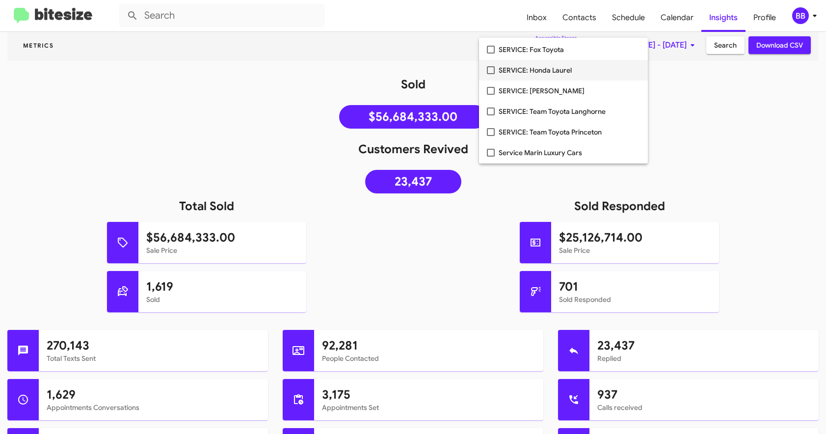
click at [529, 71] on span "SERVICE: Honda Laurel" at bounding box center [569, 70] width 141 height 21
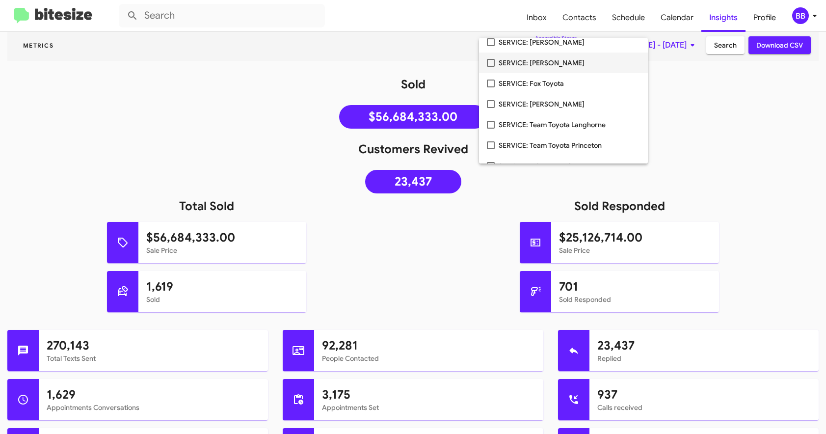
scroll to position [1502, 0]
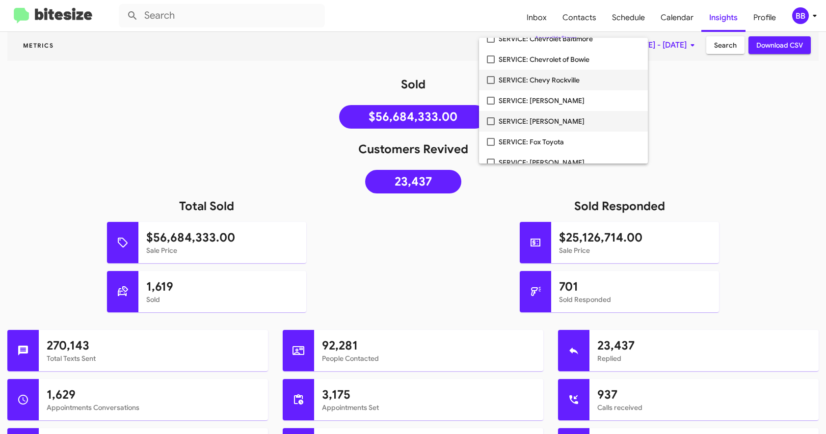
click at [540, 85] on span "SERVICE: Chevy Rockville" at bounding box center [569, 80] width 141 height 21
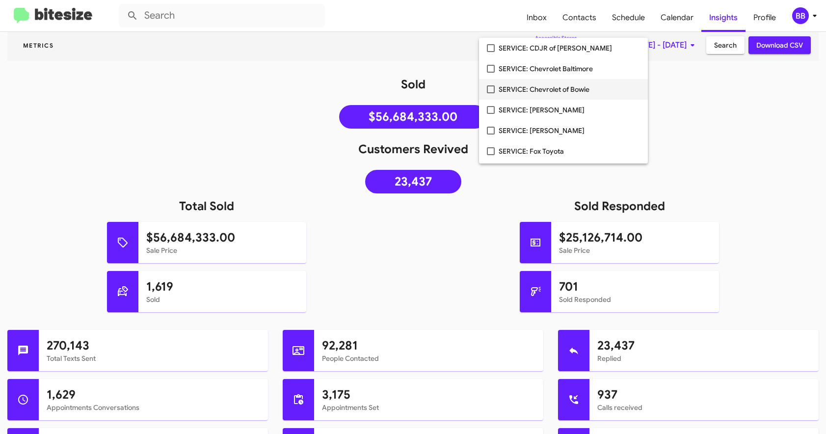
click at [537, 91] on span "SERVICE: Chevrolet of Bowie" at bounding box center [569, 89] width 141 height 21
click at [541, 69] on span "SERVICE: Chevrolet Baltimore" at bounding box center [569, 68] width 141 height 21
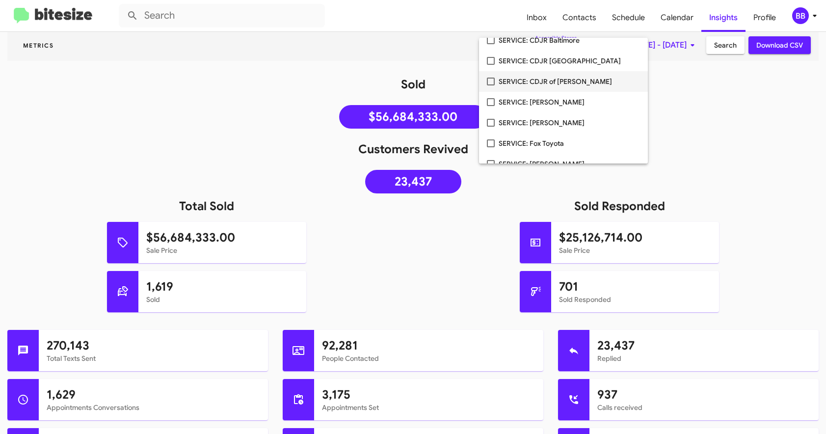
click at [538, 80] on span "SERVICE: CDJR of [PERSON_NAME]" at bounding box center [569, 81] width 141 height 21
click at [541, 62] on span "SERVICE: CDJR [GEOGRAPHIC_DATA]" at bounding box center [569, 61] width 141 height 21
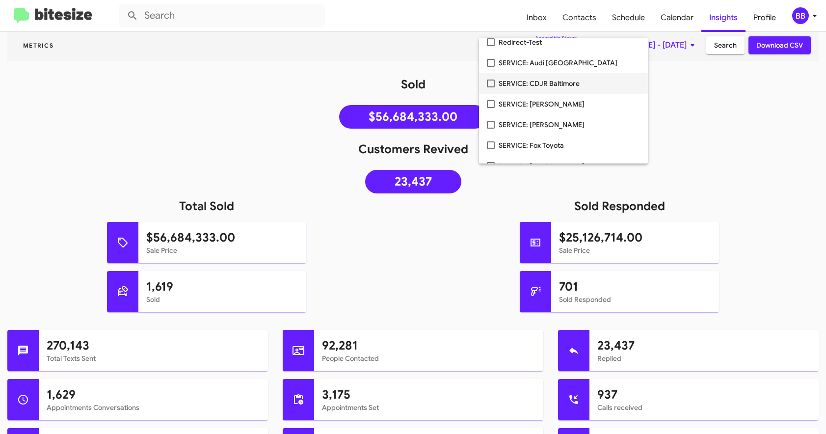
click at [537, 81] on span "SERVICE: CDJR Baltimore" at bounding box center [569, 83] width 141 height 21
click at [682, 91] on div at bounding box center [413, 217] width 826 height 434
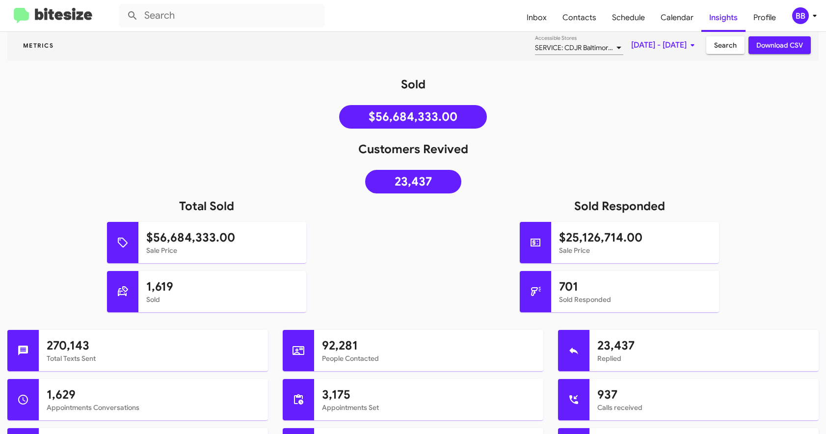
click at [716, 51] on span "Search" at bounding box center [725, 45] width 23 height 18
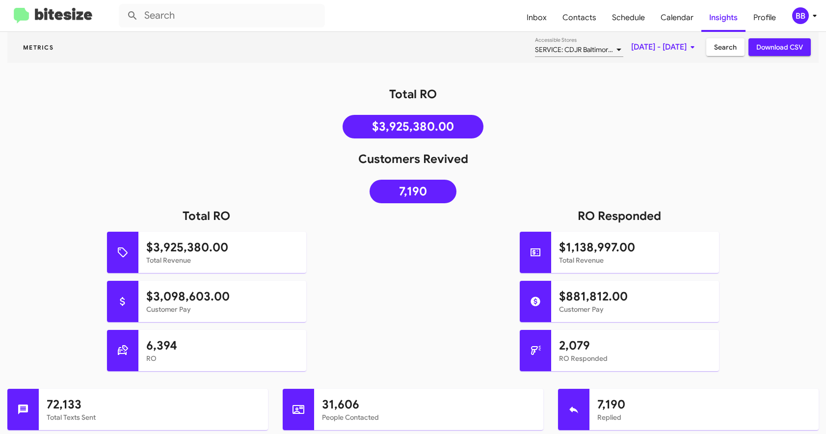
scroll to position [86, 0]
